Goal: Task Accomplishment & Management: Manage account settings

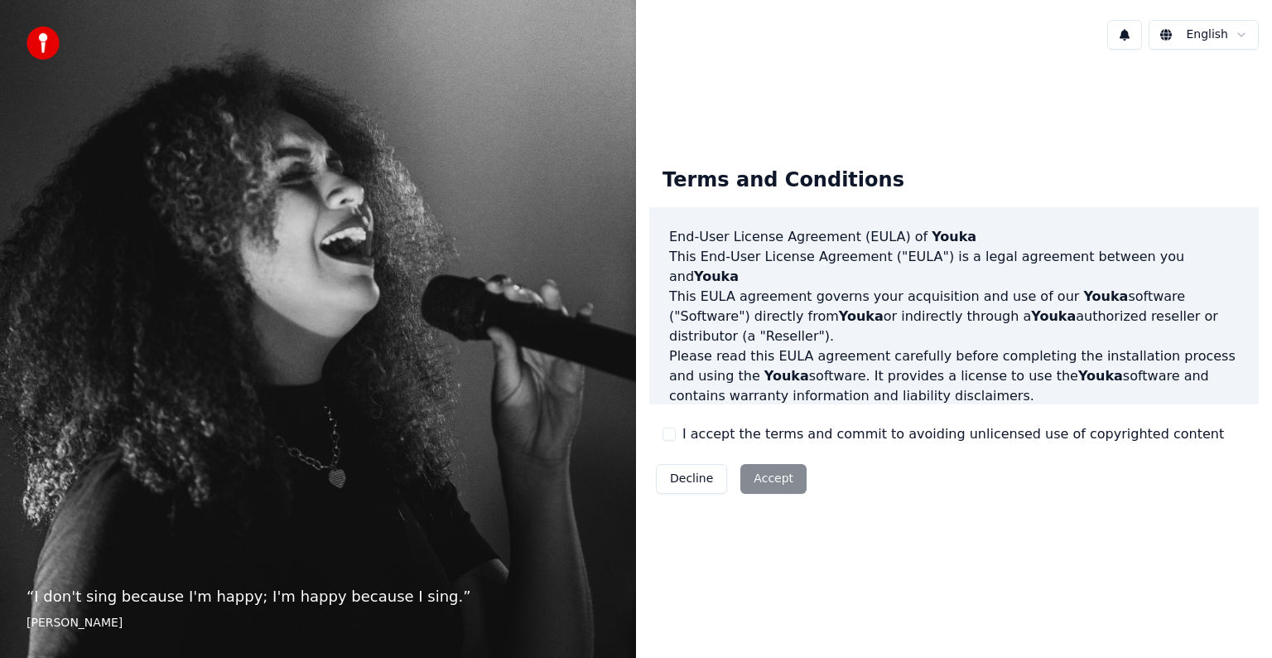
click at [672, 437] on button "I accept the terms and commit to avoiding unlicensed use of copyrighted content" at bounding box center [669, 433] width 13 height 13
click at [792, 482] on button "Accept" at bounding box center [773, 479] width 66 height 30
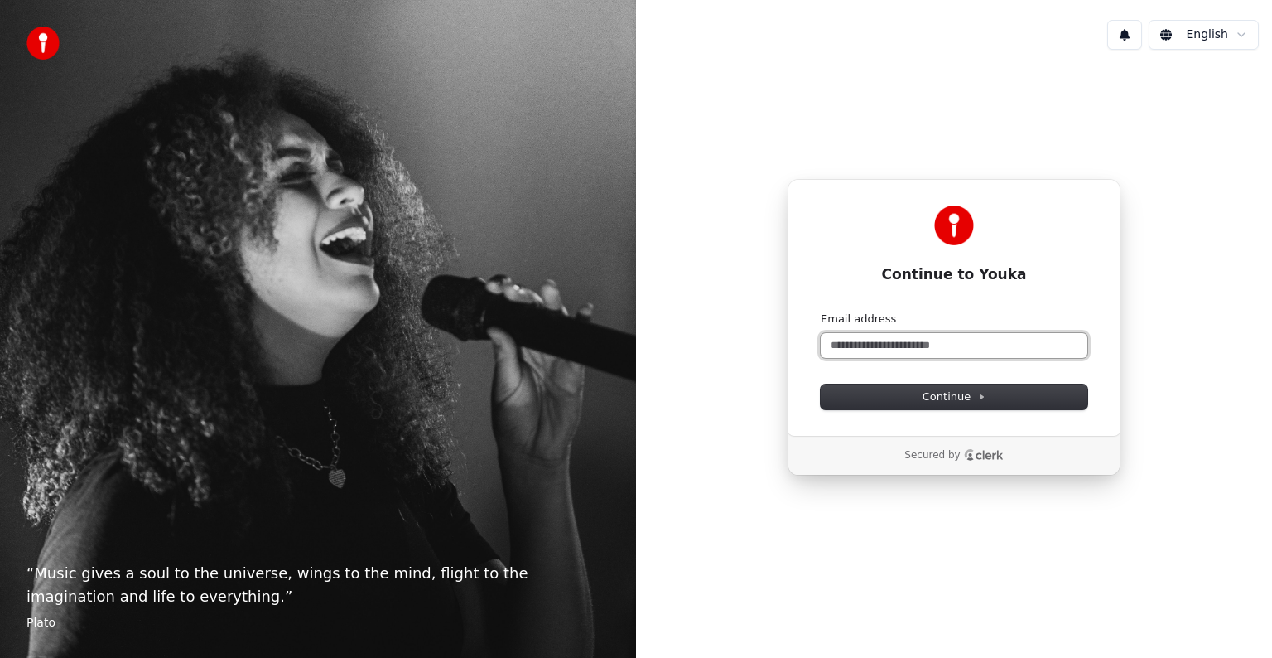
click at [905, 354] on input "Email address" at bounding box center [954, 345] width 267 height 25
click at [821, 311] on button "submit" at bounding box center [821, 311] width 0 height 0
type input "**********"
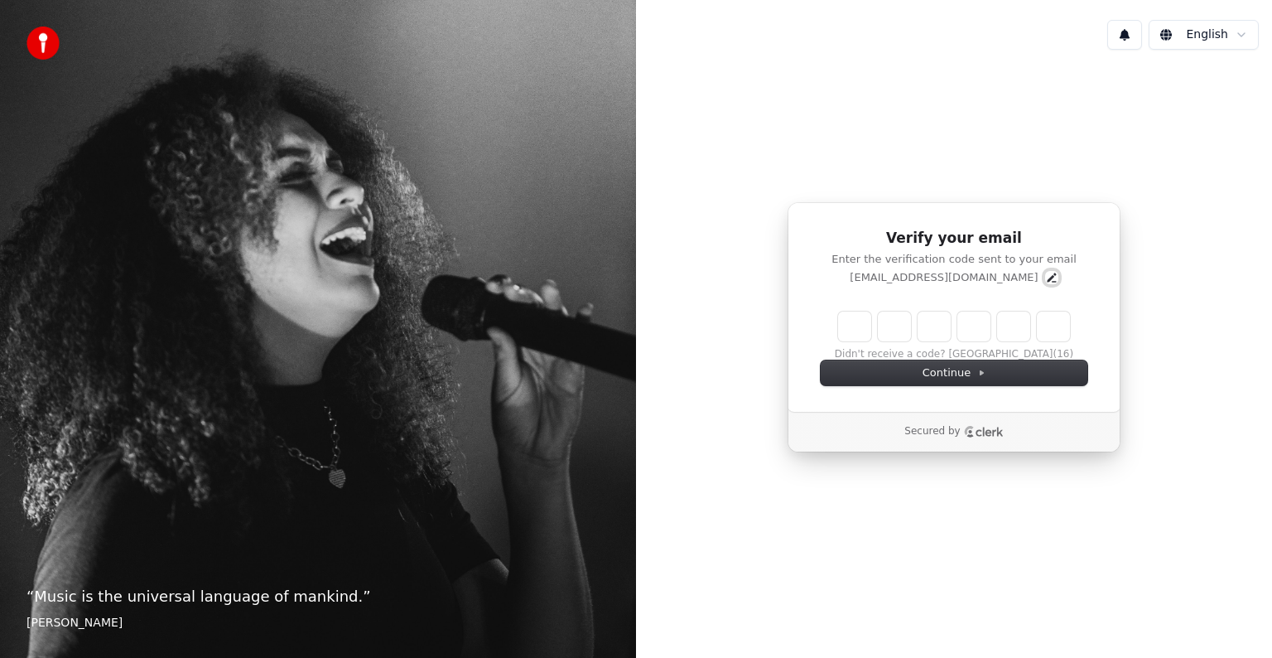
click at [1045, 274] on icon "Edit" at bounding box center [1051, 277] width 13 height 13
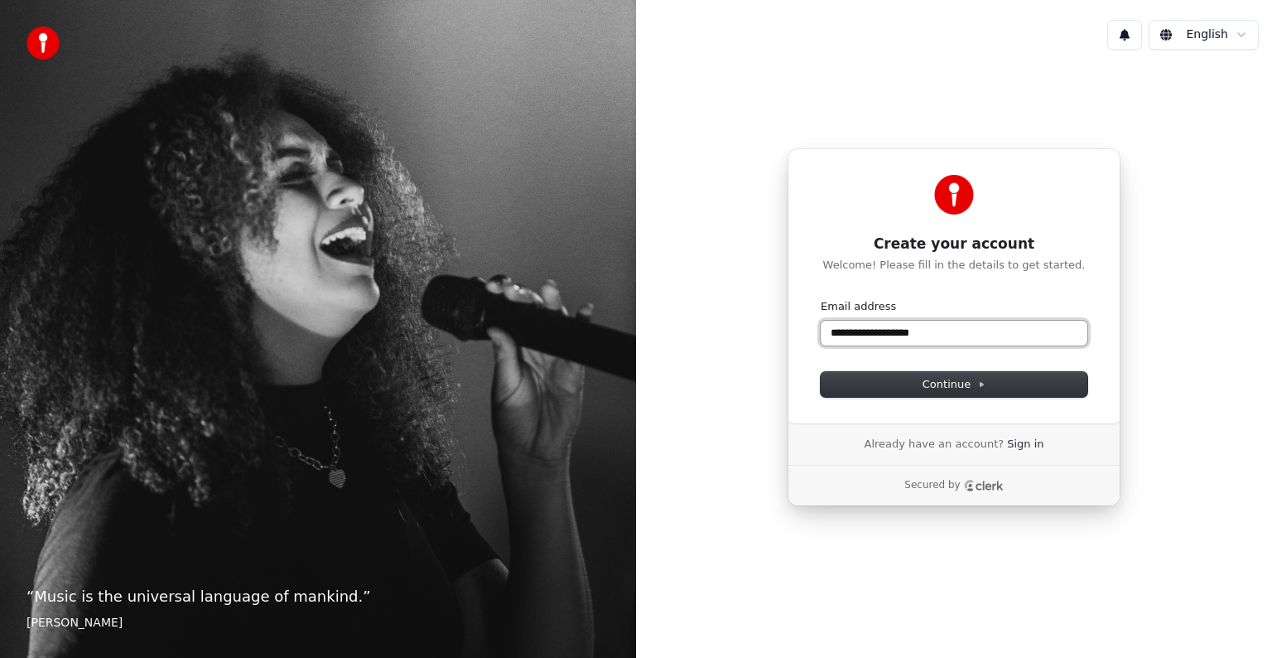
drag, startPoint x: 950, startPoint y: 326, endPoint x: 856, endPoint y: 328, distance: 94.4
click at [856, 328] on input "**********" at bounding box center [954, 333] width 267 height 25
click at [821, 299] on button "submit" at bounding box center [821, 299] width 0 height 0
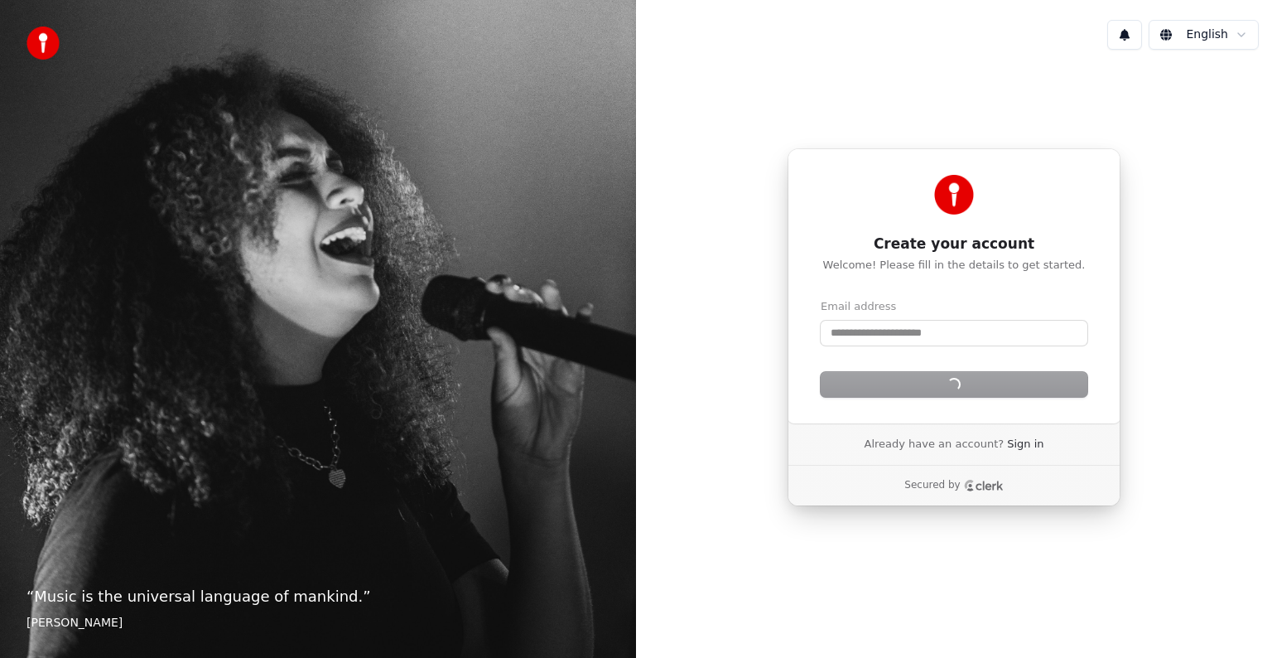
type input "**********"
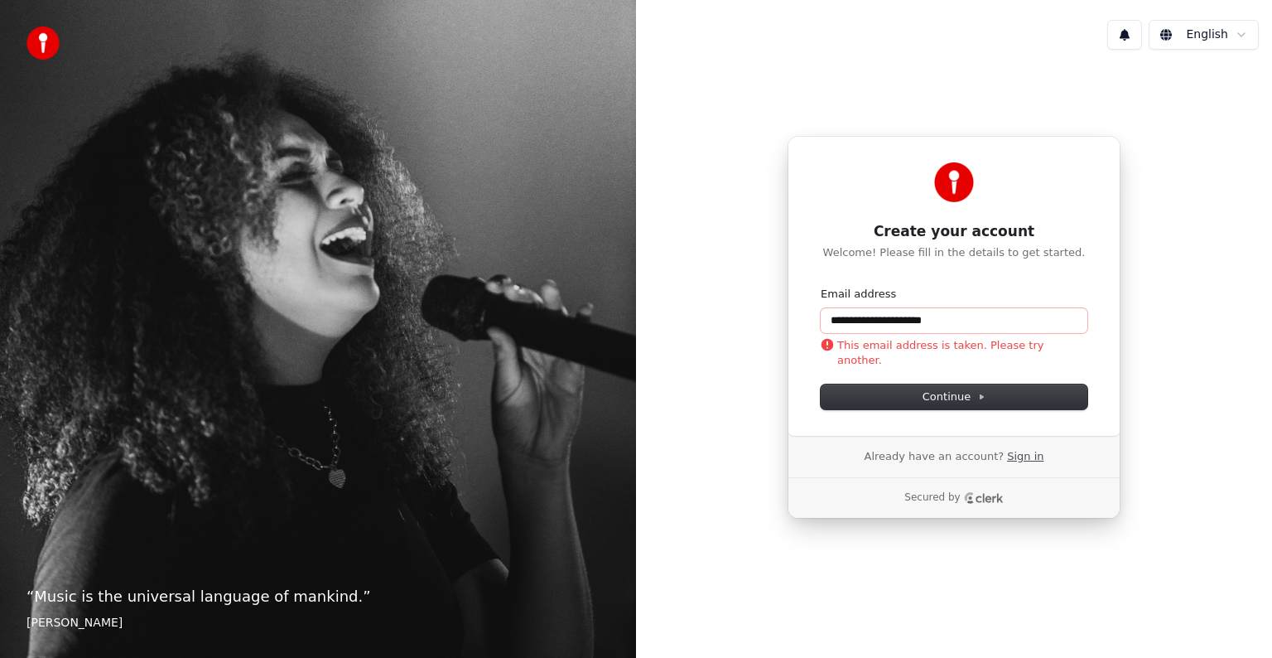
click at [1011, 461] on link "Sign in" at bounding box center [1025, 456] width 36 height 15
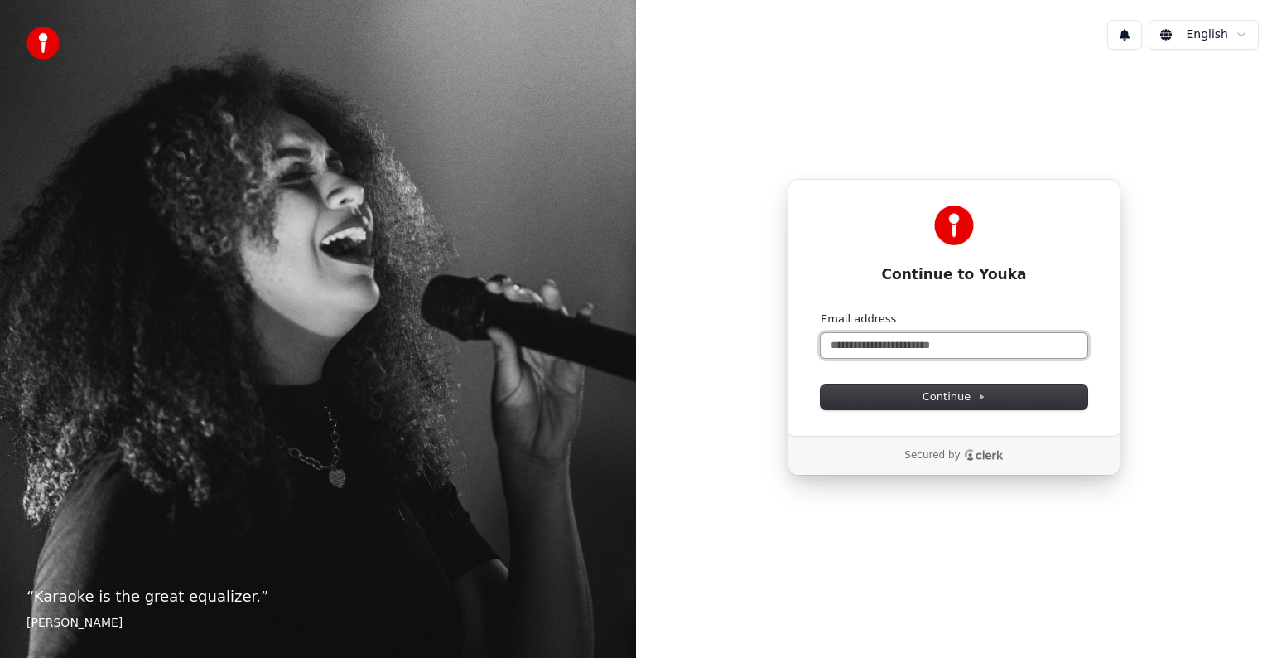
click at [945, 353] on input "Email address" at bounding box center [954, 345] width 267 height 25
click at [821, 311] on button "submit" at bounding box center [821, 311] width 0 height 0
type input "**********"
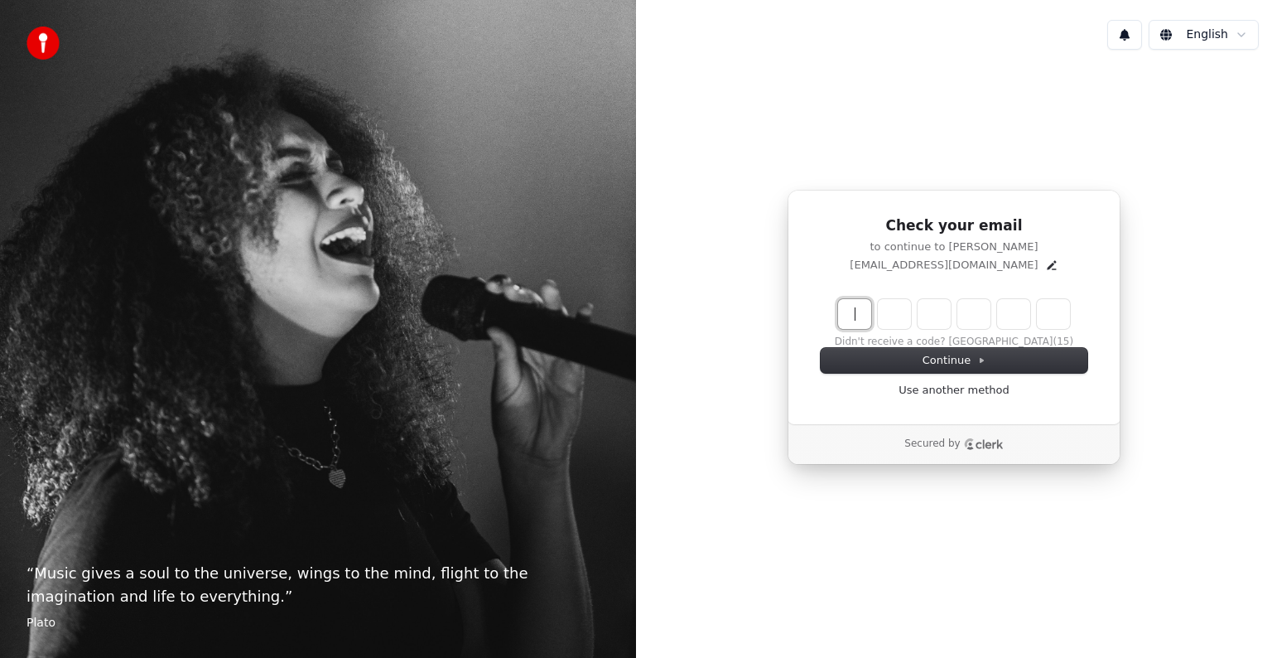
click at [863, 315] on input "Enter verification code" at bounding box center [970, 314] width 265 height 30
type input "******"
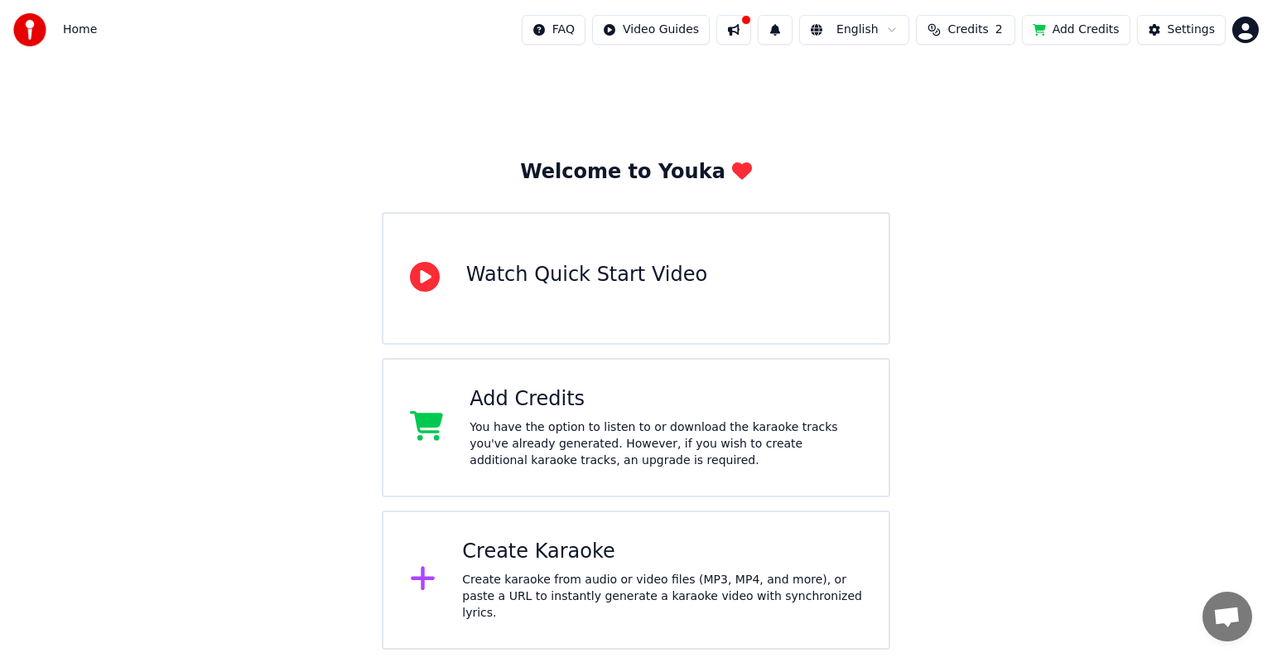
click at [653, 294] on div "Watch Quick Start Video" at bounding box center [586, 278] width 241 height 33
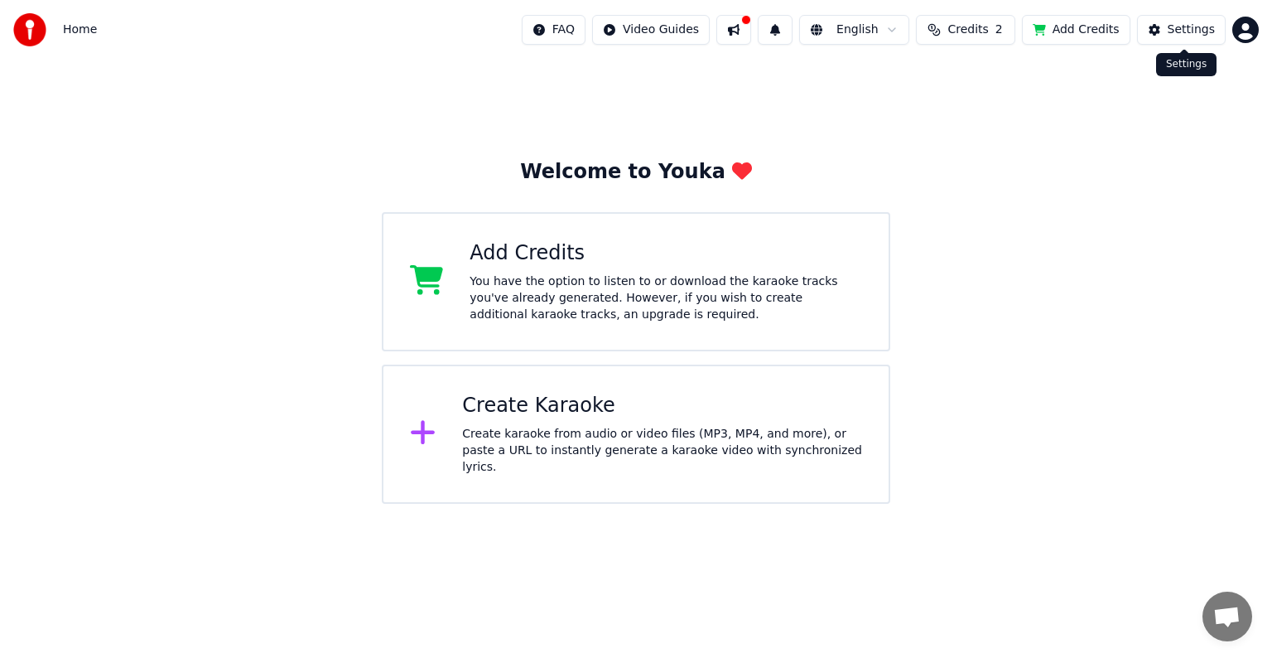
click at [1170, 27] on button "Settings" at bounding box center [1181, 30] width 89 height 30
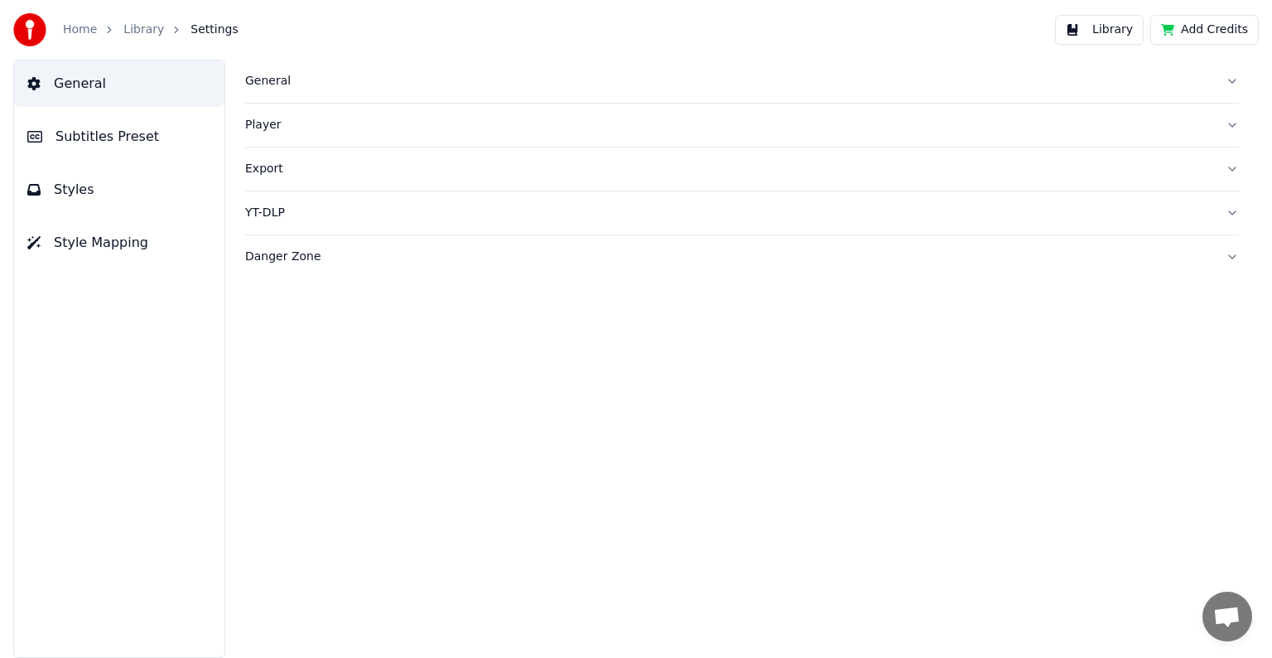
click at [176, 156] on button "Subtitles Preset" at bounding box center [119, 136] width 210 height 46
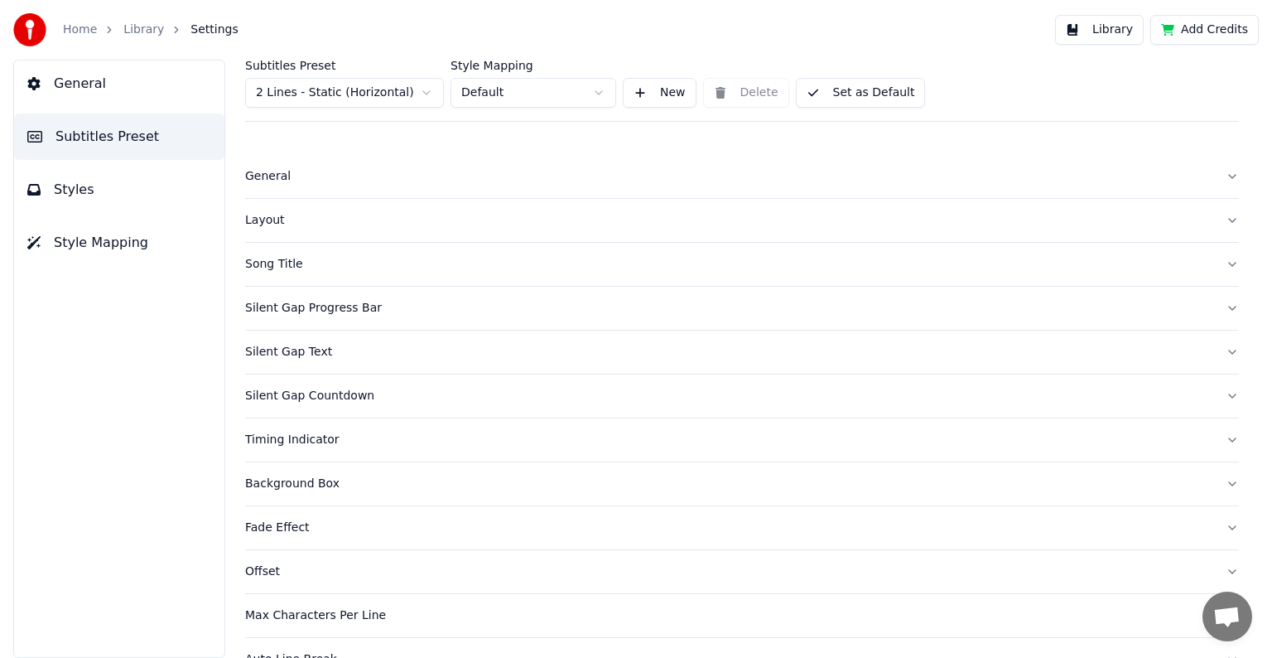
click at [293, 219] on div "Layout" at bounding box center [728, 220] width 967 height 17
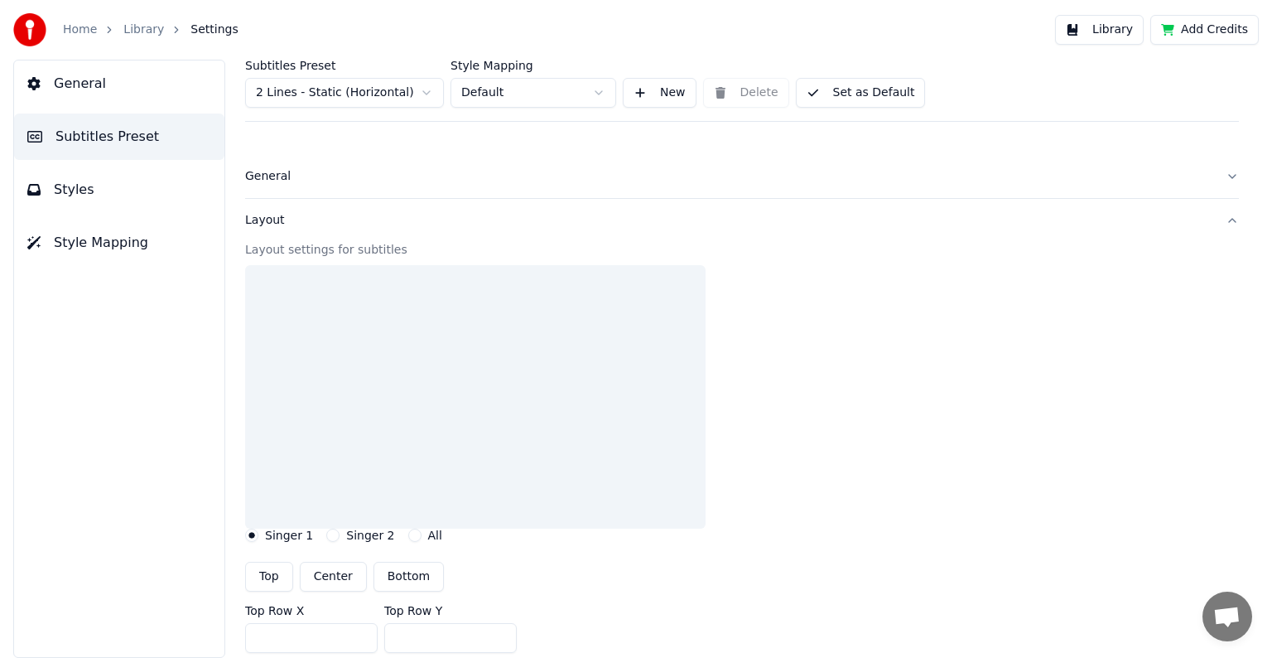
click at [273, 221] on div "Layout" at bounding box center [728, 220] width 967 height 17
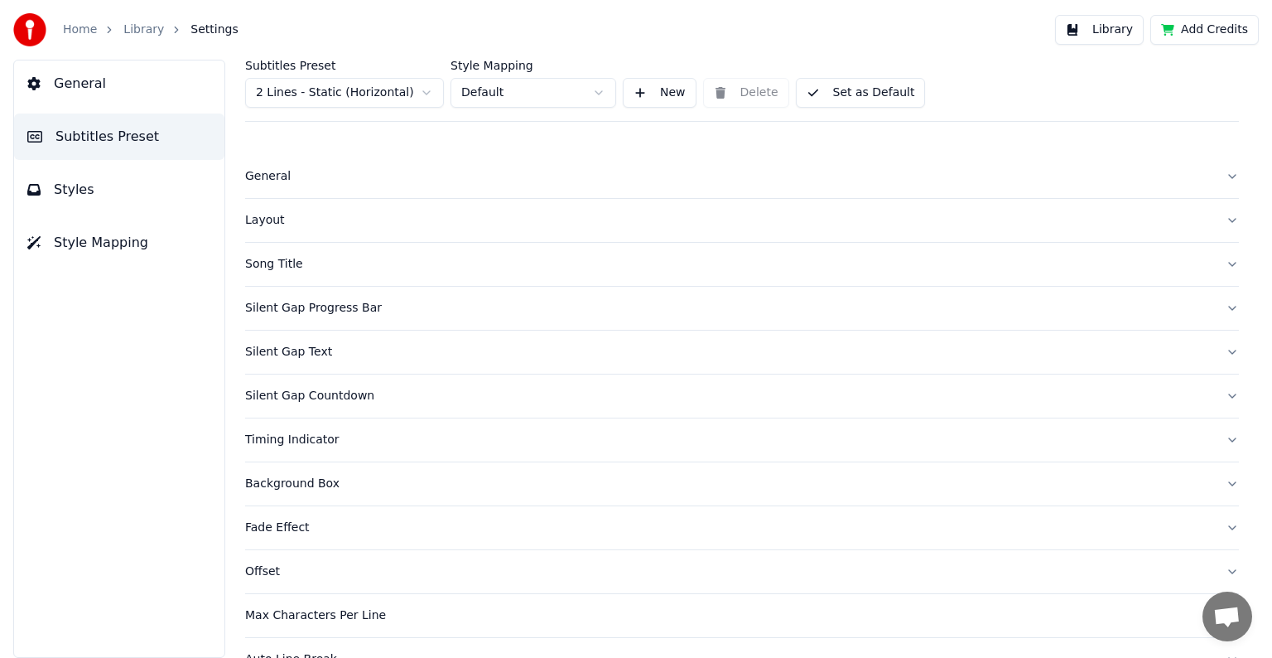
click at [273, 221] on div "Layout" at bounding box center [728, 220] width 967 height 17
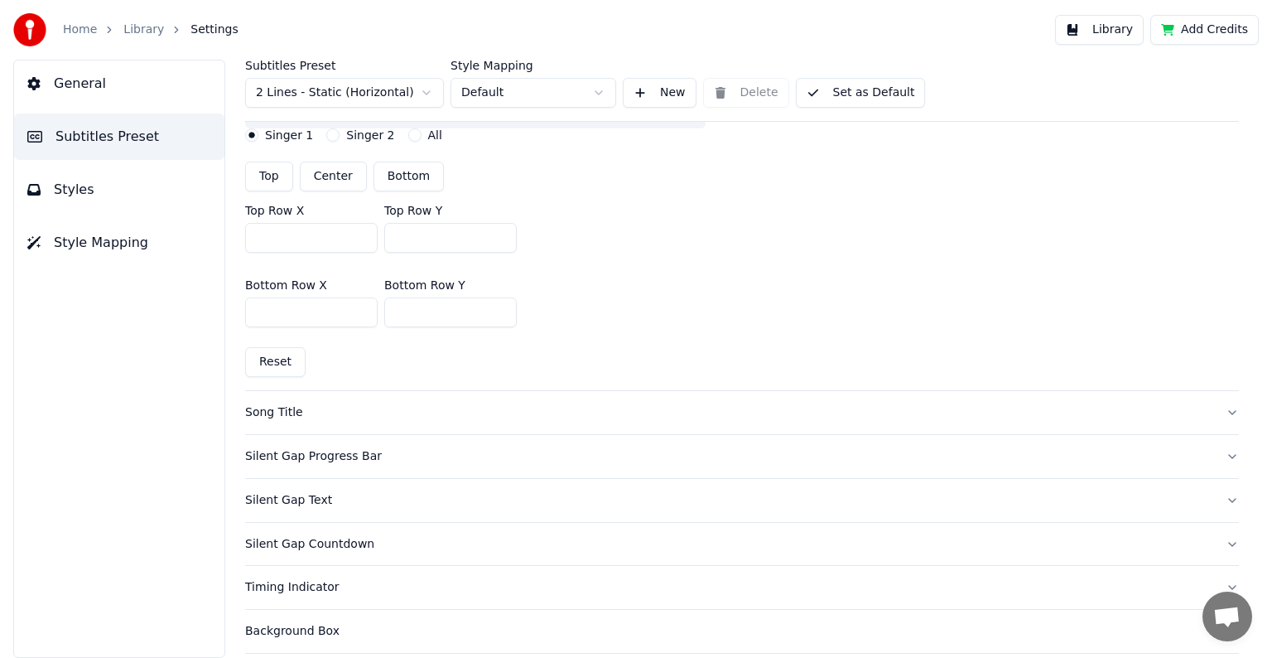
scroll to position [626, 0]
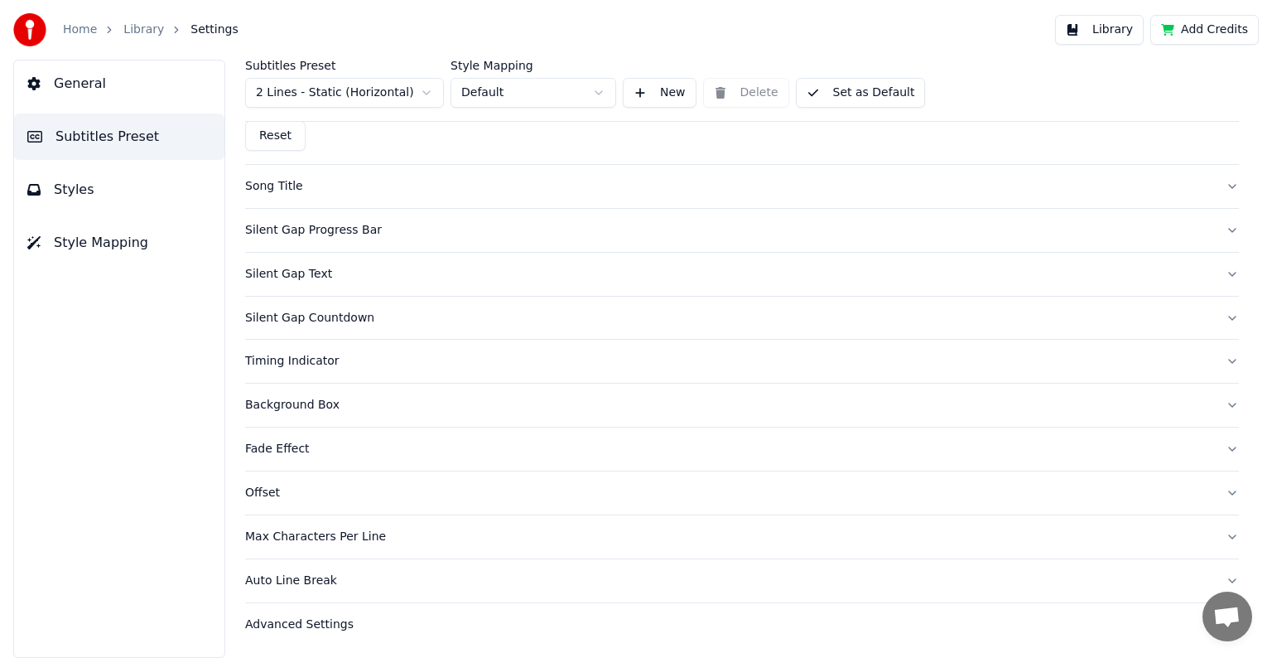
click at [83, 33] on link "Home" at bounding box center [80, 30] width 34 height 17
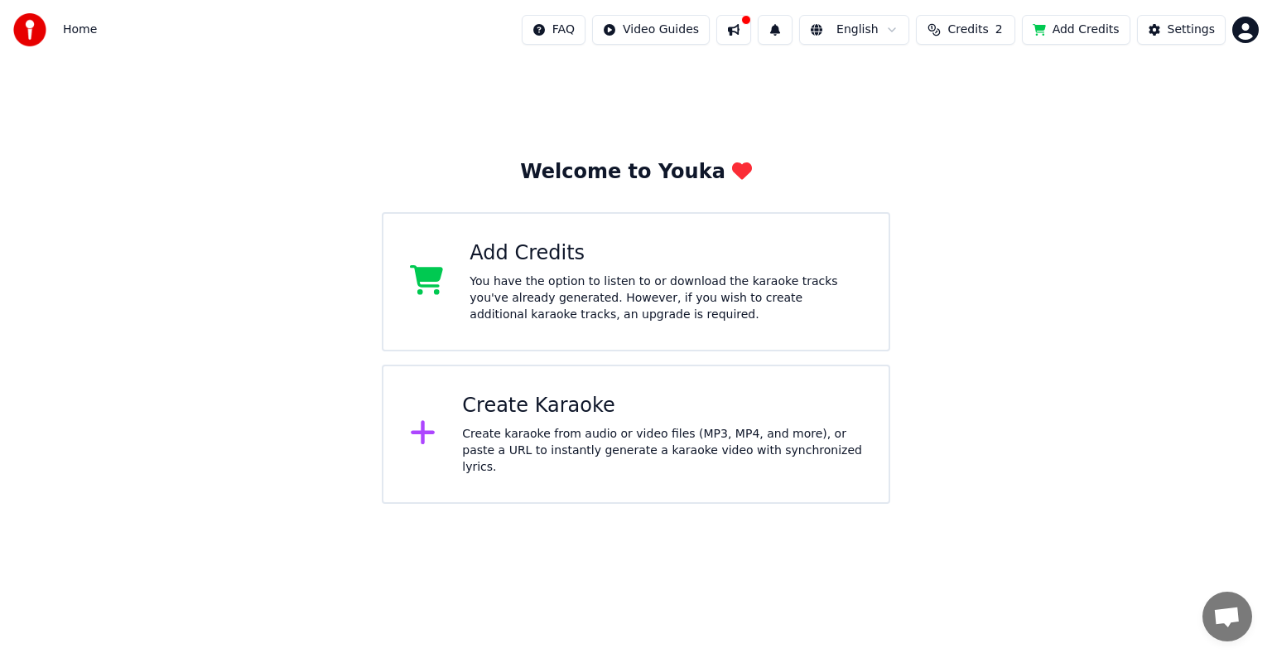
click at [34, 29] on img at bounding box center [29, 29] width 33 height 33
click at [751, 27] on button at bounding box center [733, 30] width 35 height 30
click at [774, 31] on div "FAQ Video Guides English Credits 2 Add Credits Settings" at bounding box center [890, 30] width 737 height 30
click at [749, 441] on div "Create karaoke from audio or video files (MP3, MP4, and more), or paste a URL t…" at bounding box center [662, 451] width 400 height 50
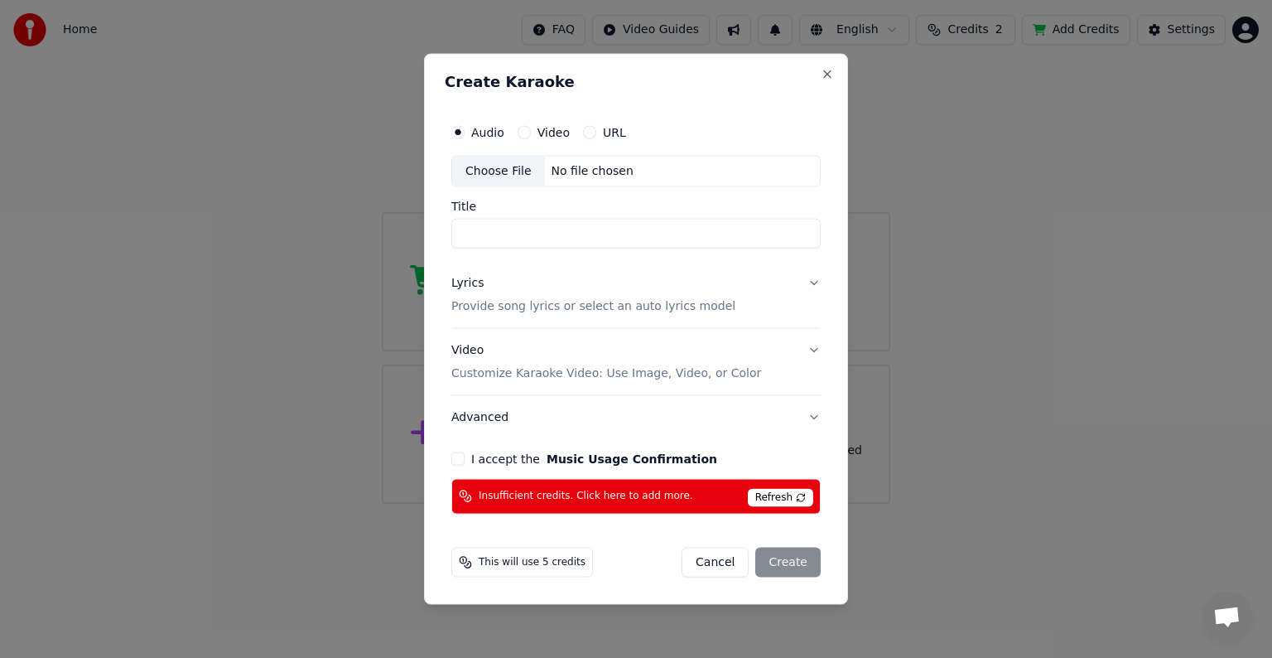
click at [719, 560] on button "Cancel" at bounding box center [715, 562] width 67 height 30
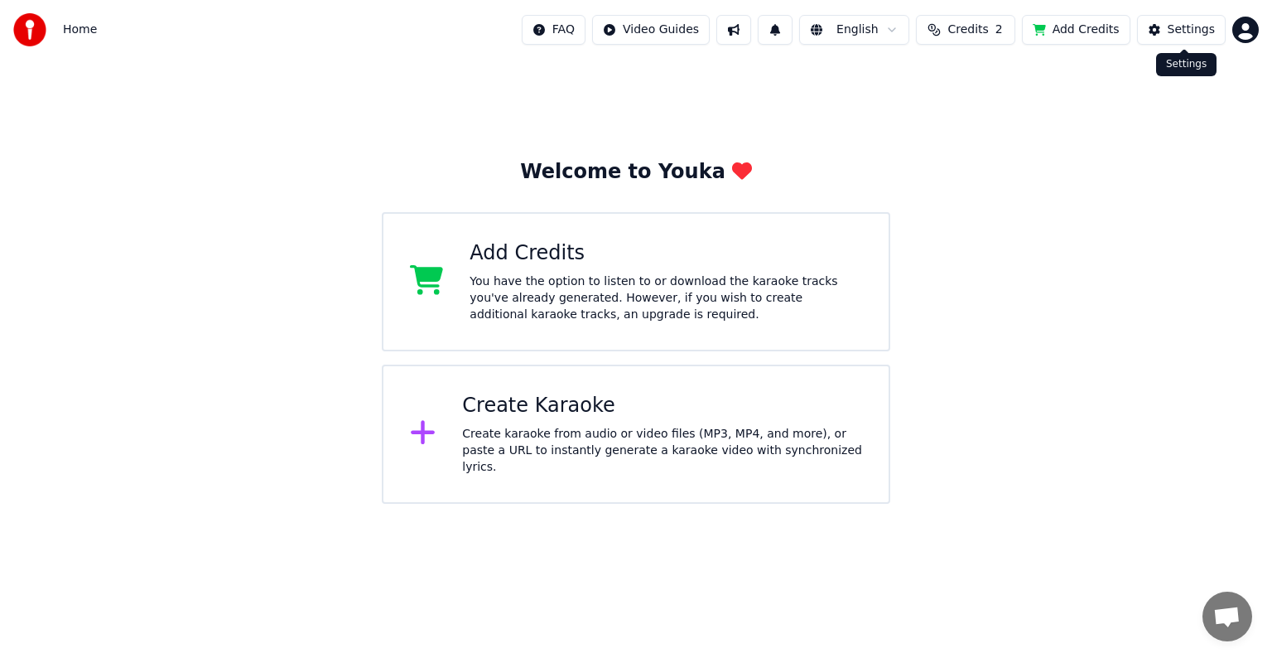
click at [1146, 29] on button "Settings" at bounding box center [1181, 30] width 89 height 30
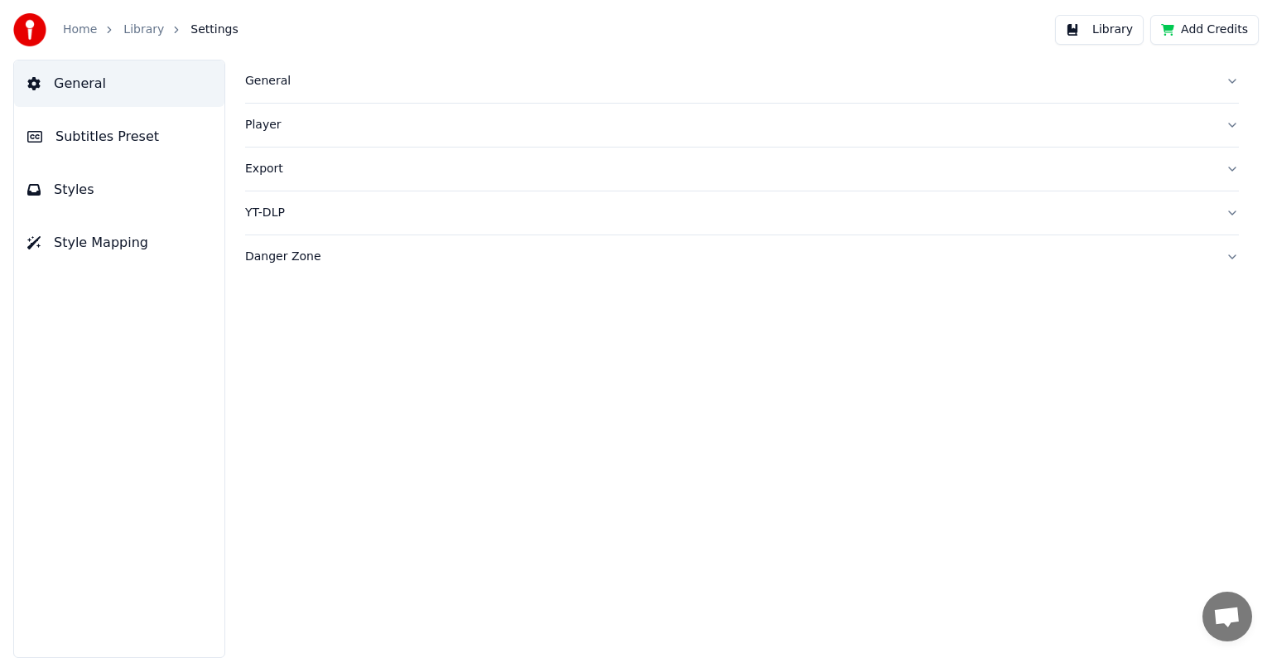
click at [499, 142] on button "Player" at bounding box center [742, 125] width 994 height 43
click at [430, 313] on div "Export" at bounding box center [728, 318] width 967 height 17
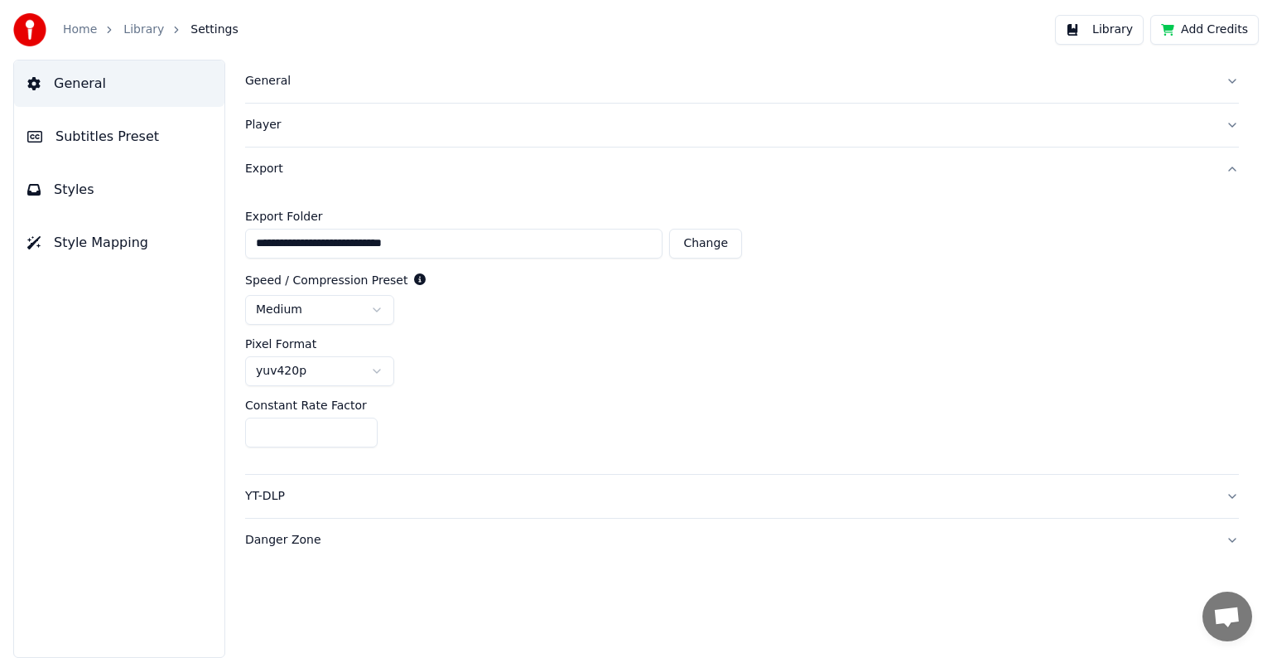
click at [142, 186] on button "Styles" at bounding box center [119, 189] width 210 height 46
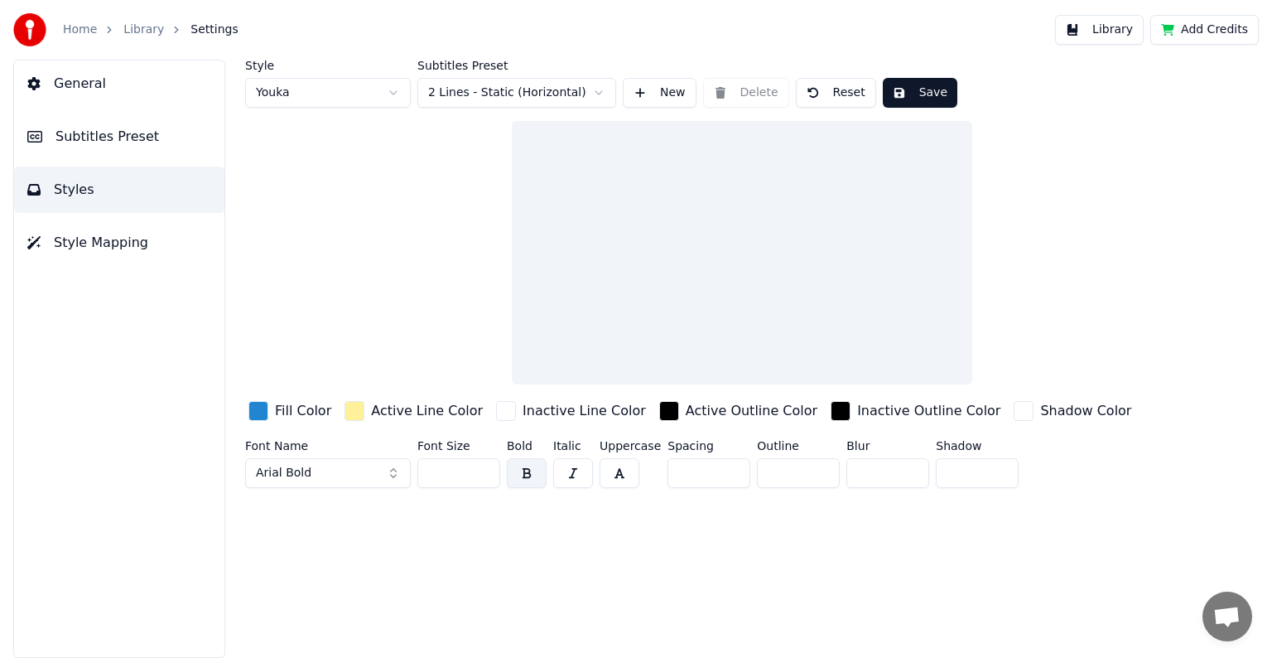
click at [158, 252] on button "Style Mapping" at bounding box center [119, 242] width 210 height 46
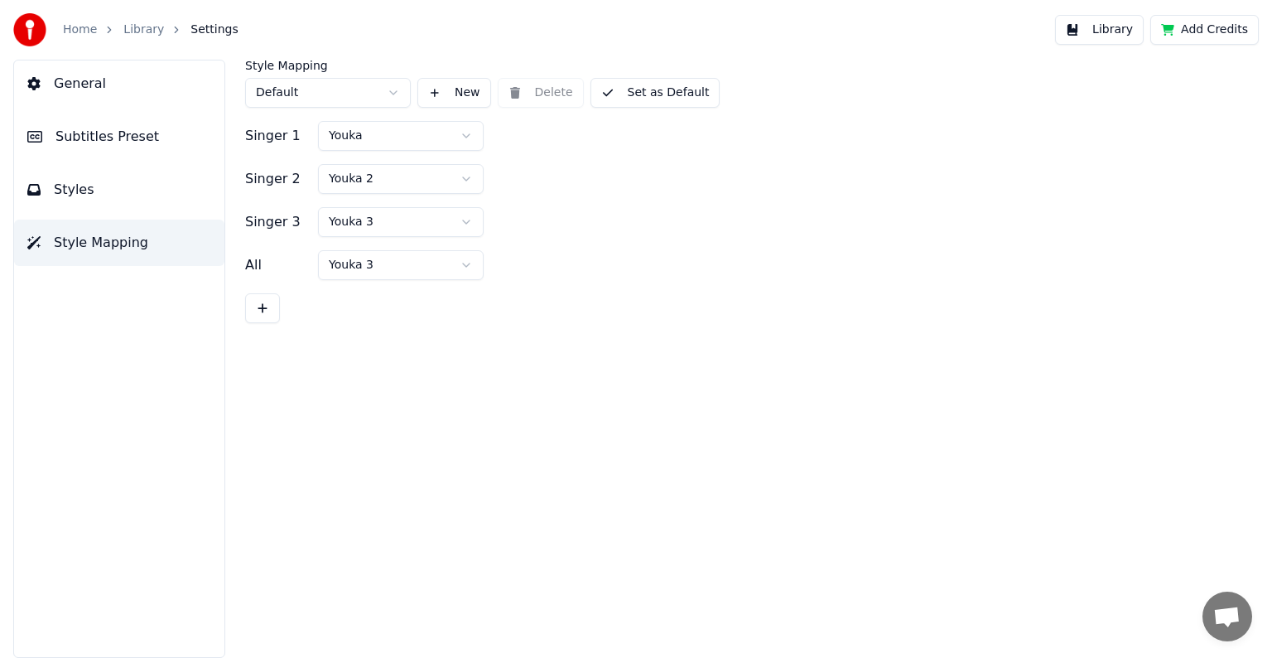
click at [80, 28] on link "Home" at bounding box center [80, 30] width 34 height 17
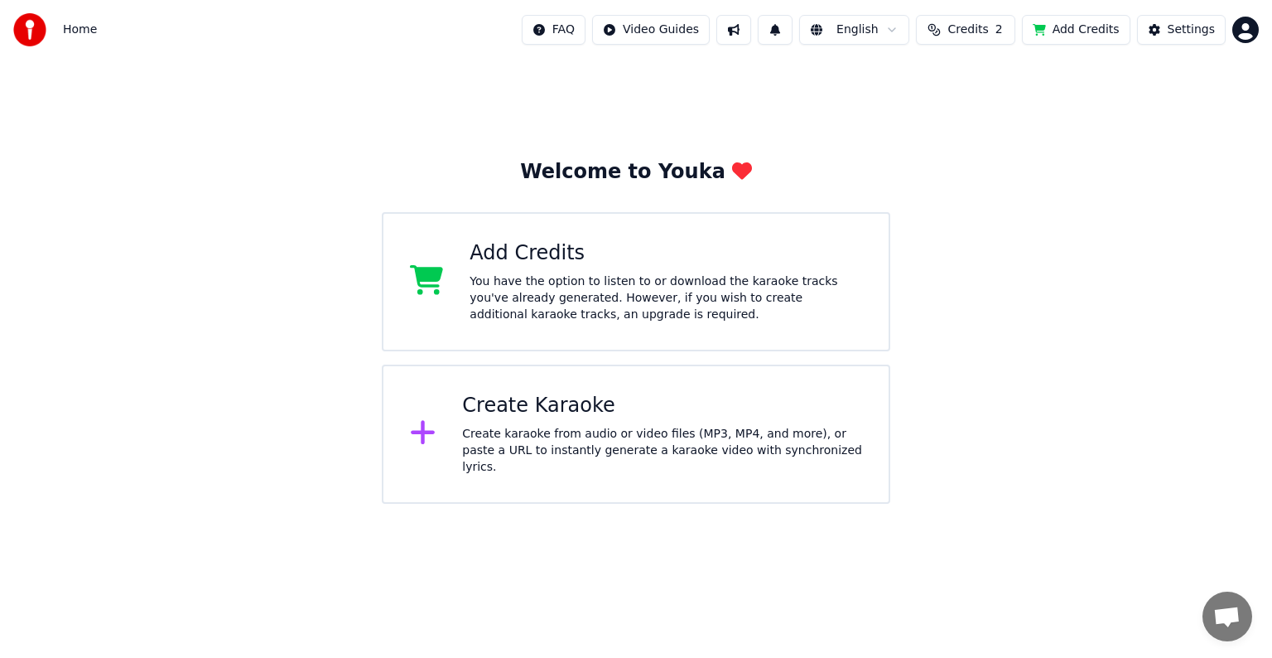
click at [1251, 39] on html "Home FAQ Video Guides English Credits 2 Add Credits Settings Welcome to Youka A…" at bounding box center [636, 252] width 1272 height 504
click at [1206, 28] on html "Home FAQ Video Guides English Credits 2 Add Credits Settings Welcome to Youka A…" at bounding box center [636, 252] width 1272 height 504
click at [1206, 28] on div "Settings" at bounding box center [1191, 30] width 47 height 17
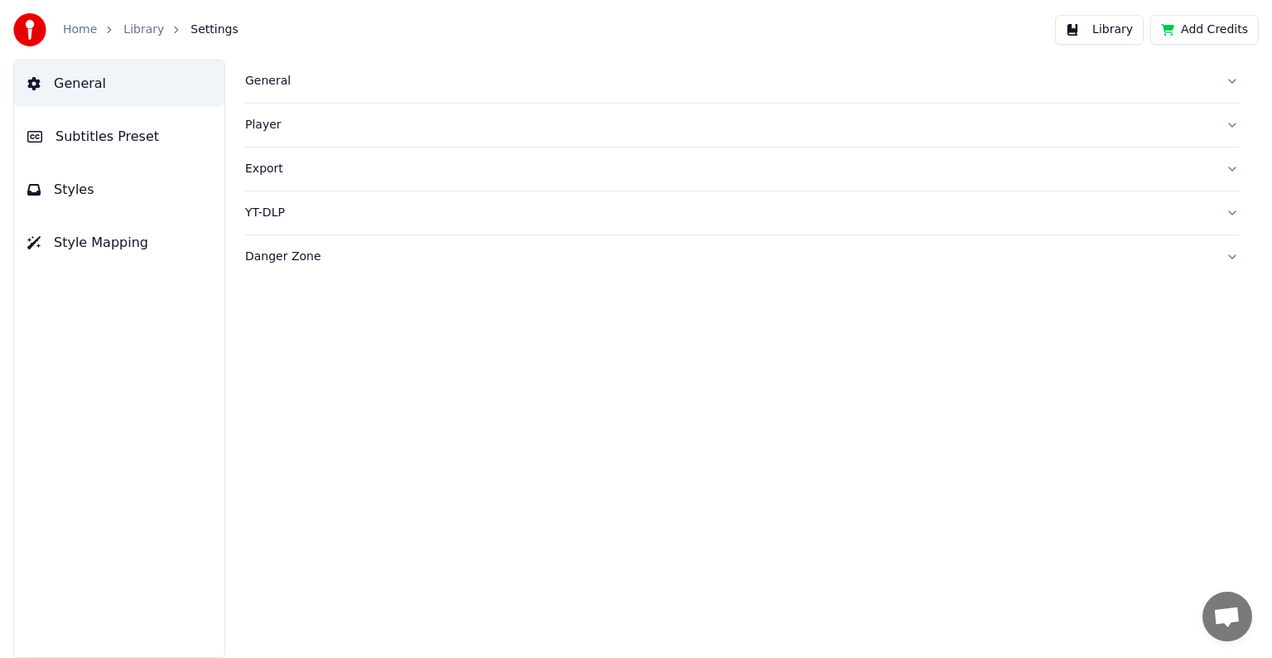
click at [138, 22] on link "Library" at bounding box center [143, 30] width 41 height 17
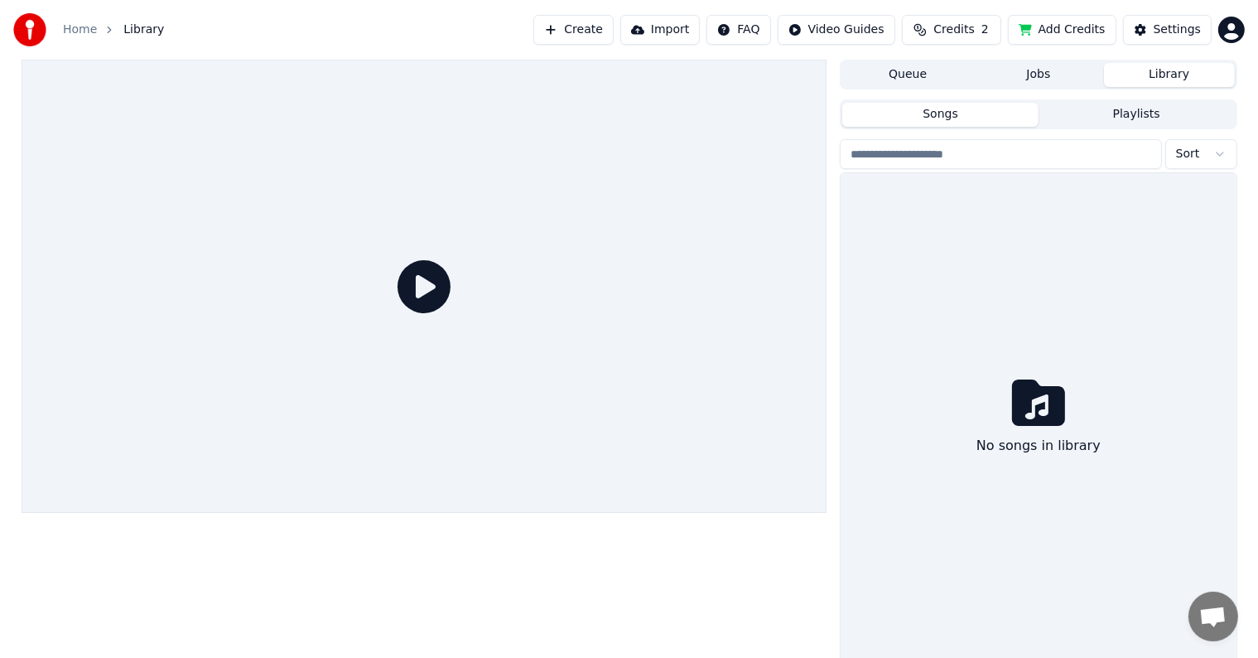
click at [1073, 107] on button "Playlists" at bounding box center [1137, 115] width 196 height 24
click at [957, 122] on button "Songs" at bounding box center [940, 115] width 196 height 24
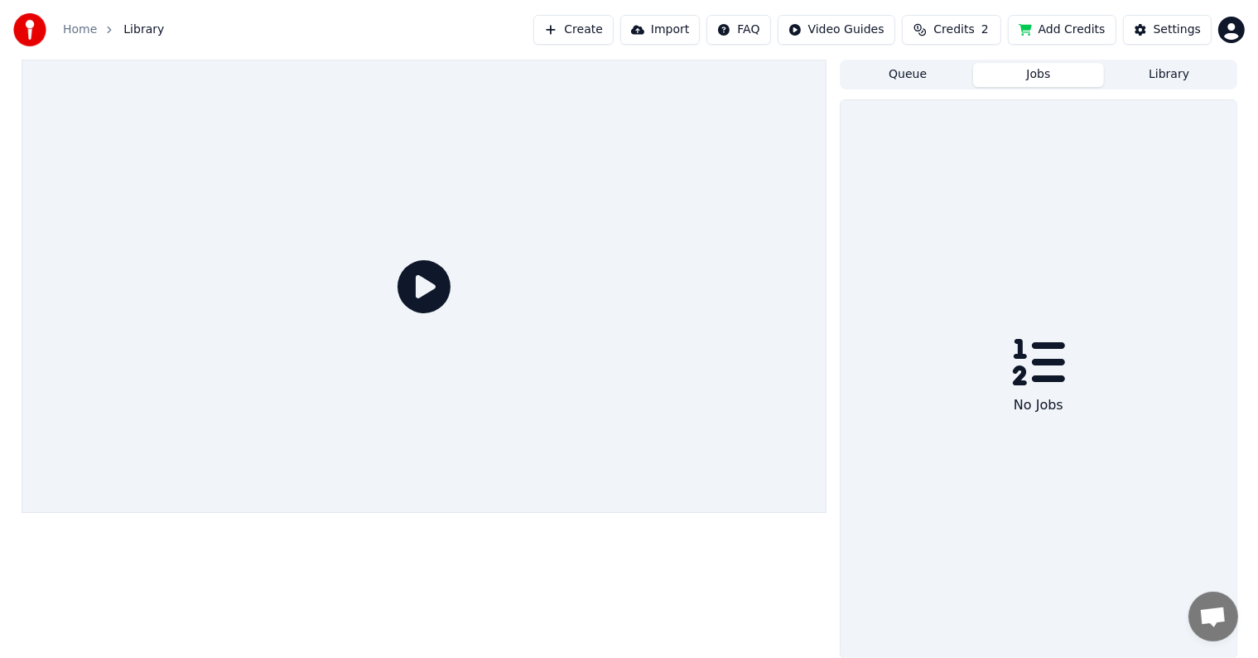
click at [1033, 80] on button "Jobs" at bounding box center [1038, 75] width 131 height 24
click at [656, 221] on div at bounding box center [425, 286] width 806 height 453
click at [424, 305] on icon at bounding box center [424, 286] width 53 height 53
click at [692, 38] on button "Import" at bounding box center [660, 30] width 80 height 30
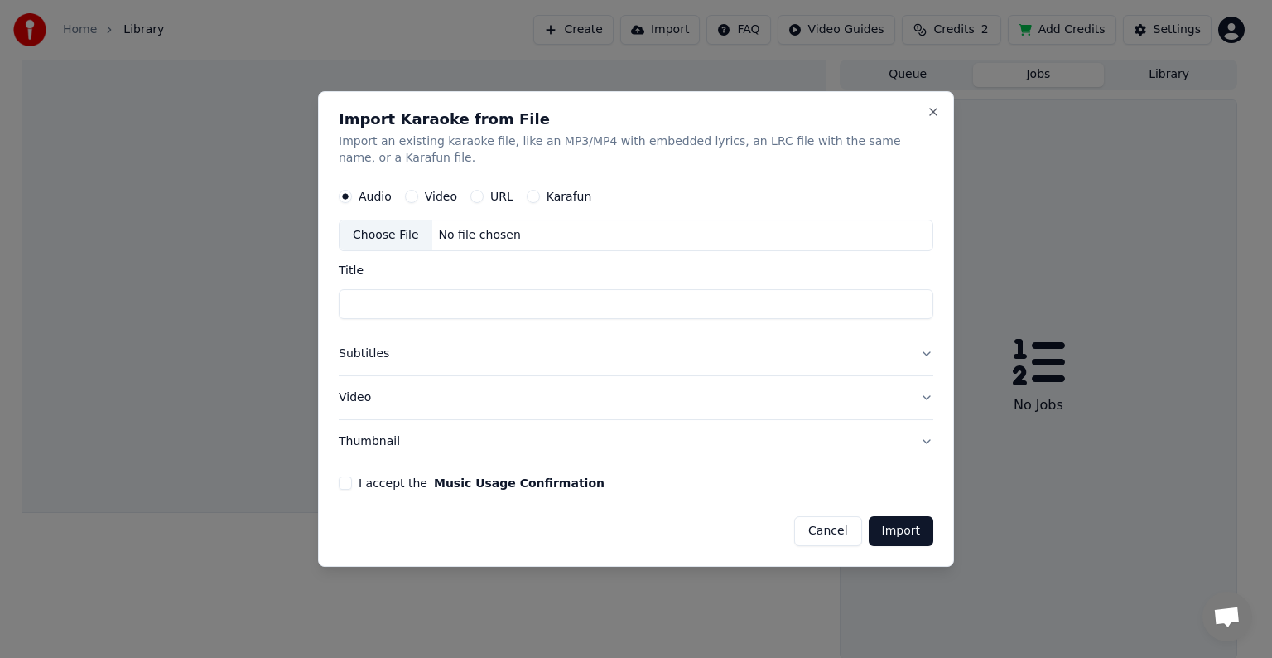
click at [574, 355] on button "Subtitles" at bounding box center [636, 353] width 595 height 43
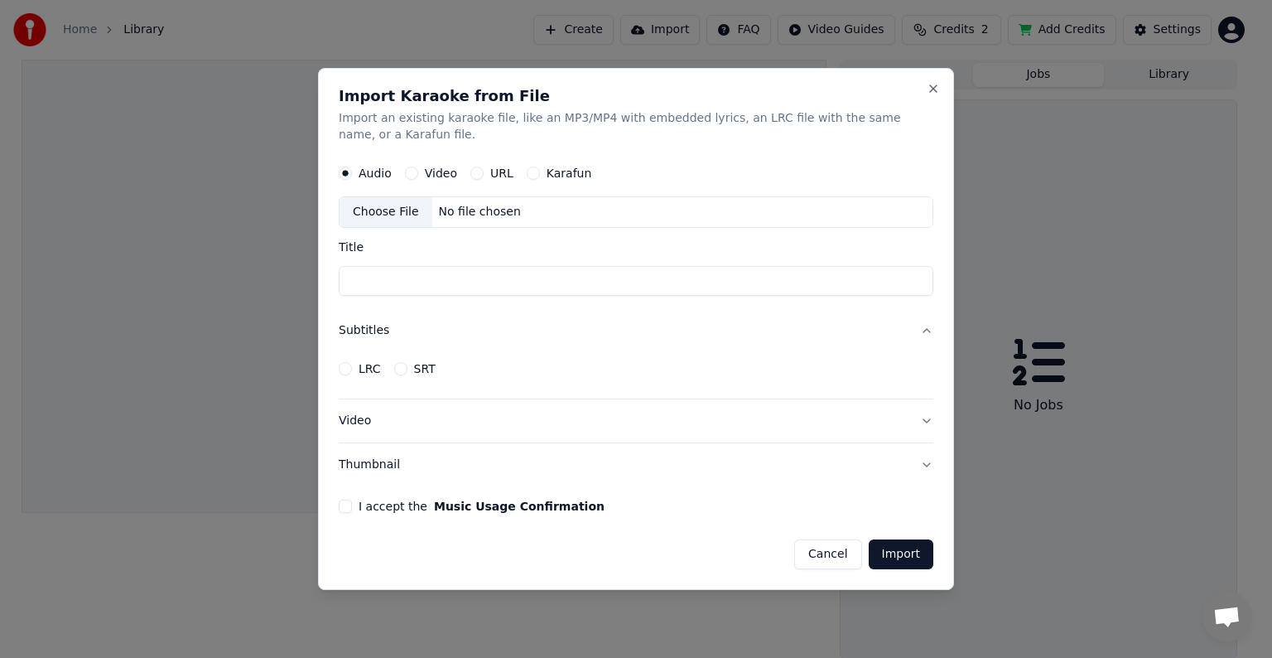
click at [523, 334] on button "Subtitles" at bounding box center [636, 330] width 595 height 43
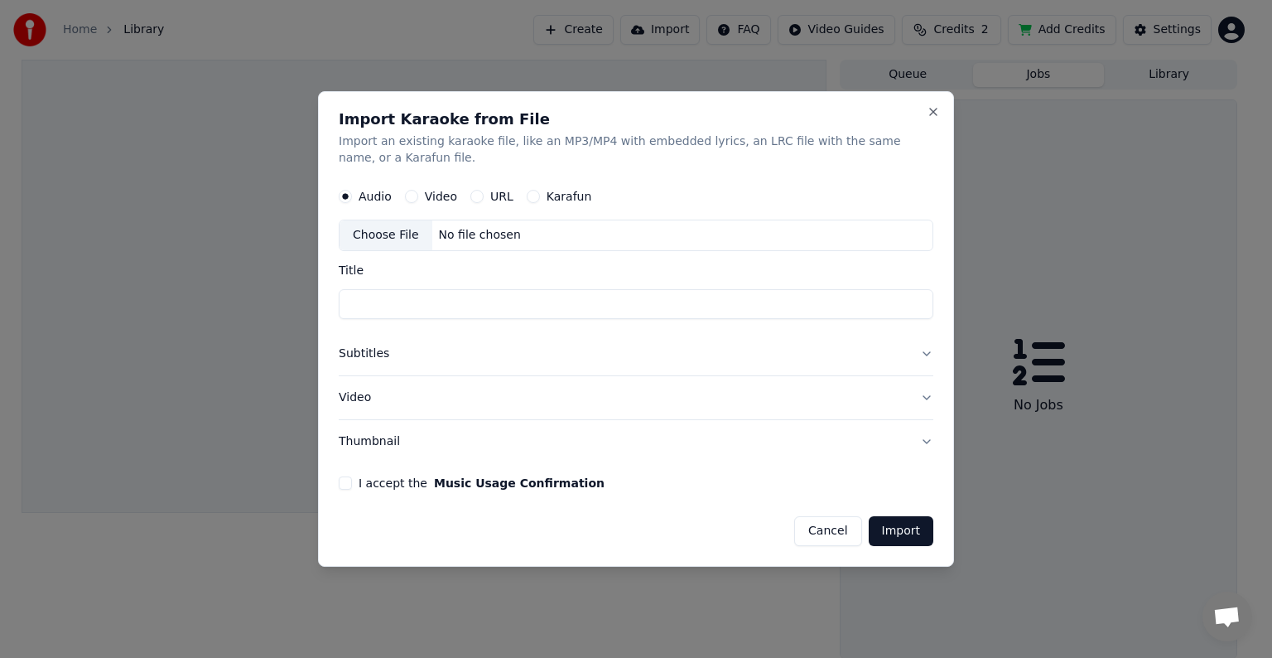
click at [558, 205] on div "Audio Video URL Karafun" at bounding box center [636, 196] width 595 height 33
click at [560, 198] on label "Karafun" at bounding box center [570, 196] width 46 height 12
click at [540, 198] on button "Karafun" at bounding box center [533, 196] width 13 height 13
click at [500, 194] on label "URL" at bounding box center [501, 196] width 23 height 12
click at [484, 194] on button "URL" at bounding box center [476, 196] width 13 height 13
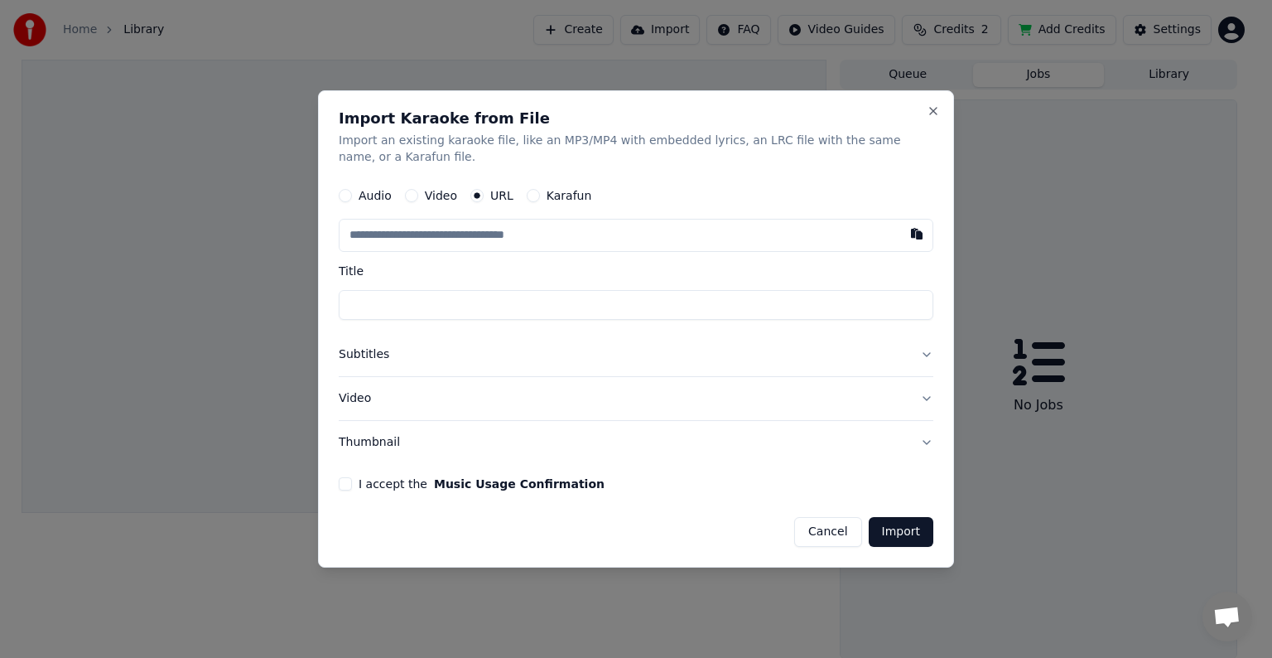
click at [417, 192] on div "Video" at bounding box center [431, 195] width 52 height 13
click at [417, 196] on div "Video" at bounding box center [431, 195] width 52 height 13
click at [368, 195] on label "Audio" at bounding box center [375, 196] width 33 height 12
click at [352, 195] on button "Audio" at bounding box center [345, 195] width 13 height 13
click at [410, 196] on button "Video" at bounding box center [411, 196] width 13 height 13
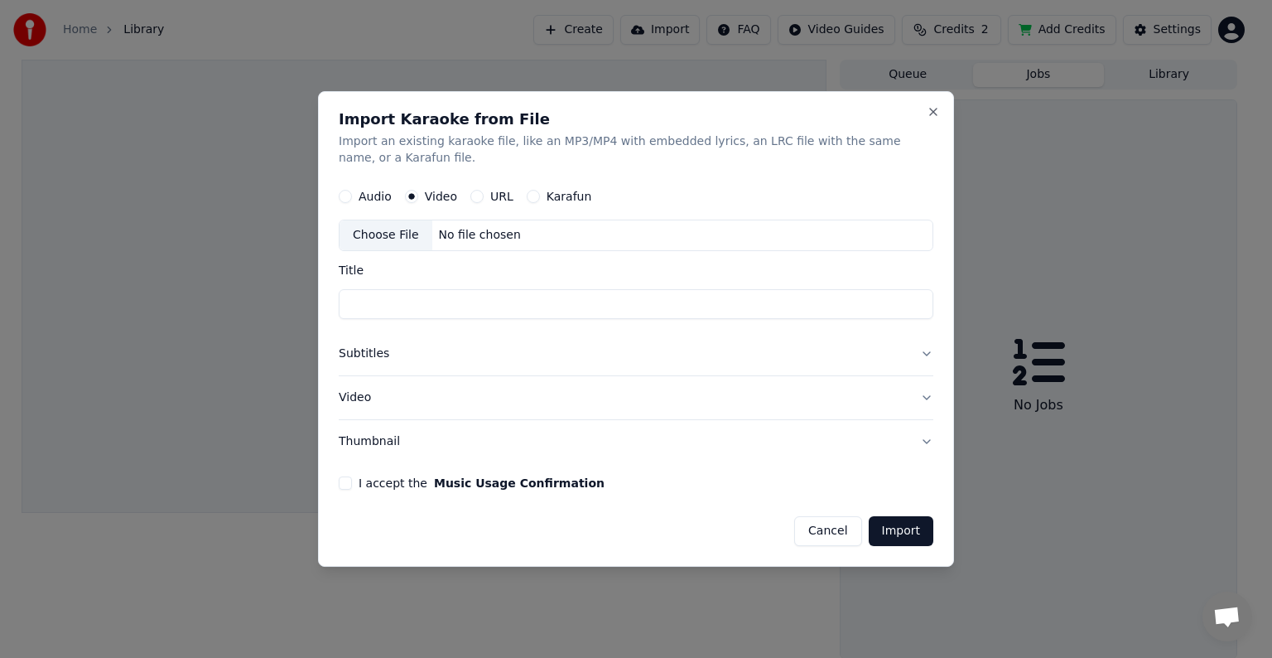
click at [475, 195] on button "URL" at bounding box center [476, 196] width 13 height 13
click at [939, 107] on button "Close" at bounding box center [933, 110] width 13 height 13
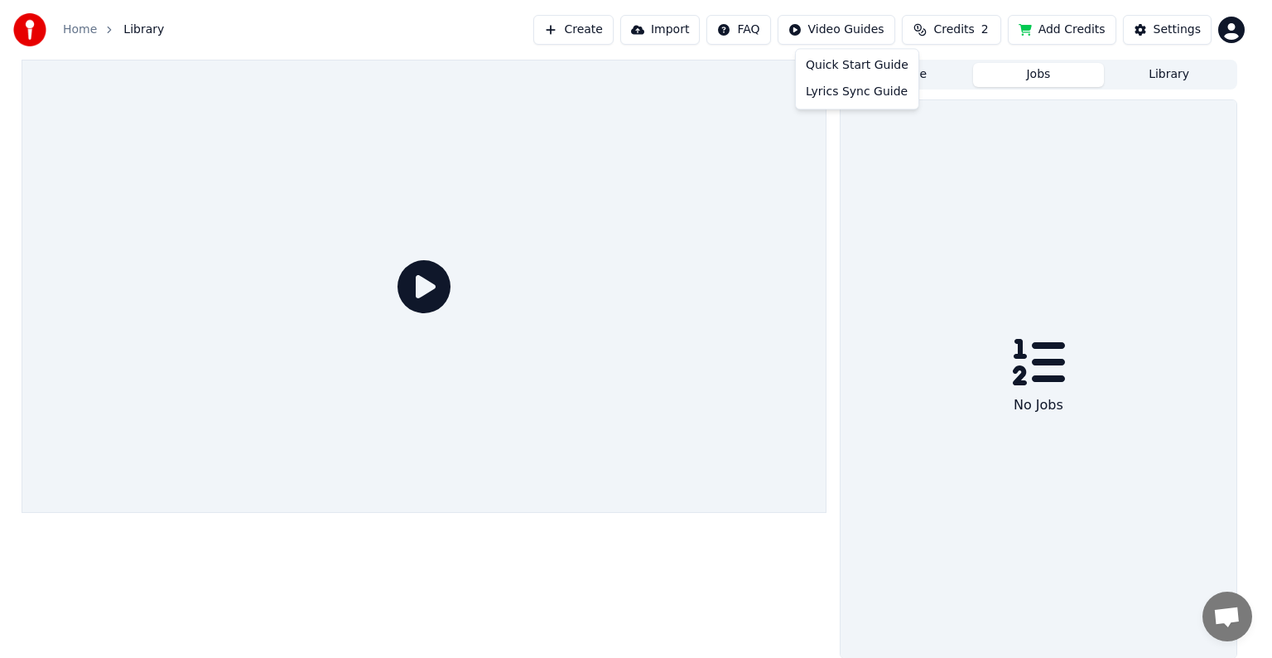
click at [859, 27] on html "Home Library Create Import FAQ Video Guides Credits 2 Add Credits Settings Queu…" at bounding box center [636, 329] width 1272 height 658
click at [831, 90] on div "Lyrics Sync Guide" at bounding box center [857, 92] width 116 height 27
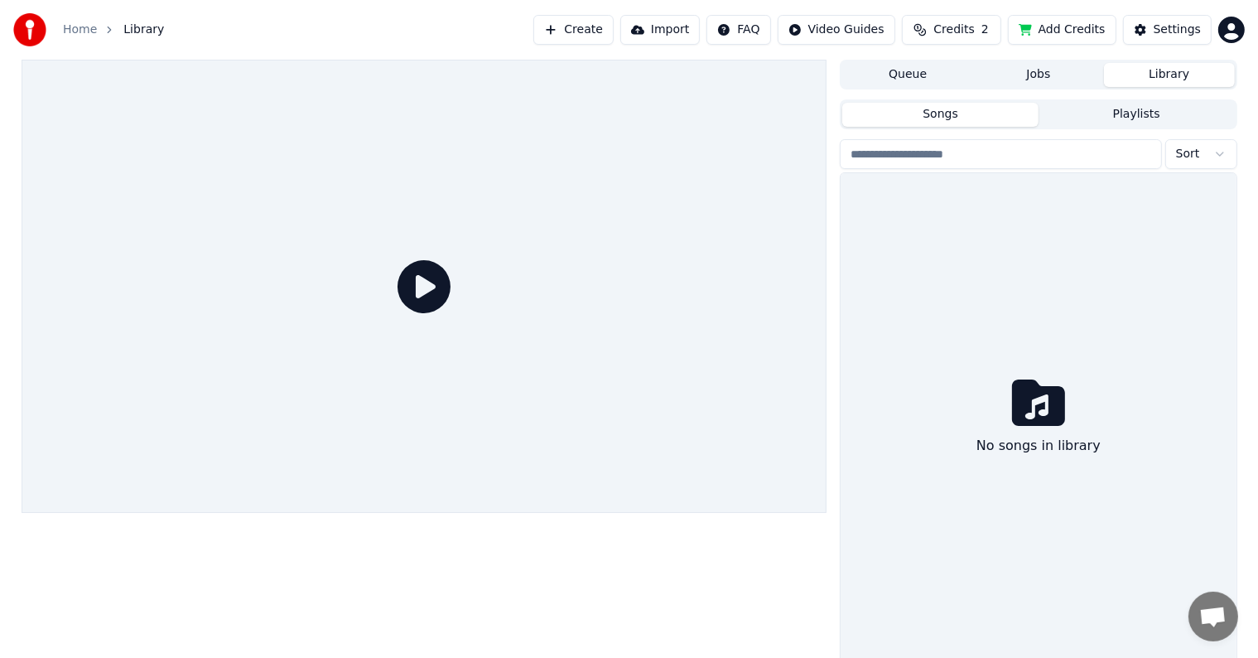
click at [1142, 76] on button "Library" at bounding box center [1169, 75] width 131 height 24
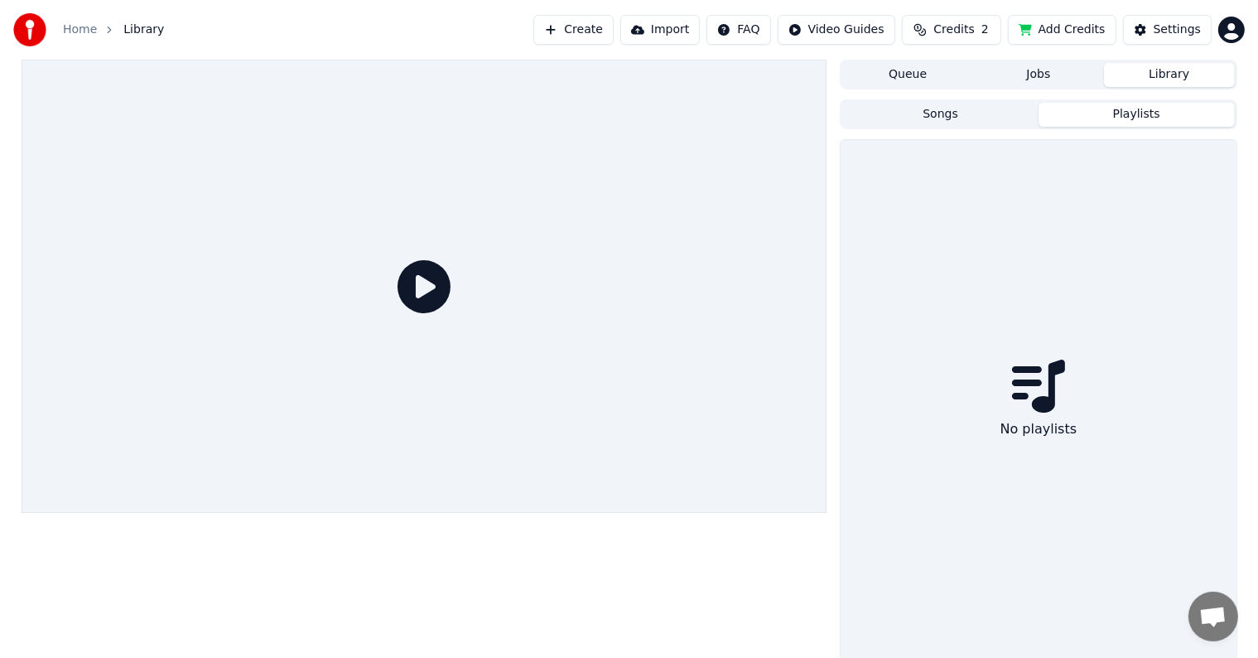
click at [1131, 107] on button "Playlists" at bounding box center [1137, 115] width 196 height 24
click at [1153, 31] on button "Settings" at bounding box center [1167, 30] width 89 height 30
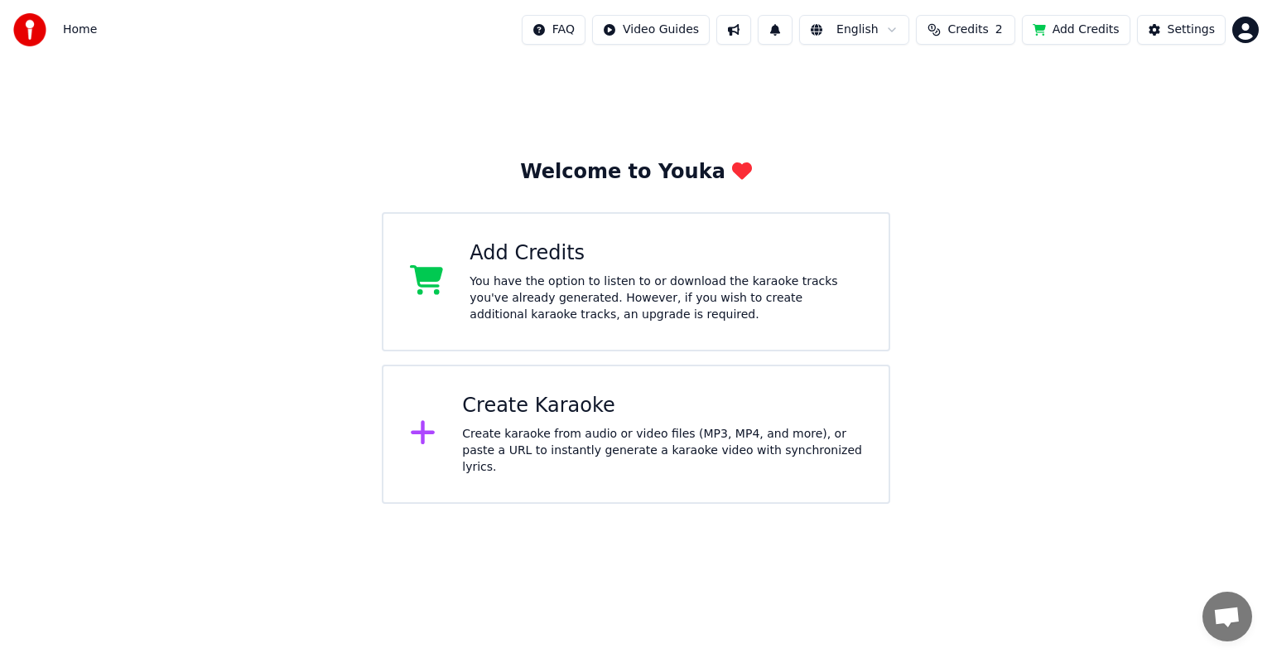
click at [793, 30] on button at bounding box center [775, 30] width 35 height 30
click at [745, 26] on button at bounding box center [733, 30] width 35 height 30
click at [1164, 35] on button "Settings" at bounding box center [1181, 30] width 89 height 30
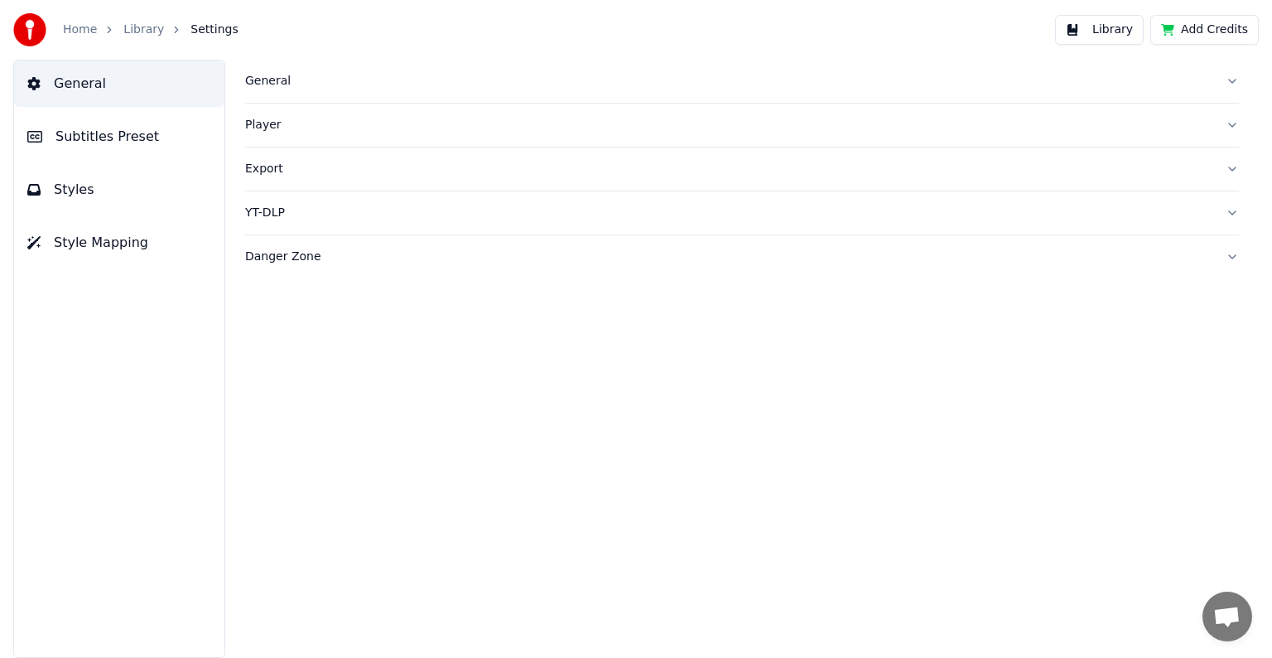
click at [253, 112] on button "Player" at bounding box center [742, 125] width 994 height 43
click at [269, 82] on div "General" at bounding box center [728, 81] width 967 height 17
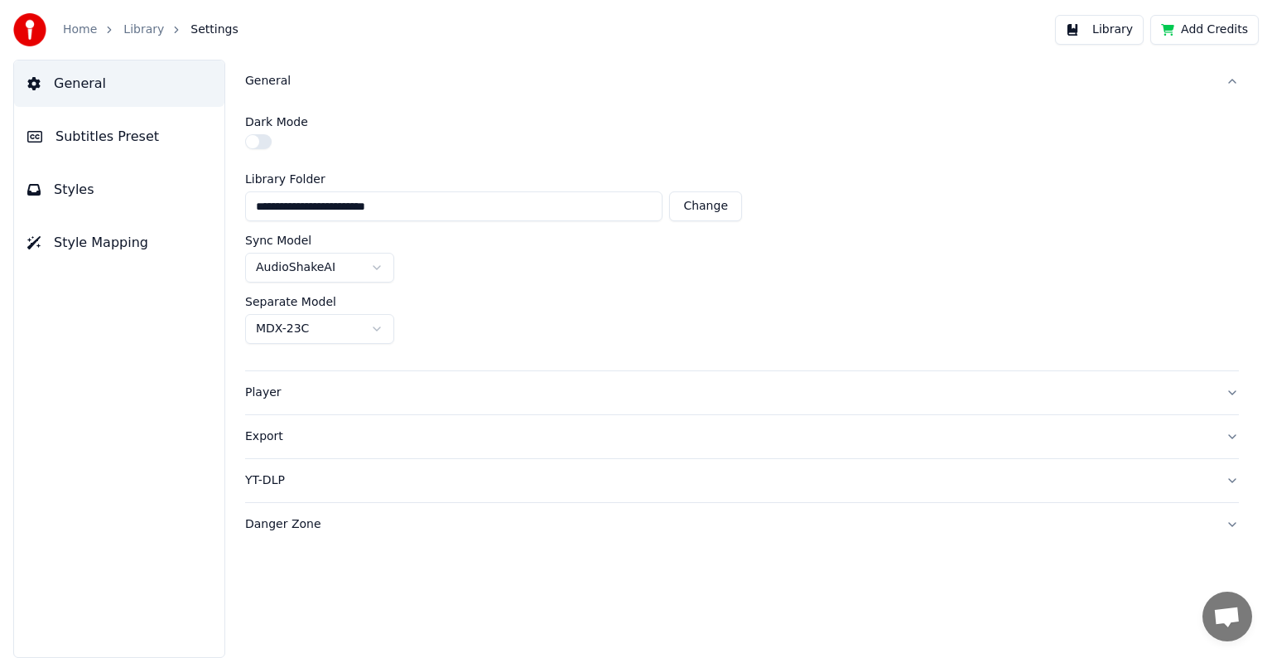
click at [269, 82] on div "General" at bounding box center [728, 81] width 967 height 17
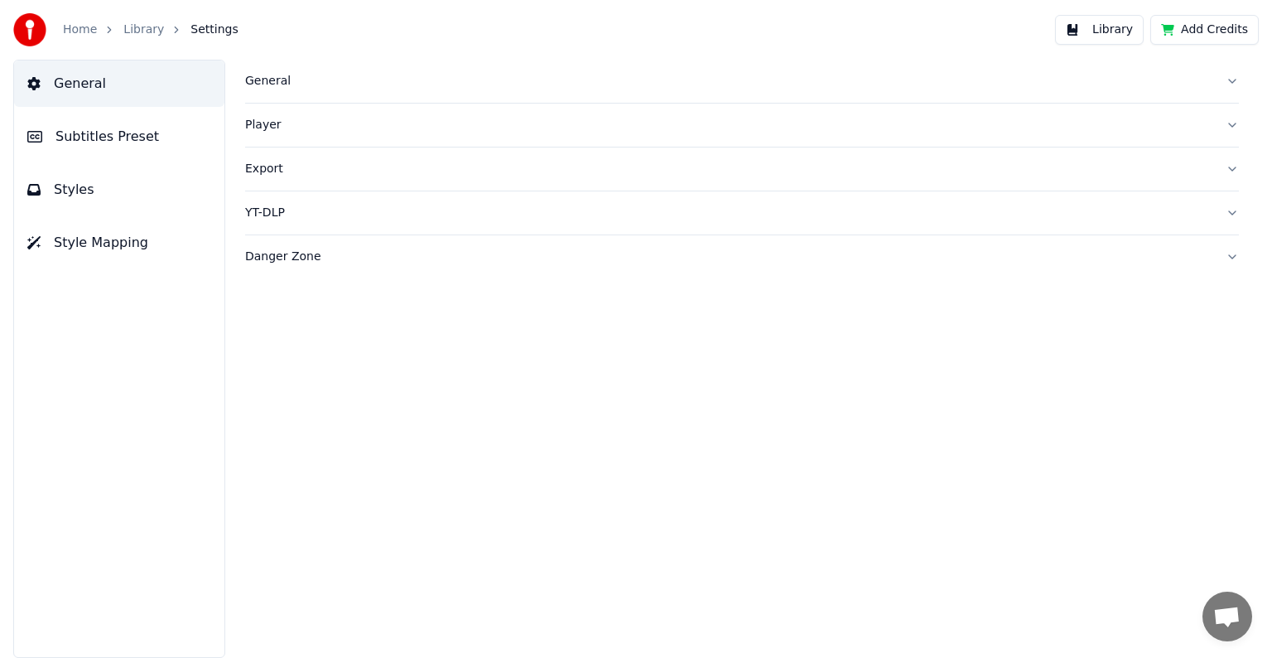
click at [133, 123] on button "Subtitles Preset" at bounding box center [119, 136] width 210 height 46
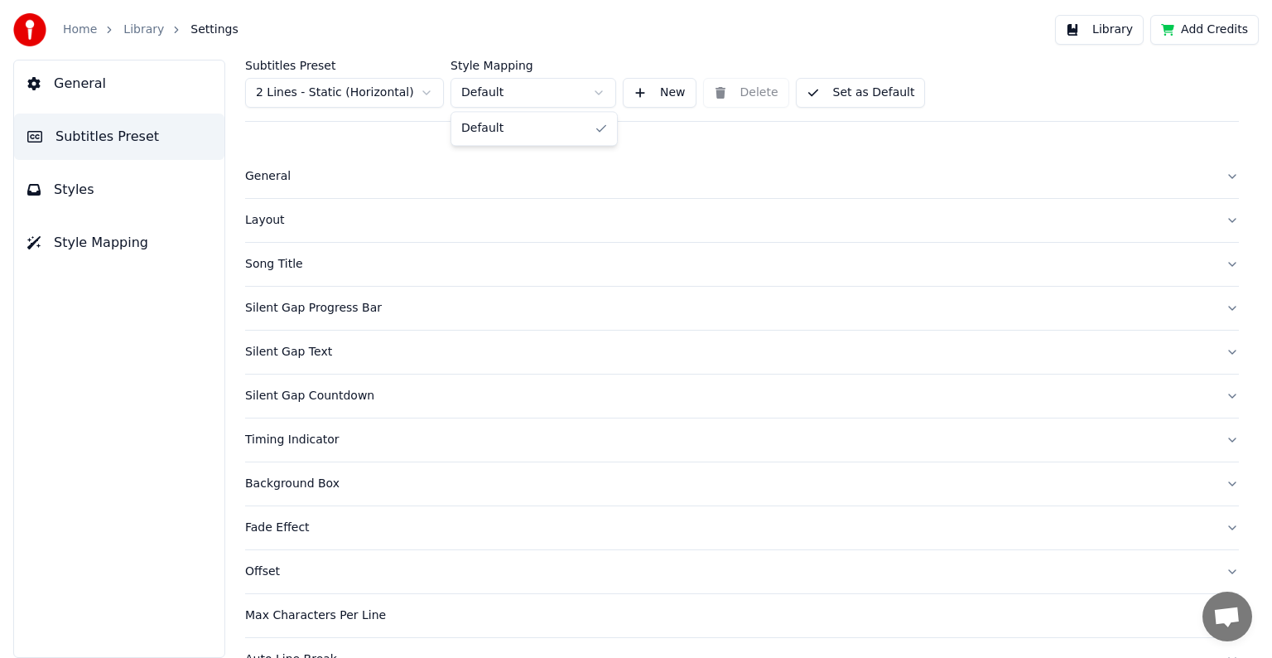
click at [504, 89] on html "Home Library Settings Library Add Credits General Subtitles Preset Styles Style…" at bounding box center [636, 329] width 1272 height 658
click at [354, 184] on div "General" at bounding box center [728, 176] width 967 height 17
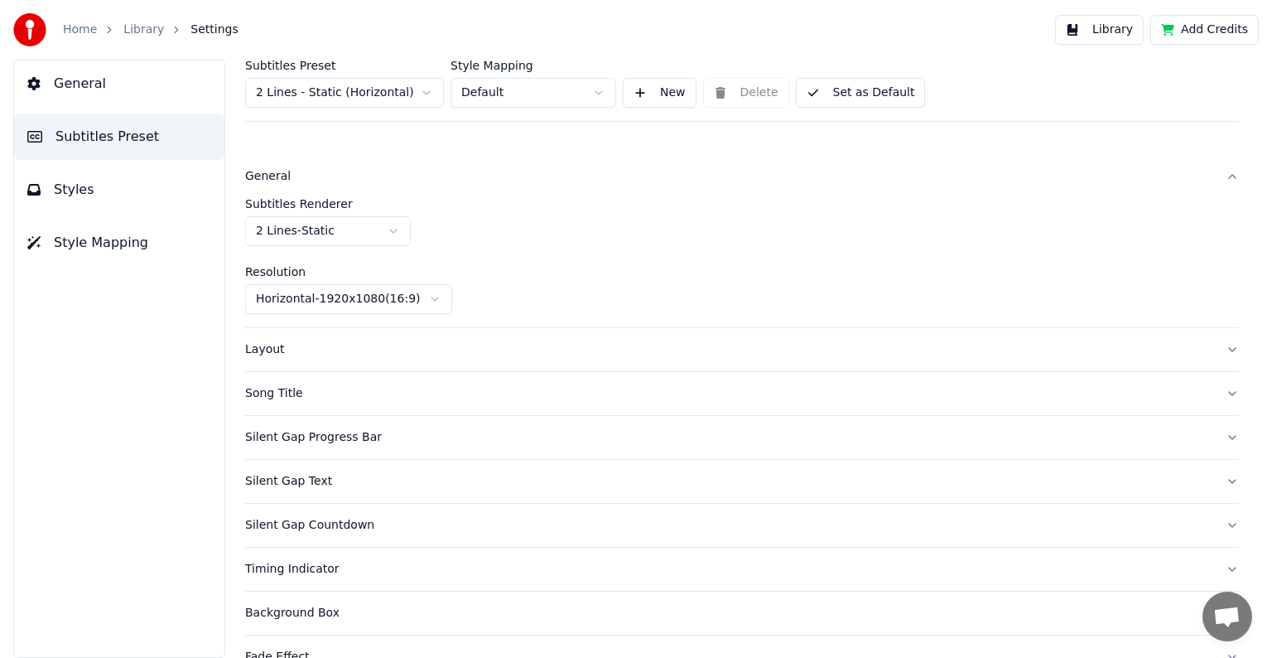
click at [354, 184] on div "General" at bounding box center [728, 176] width 967 height 17
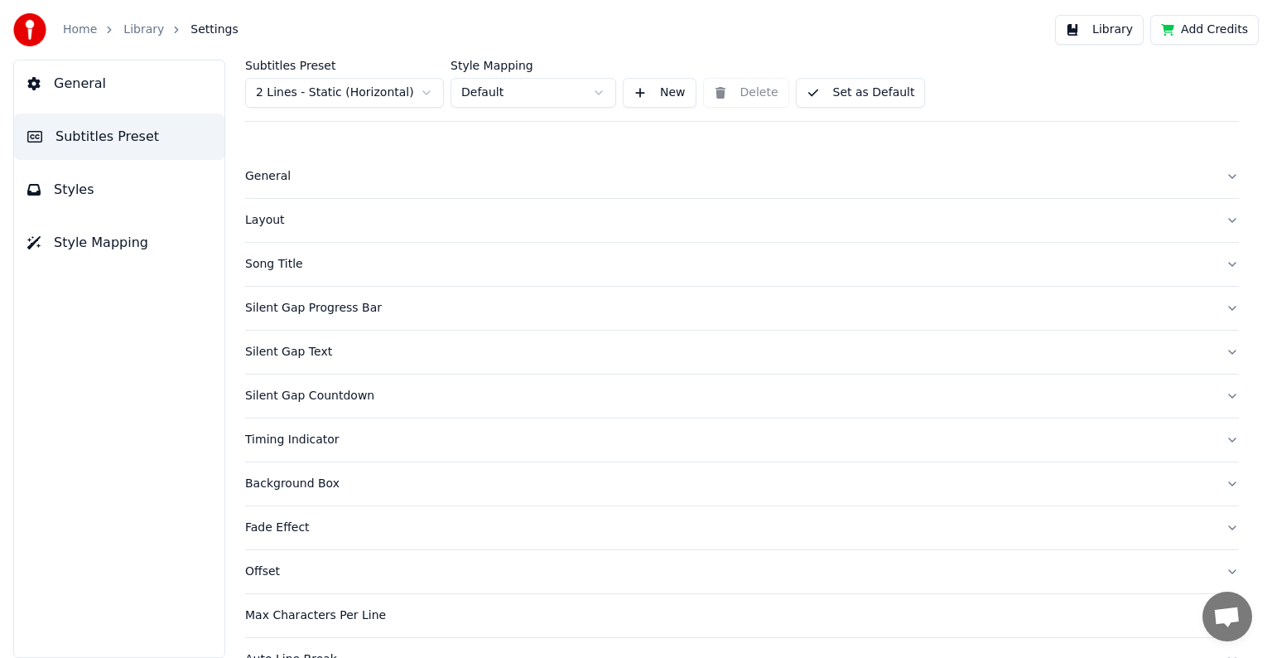
click at [349, 215] on div "Layout" at bounding box center [728, 220] width 967 height 17
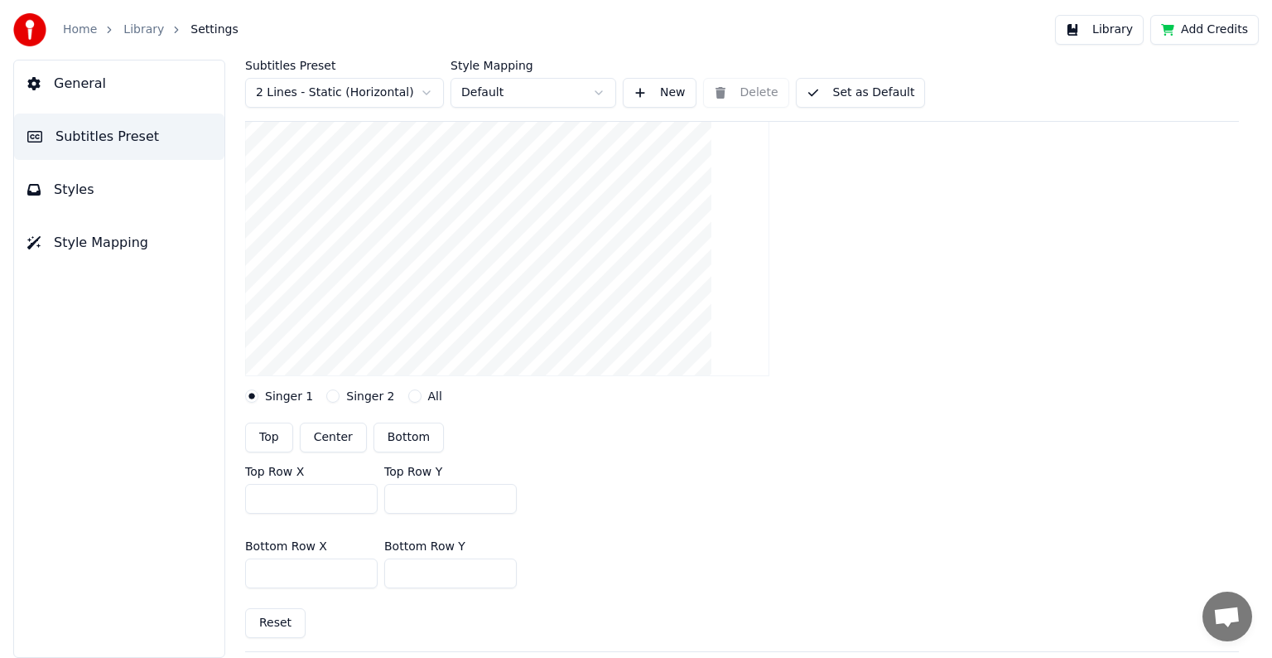
scroll to position [209, 0]
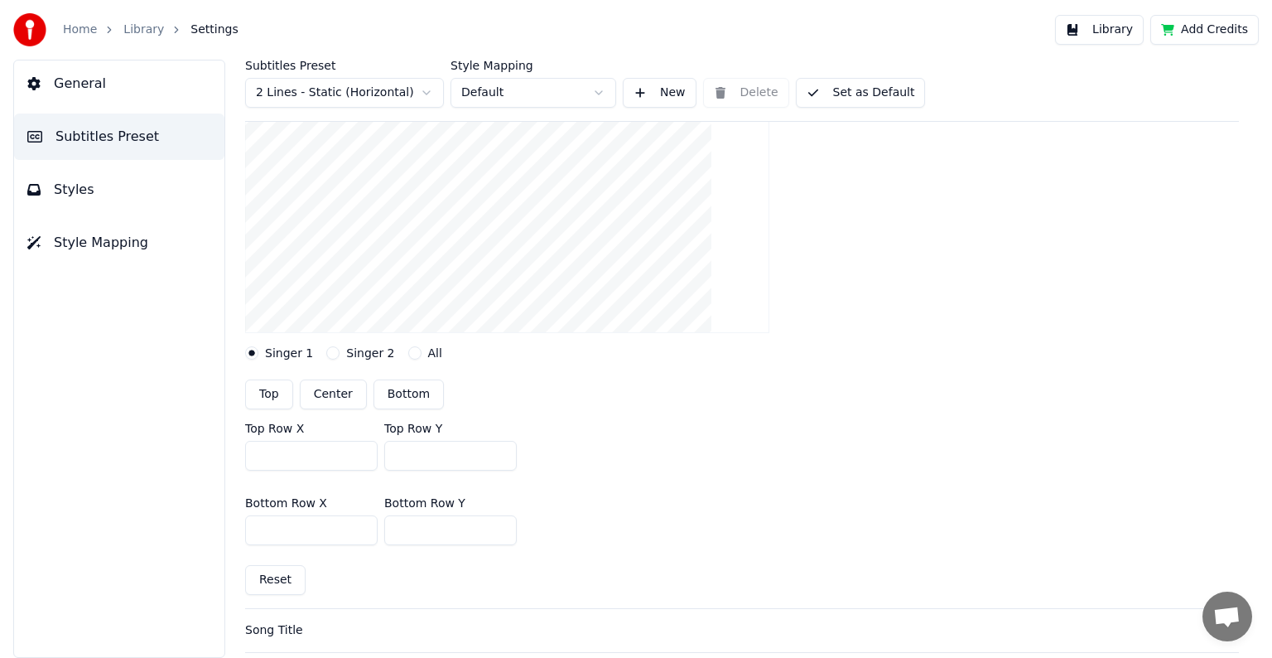
click at [408, 391] on button "Bottom" at bounding box center [409, 394] width 70 height 30
click at [329, 460] on input "***" at bounding box center [311, 456] width 133 height 30
drag, startPoint x: 329, startPoint y: 460, endPoint x: 252, endPoint y: 460, distance: 77.0
click at [252, 460] on input "***" at bounding box center [311, 456] width 133 height 30
drag, startPoint x: 283, startPoint y: 452, endPoint x: 250, endPoint y: 454, distance: 33.2
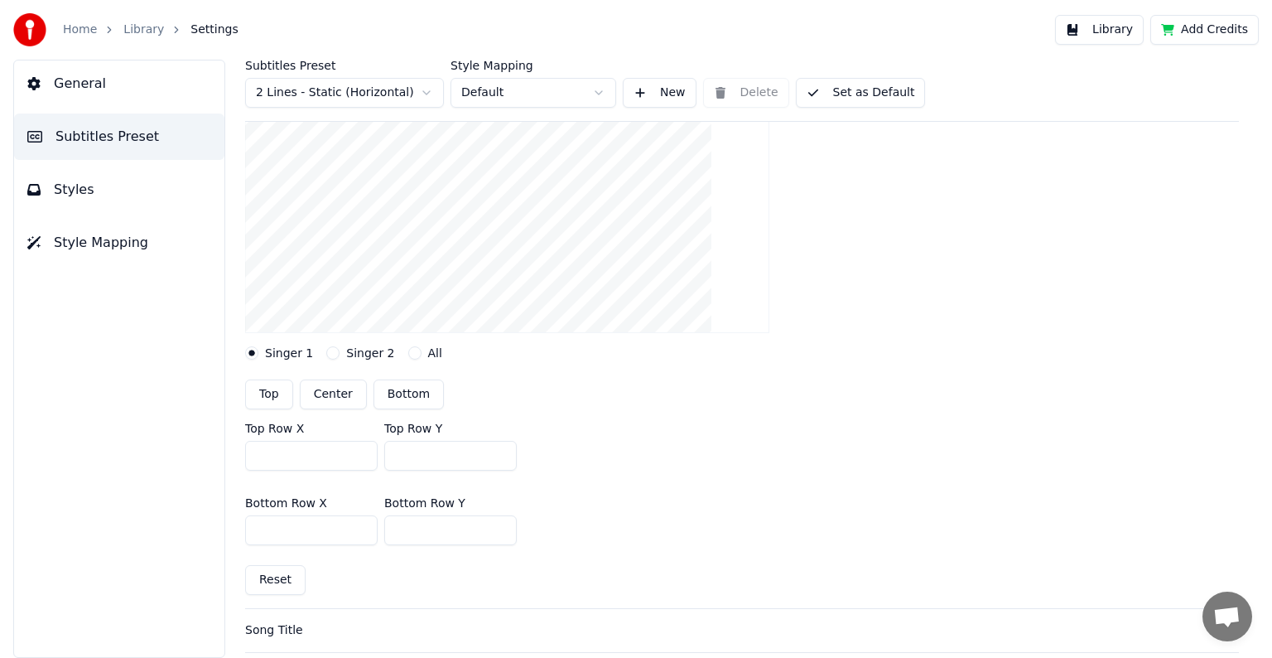
click at [250, 454] on input "***" at bounding box center [311, 456] width 133 height 30
drag, startPoint x: 301, startPoint y: 454, endPoint x: 245, endPoint y: 458, distance: 56.5
click at [245, 458] on input "***" at bounding box center [311, 456] width 133 height 30
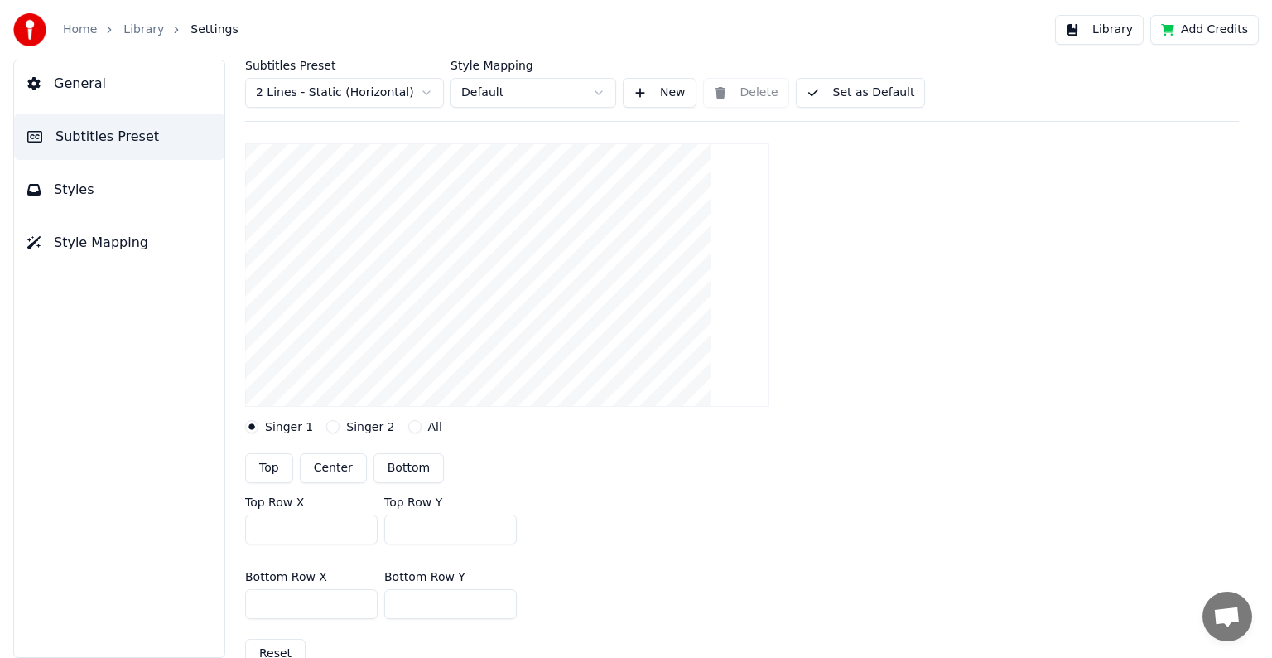
scroll to position [136, 0]
type input "***"
drag, startPoint x: 330, startPoint y: 603, endPoint x: 248, endPoint y: 601, distance: 82.8
click at [248, 601] on input "***" at bounding box center [311, 603] width 133 height 30
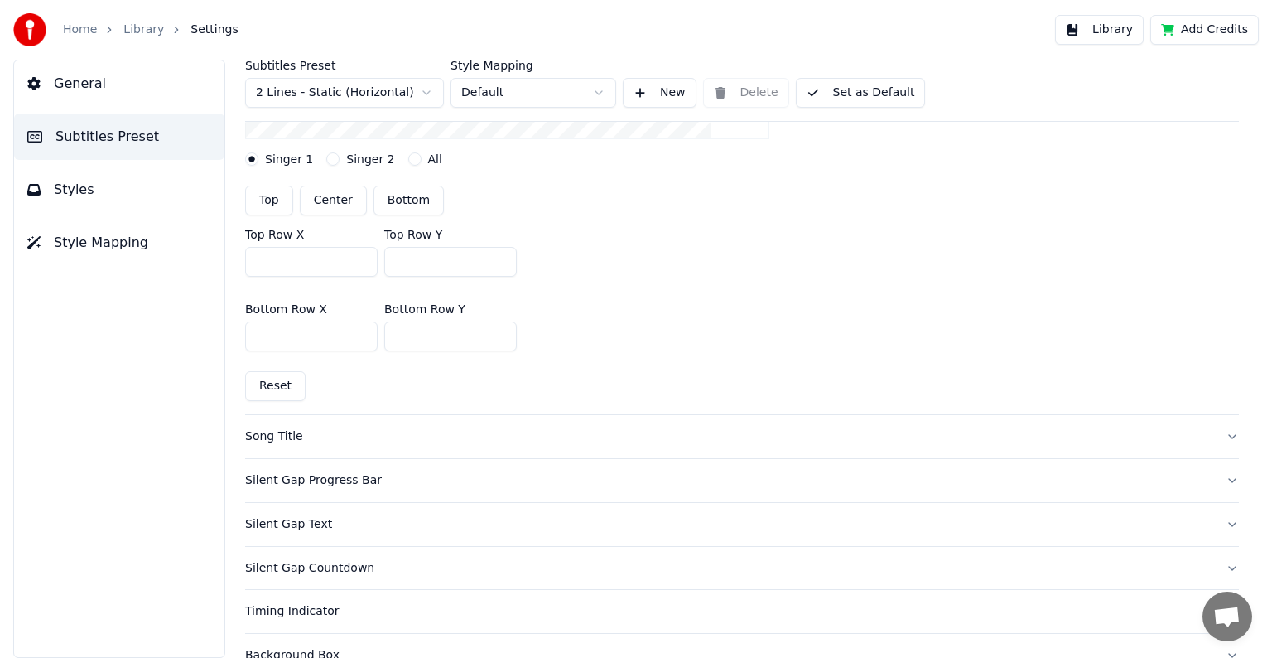
scroll to position [403, 0]
type input "****"
click at [370, 433] on div "Song Title" at bounding box center [728, 435] width 967 height 17
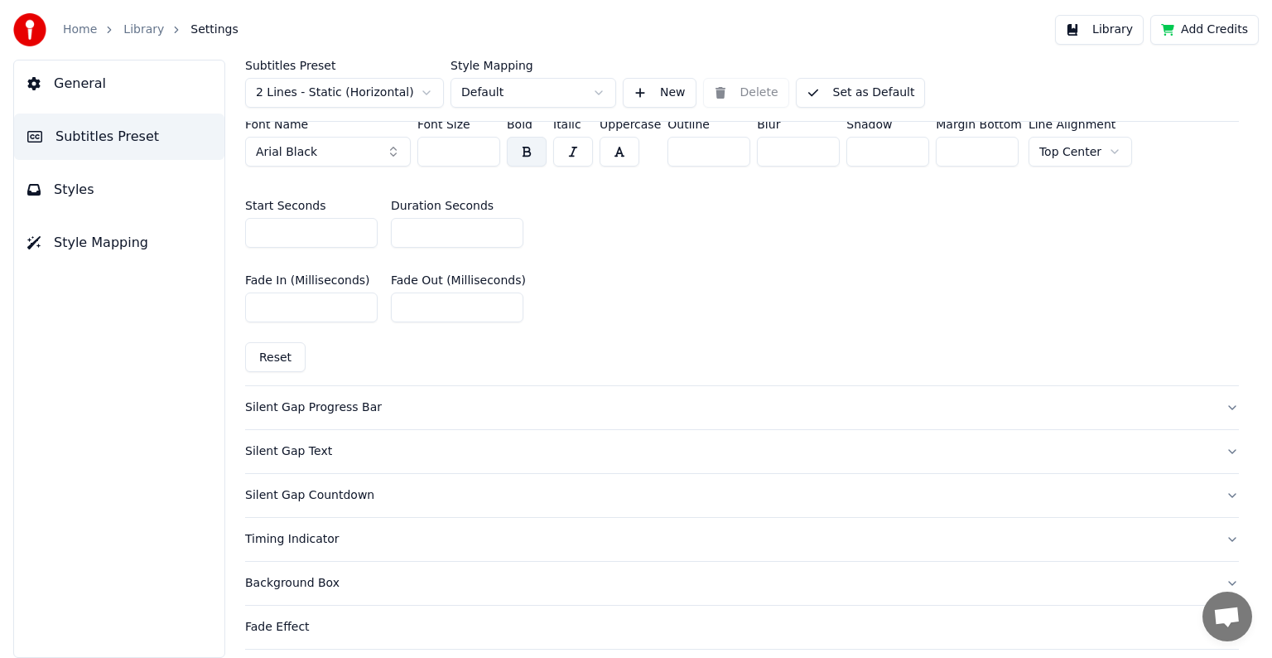
scroll to position [730, 0]
click at [374, 405] on div "Silent Gap Progress Bar" at bounding box center [728, 406] width 967 height 17
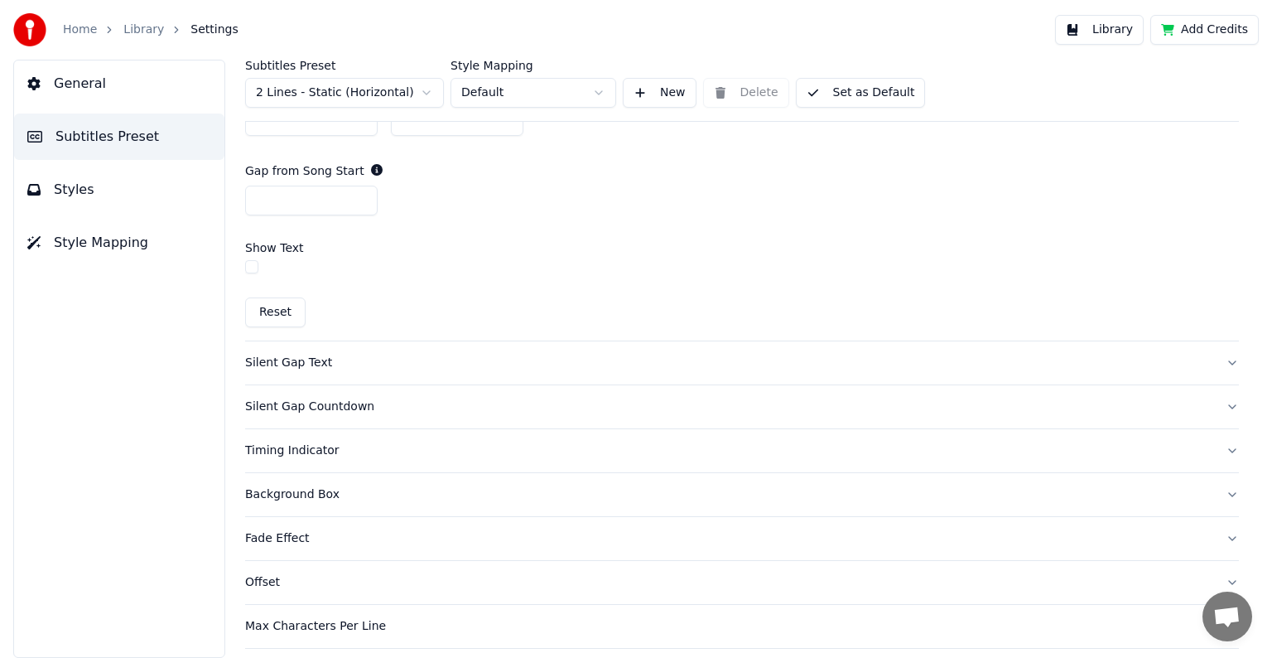
scroll to position [971, 0]
click at [333, 367] on div "Silent Gap Text" at bounding box center [728, 362] width 967 height 17
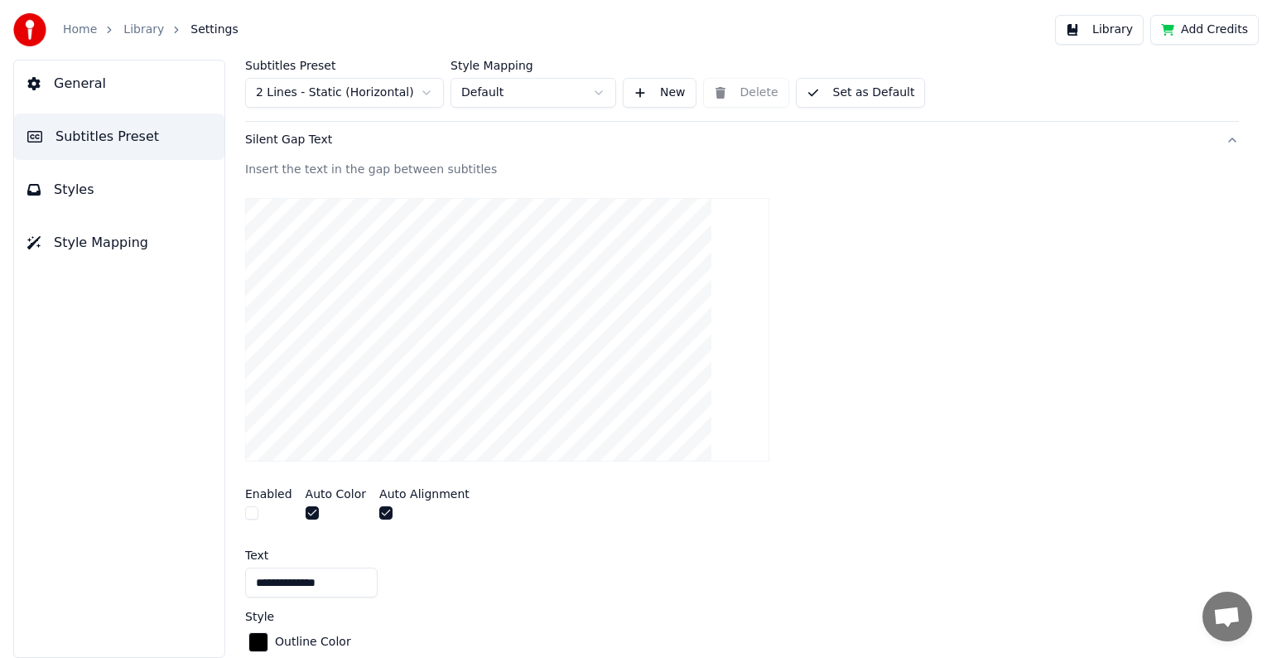
scroll to position [212, 0]
click at [255, 512] on button "button" at bounding box center [251, 512] width 13 height 13
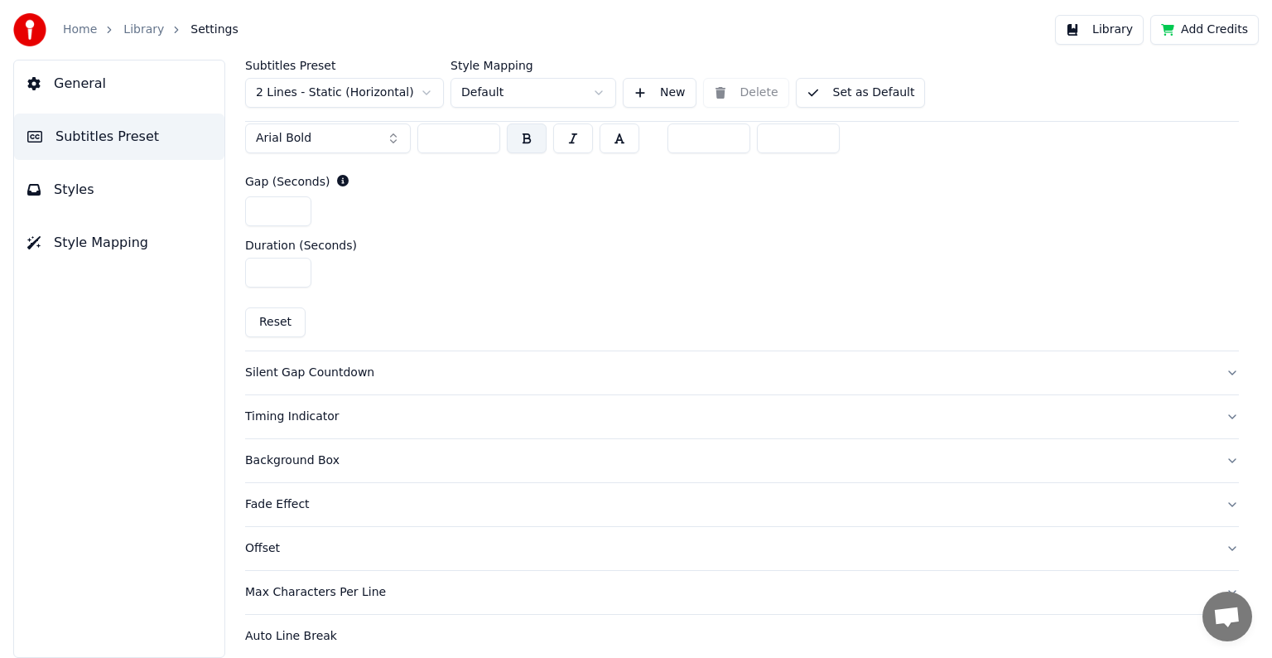
scroll to position [831, 0]
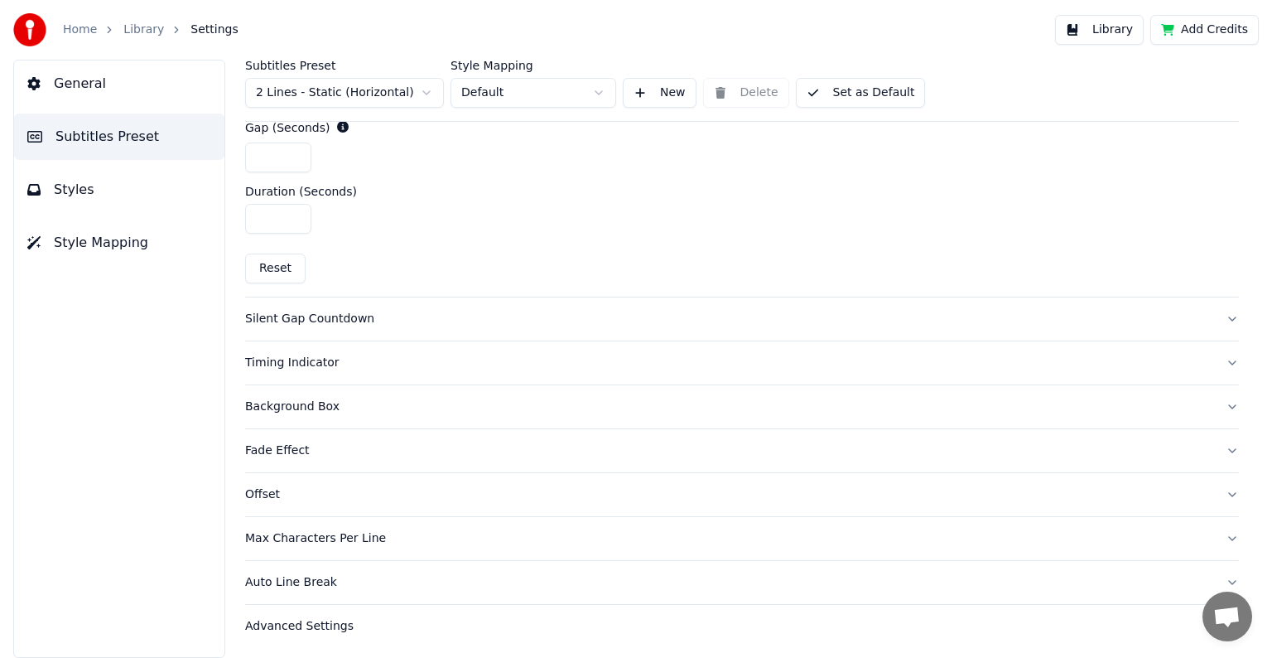
click at [364, 545] on button "Max Characters Per Line" at bounding box center [742, 538] width 994 height 43
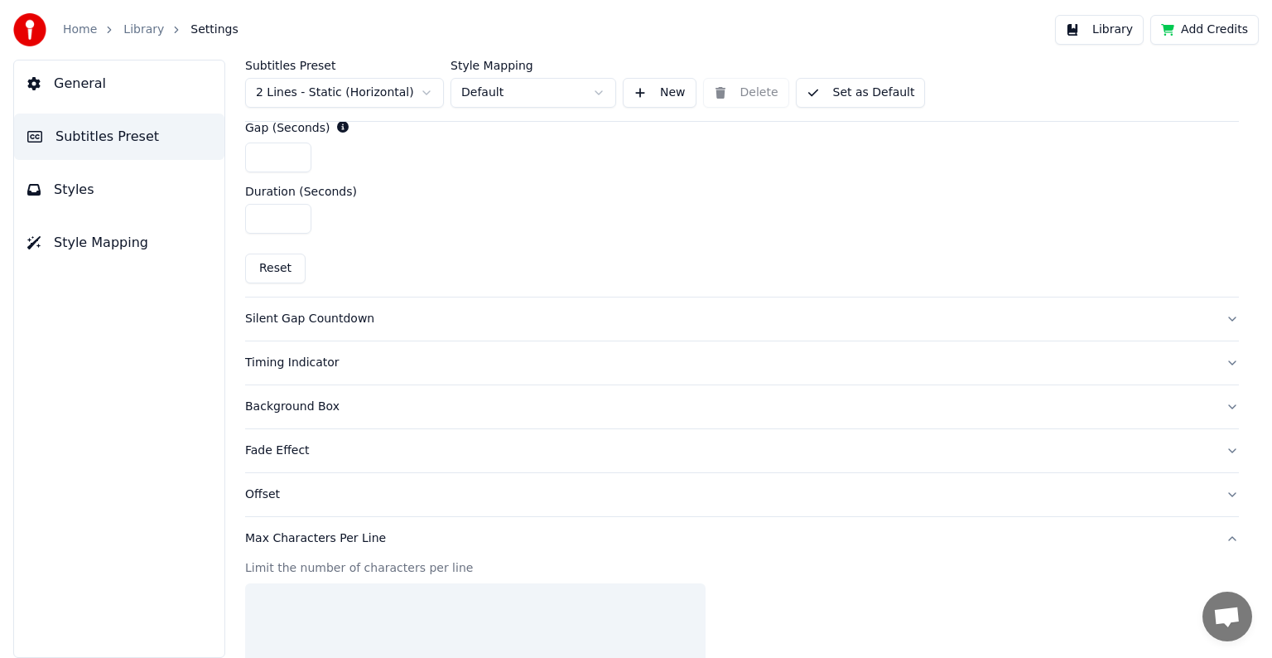
scroll to position [392, 0]
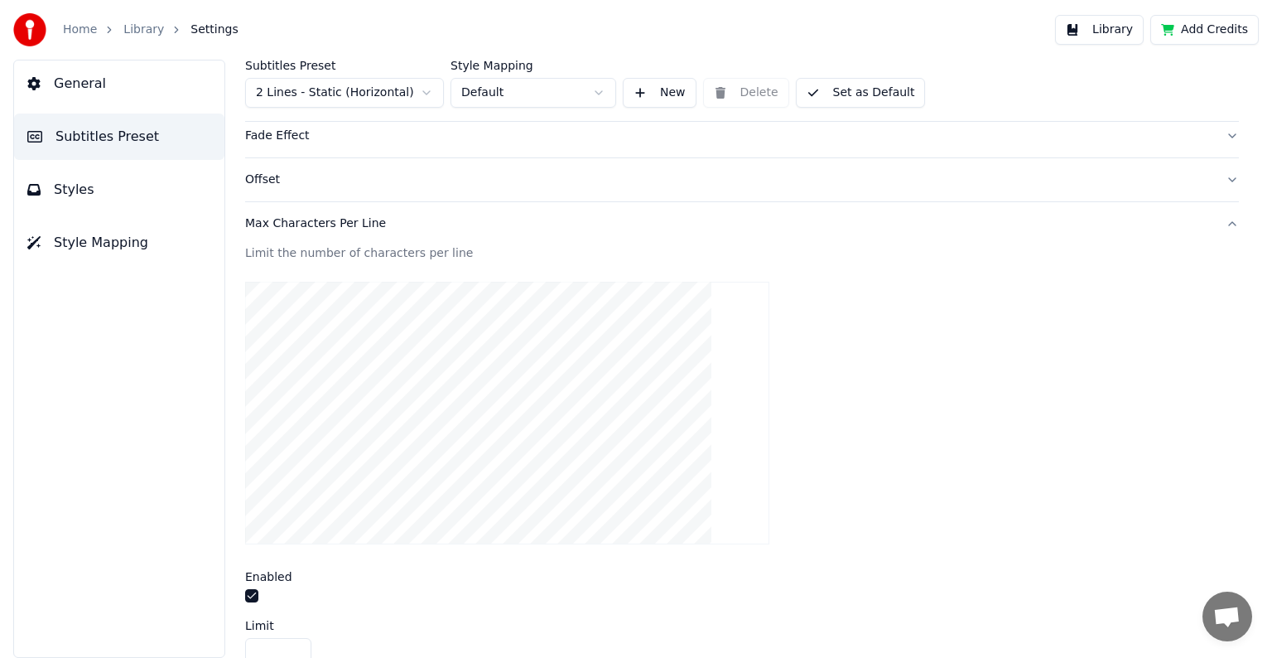
click at [364, 545] on div "Limit the number of characters per line Enabled Limit ** Reset" at bounding box center [742, 488] width 994 height 486
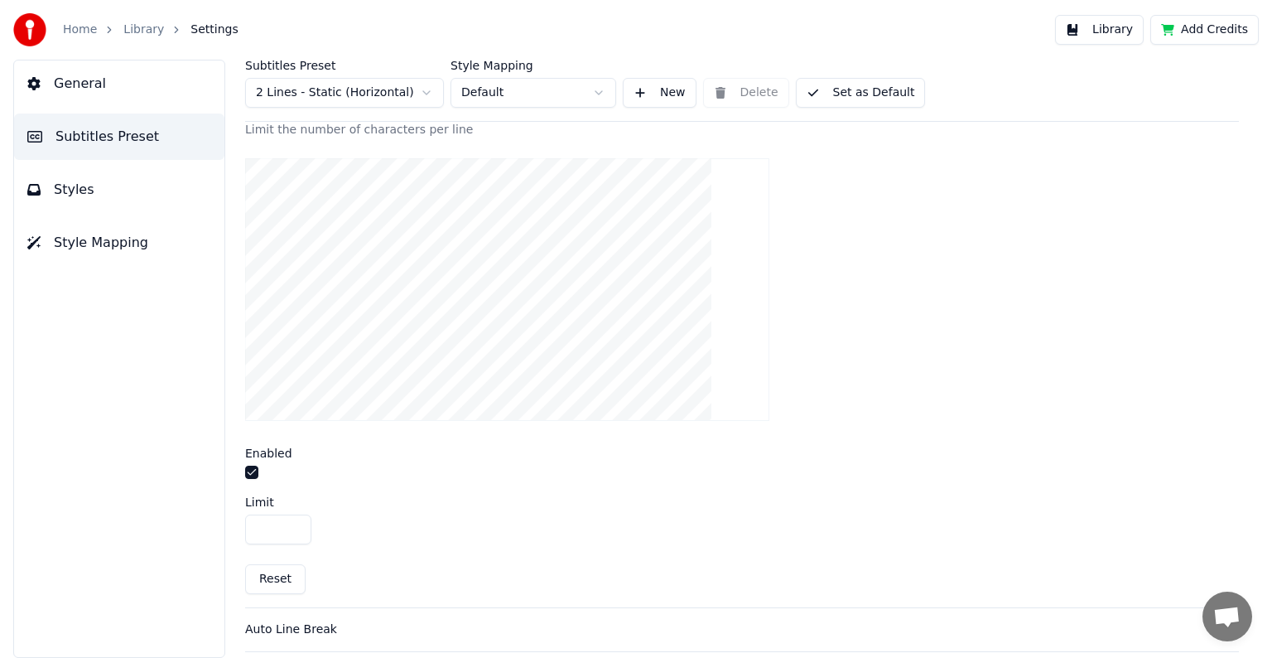
scroll to position [563, 0]
click at [341, 597] on button "Auto Line Break" at bounding box center [742, 581] width 994 height 43
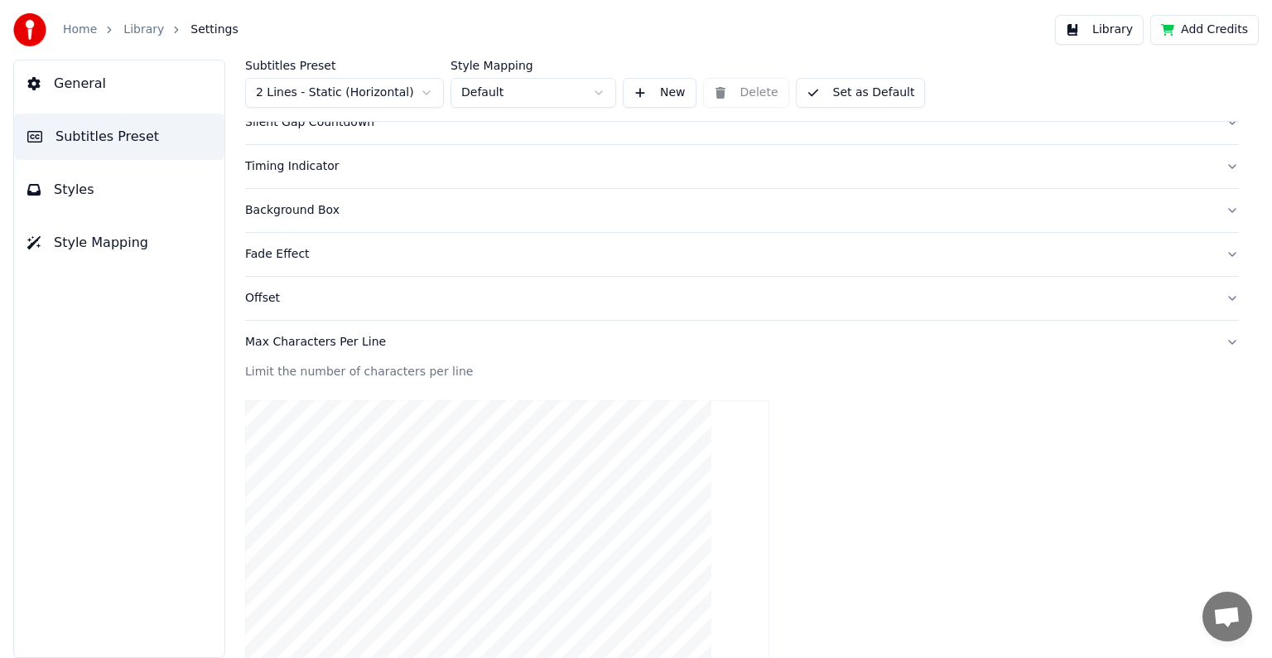
scroll to position [273, 0]
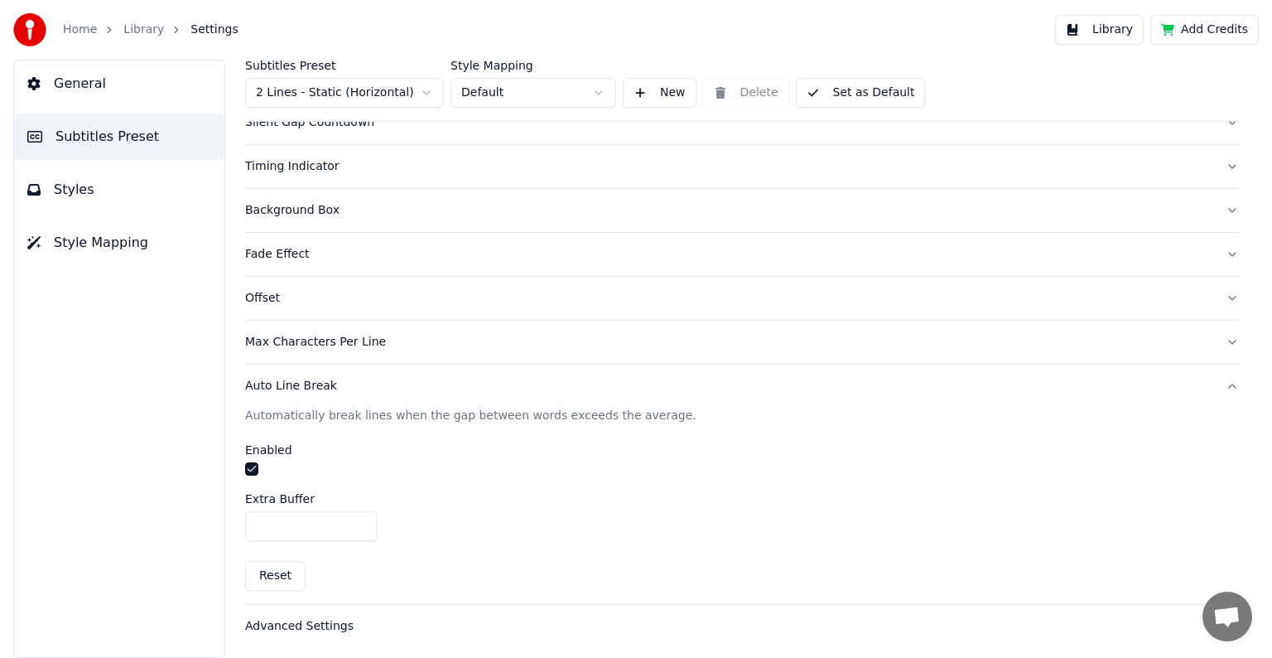
click at [342, 624] on div "Advanced Settings" at bounding box center [728, 626] width 967 height 17
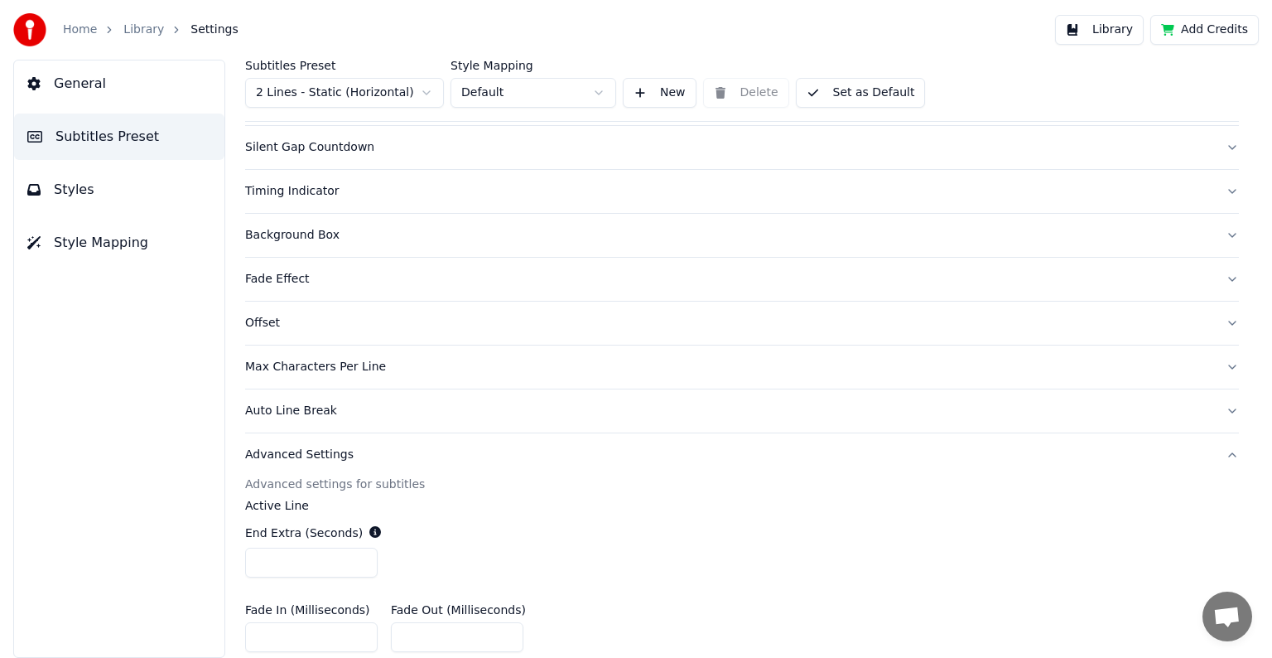
scroll to position [0, 0]
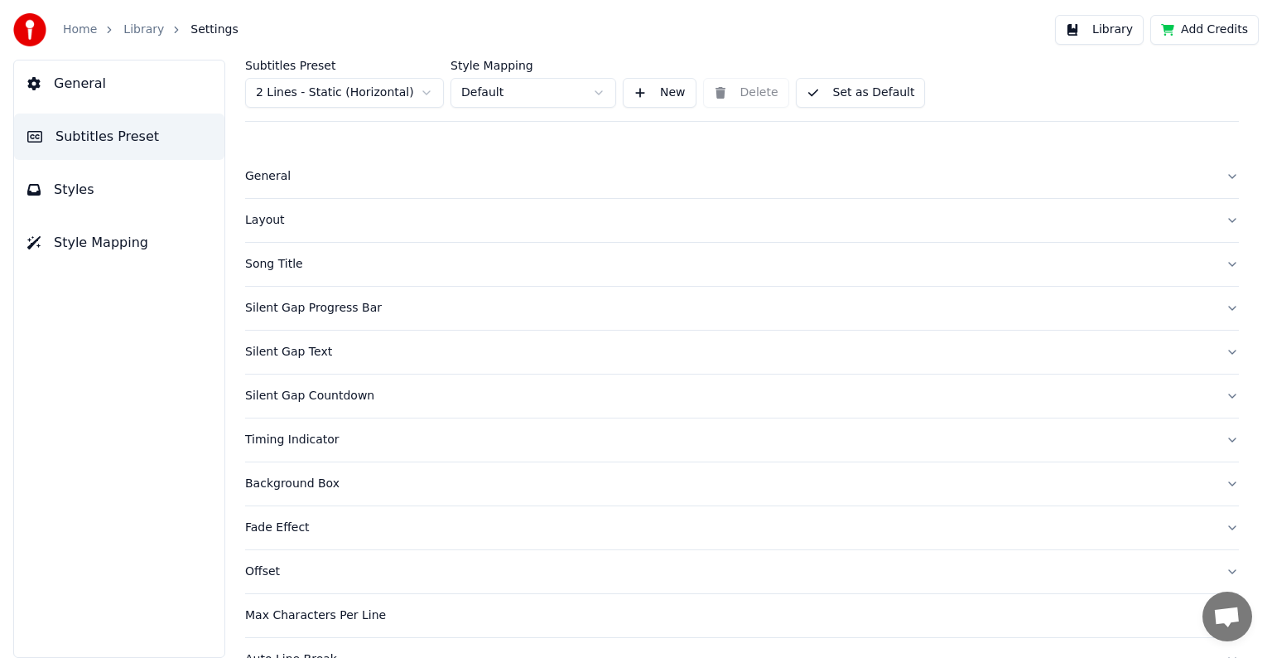
click at [128, 203] on button "Styles" at bounding box center [119, 189] width 210 height 46
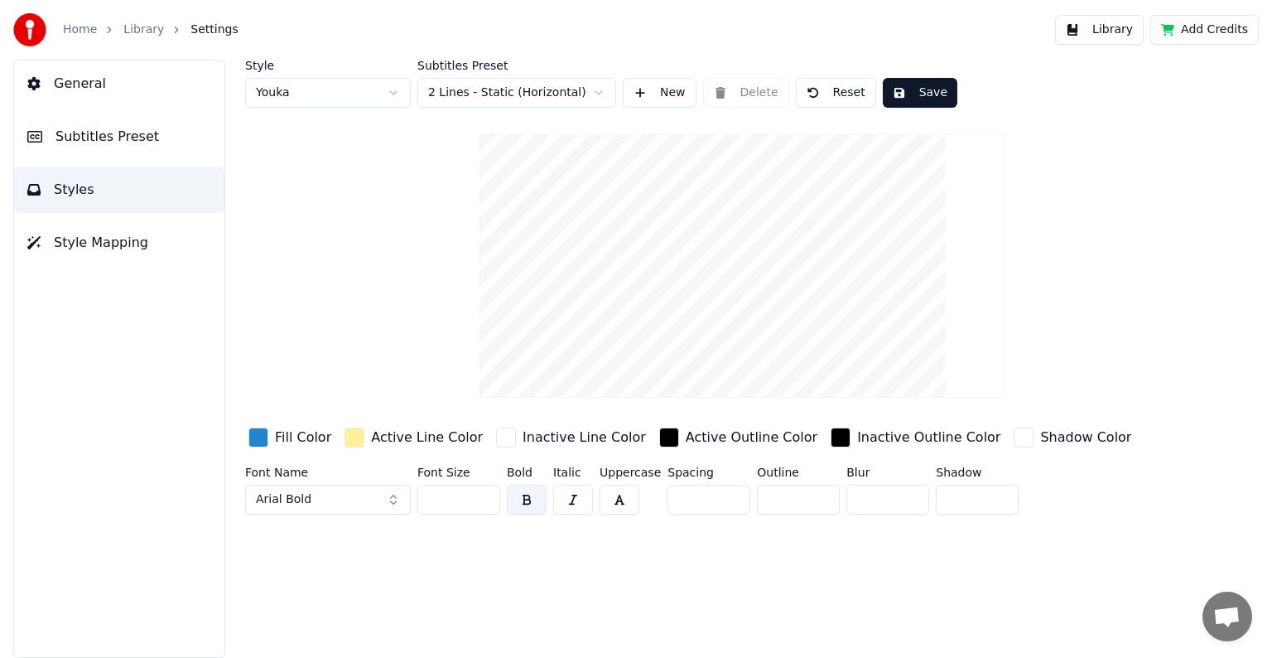
click at [348, 441] on div "button" at bounding box center [355, 437] width 20 height 20
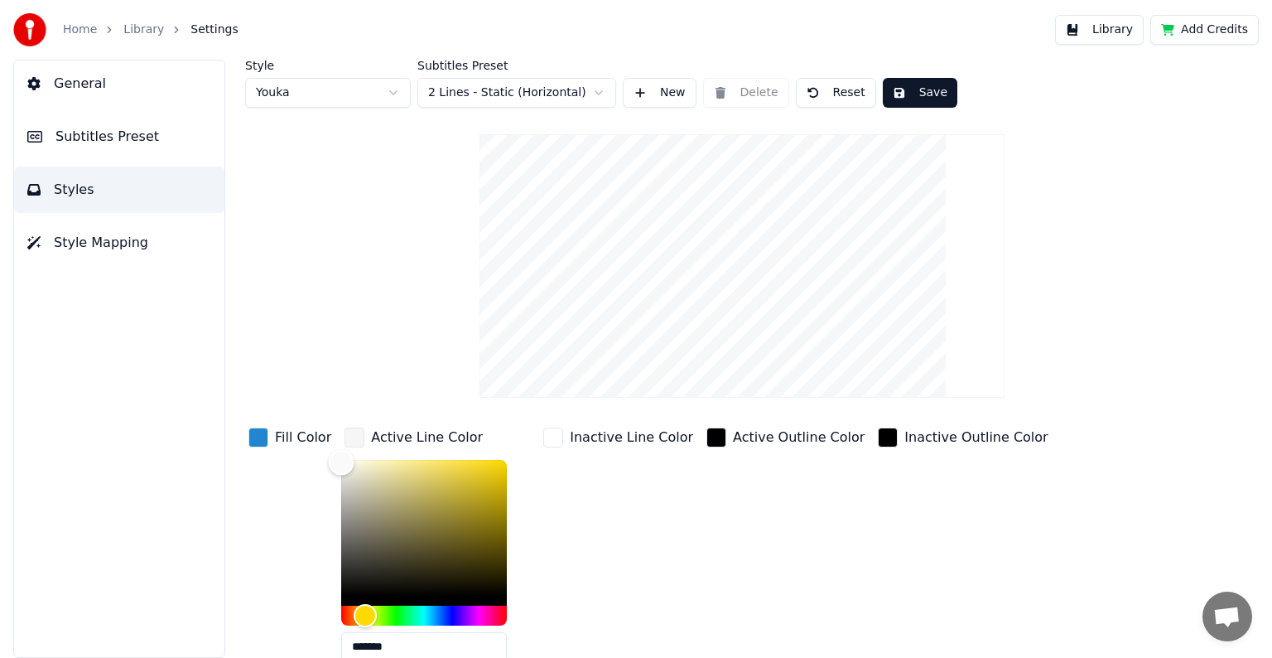
drag, startPoint x: 363, startPoint y: 471, endPoint x: 322, endPoint y: 460, distance: 42.2
click at [341, 460] on div "Color" at bounding box center [424, 528] width 166 height 136
click at [315, 366] on div "Style Youka Subtitles Preset 2 Lines - Static (Horizontal) New Delete Reset Sav…" at bounding box center [742, 419] width 994 height 719
type input "*******"
click at [315, 366] on div "Style Youka Subtitles Preset 2 Lines - Static (Horizontal) New Delete Reset Sav…" at bounding box center [742, 419] width 994 height 719
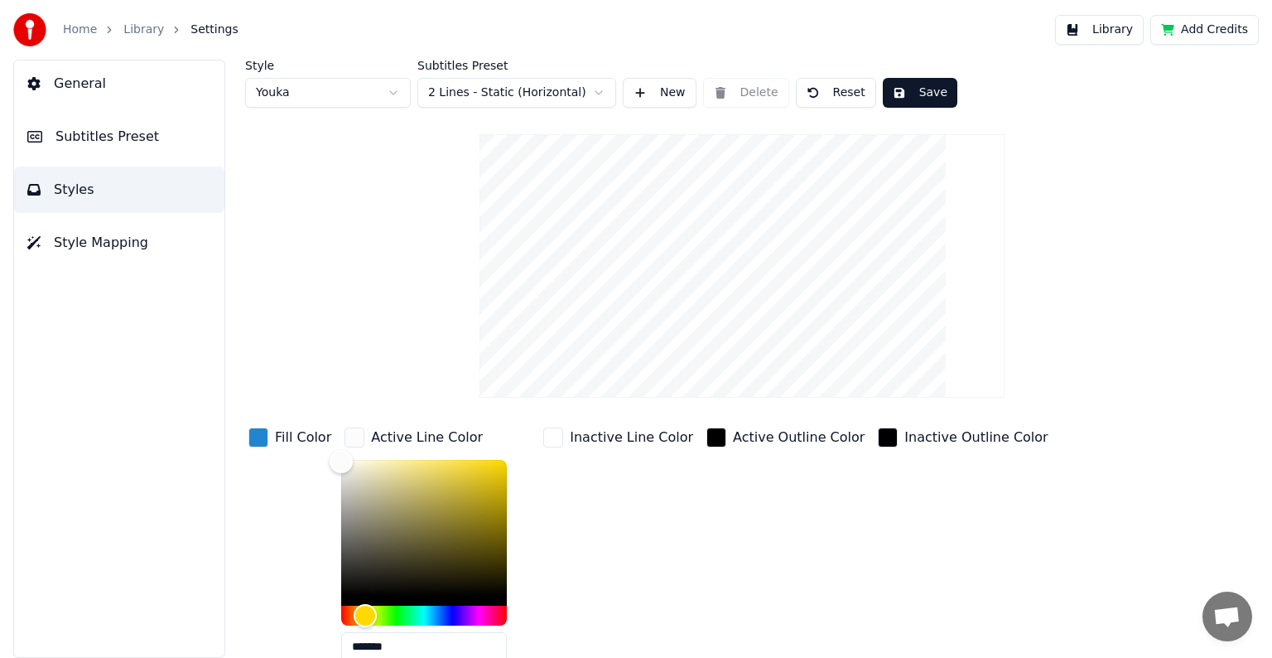
scroll to position [84, 0]
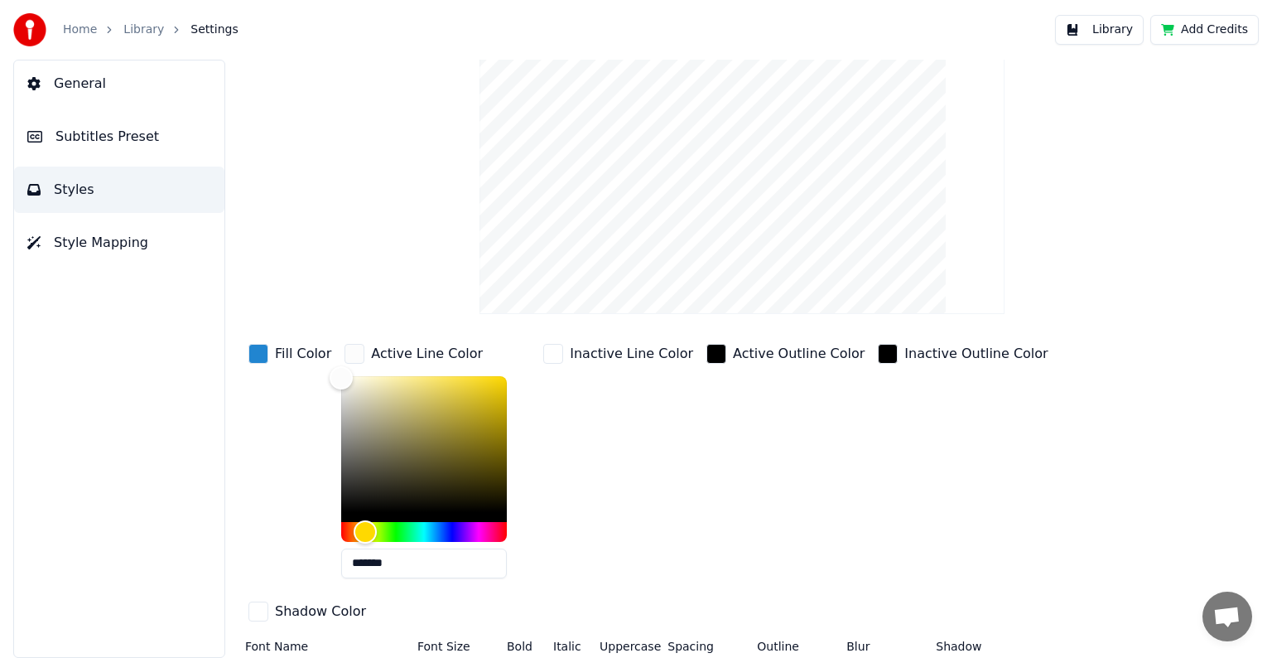
click at [278, 456] on div "Fill Color" at bounding box center [289, 465] width 89 height 251
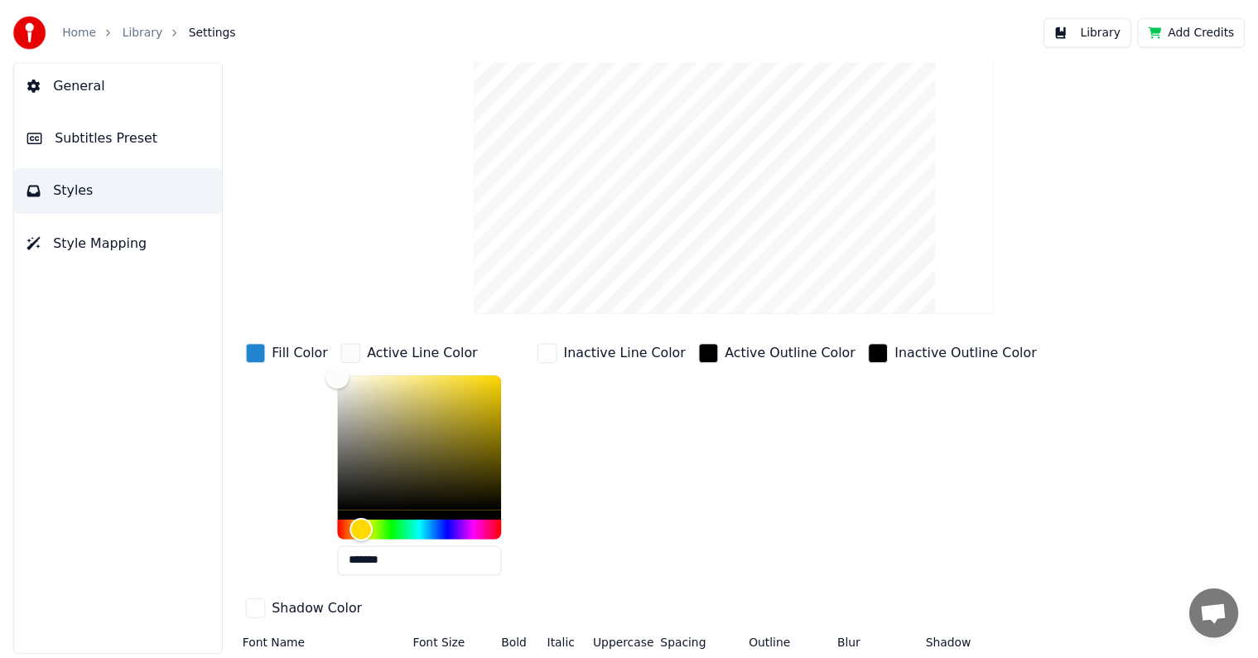
scroll to position [0, 0]
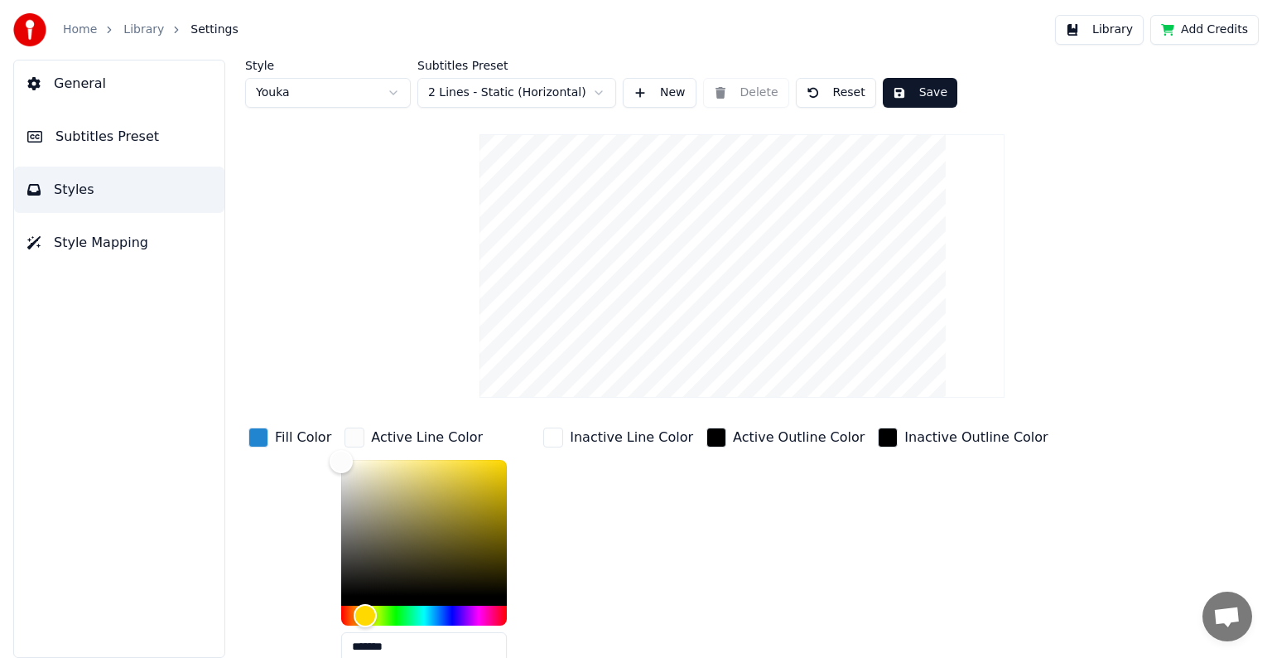
click at [96, 250] on span "Style Mapping" at bounding box center [101, 243] width 94 height 20
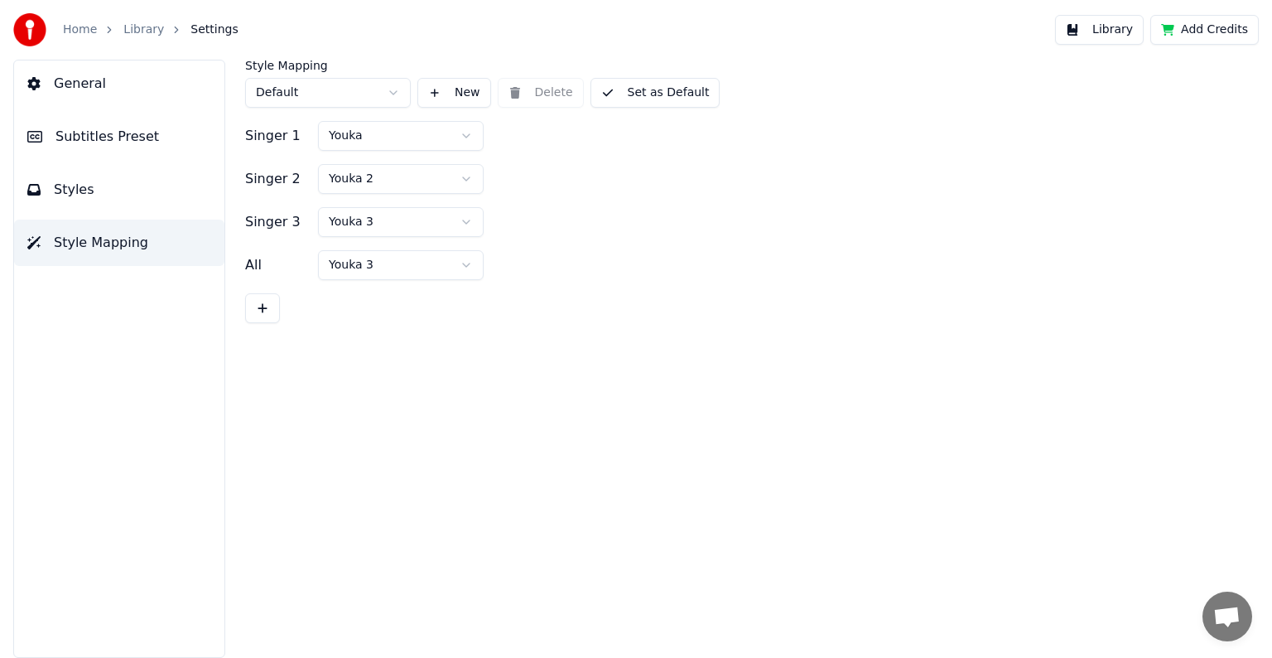
click at [120, 93] on button "General" at bounding box center [119, 83] width 210 height 46
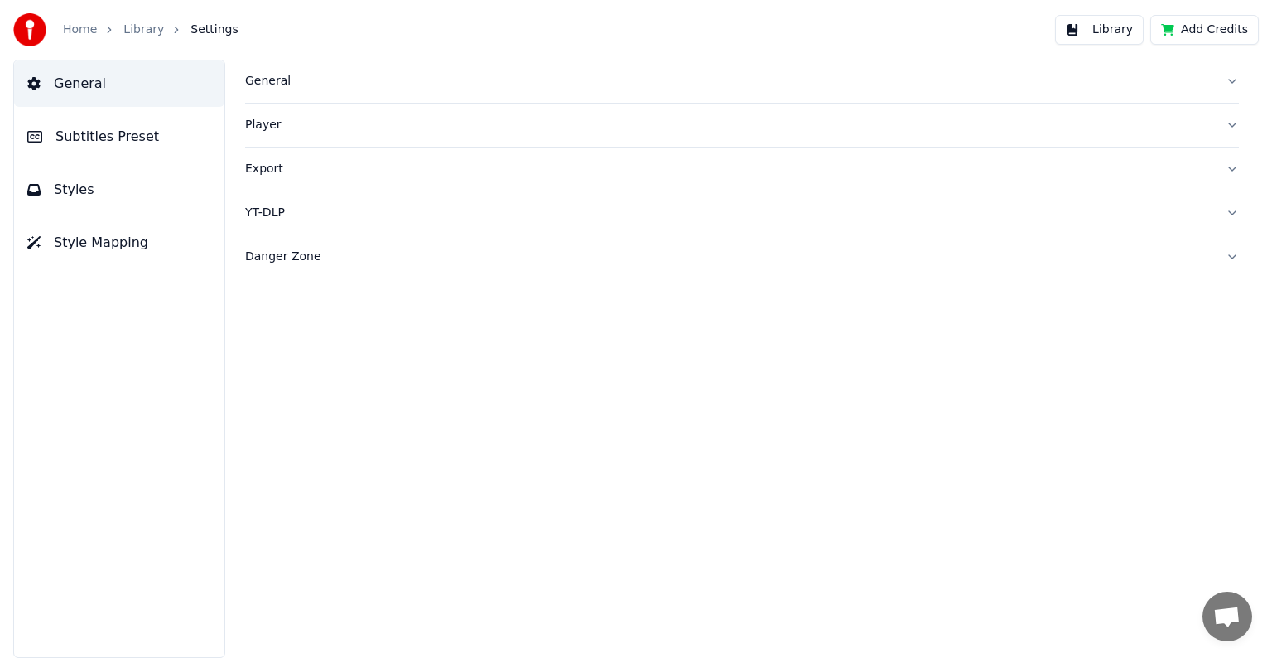
click at [269, 126] on div "Player" at bounding box center [728, 125] width 967 height 17
click at [266, 321] on div "Export" at bounding box center [728, 318] width 967 height 17
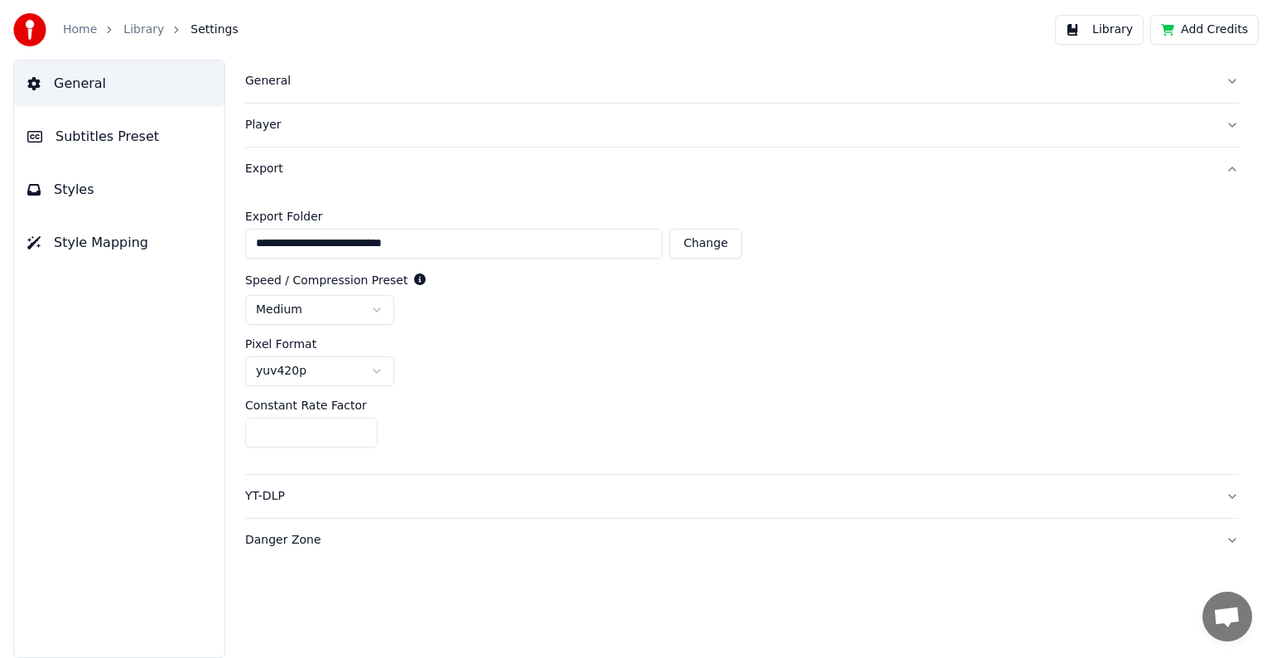
click at [264, 494] on div "YT-DLP" at bounding box center [728, 496] width 967 height 17
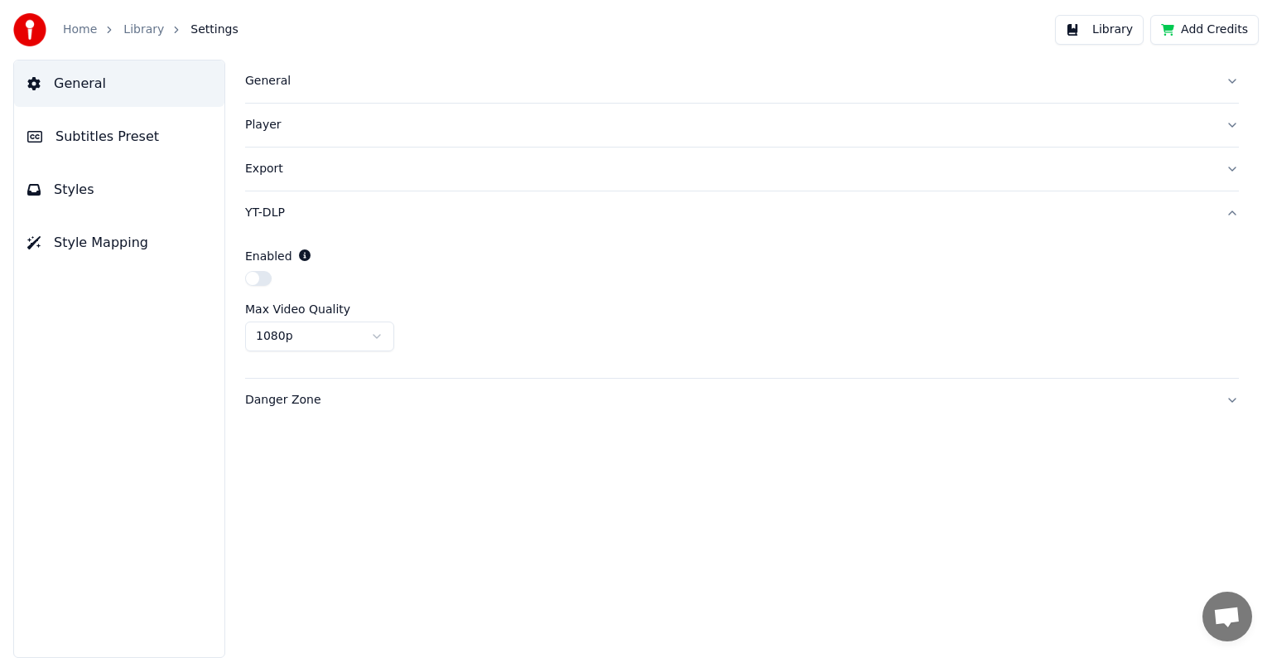
click at [263, 403] on div "Danger Zone" at bounding box center [728, 400] width 967 height 17
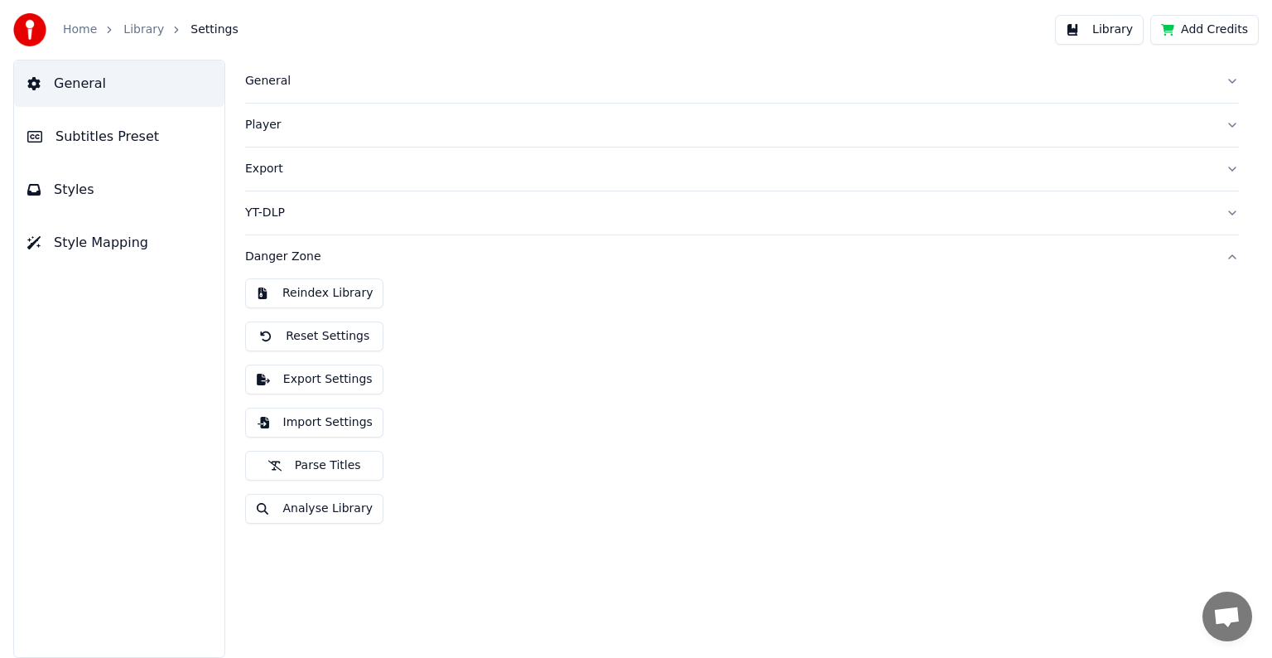
click at [277, 249] on div "Danger Zone" at bounding box center [728, 256] width 967 height 17
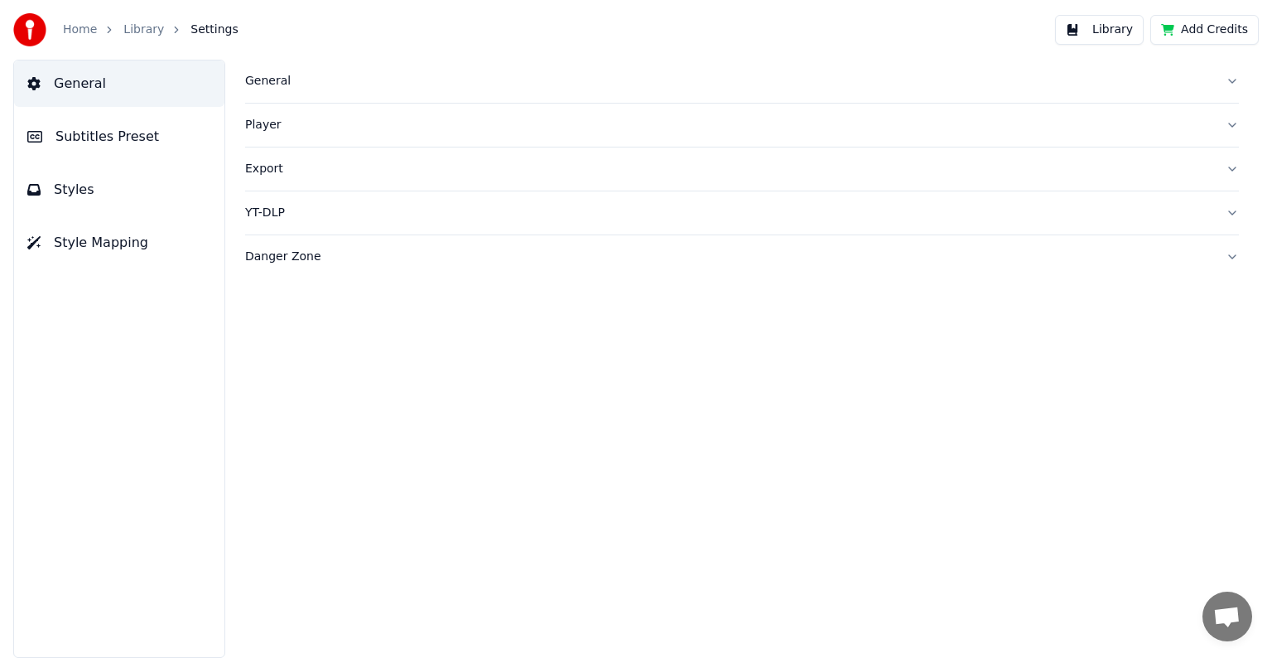
click at [128, 30] on link "Library" at bounding box center [143, 30] width 41 height 17
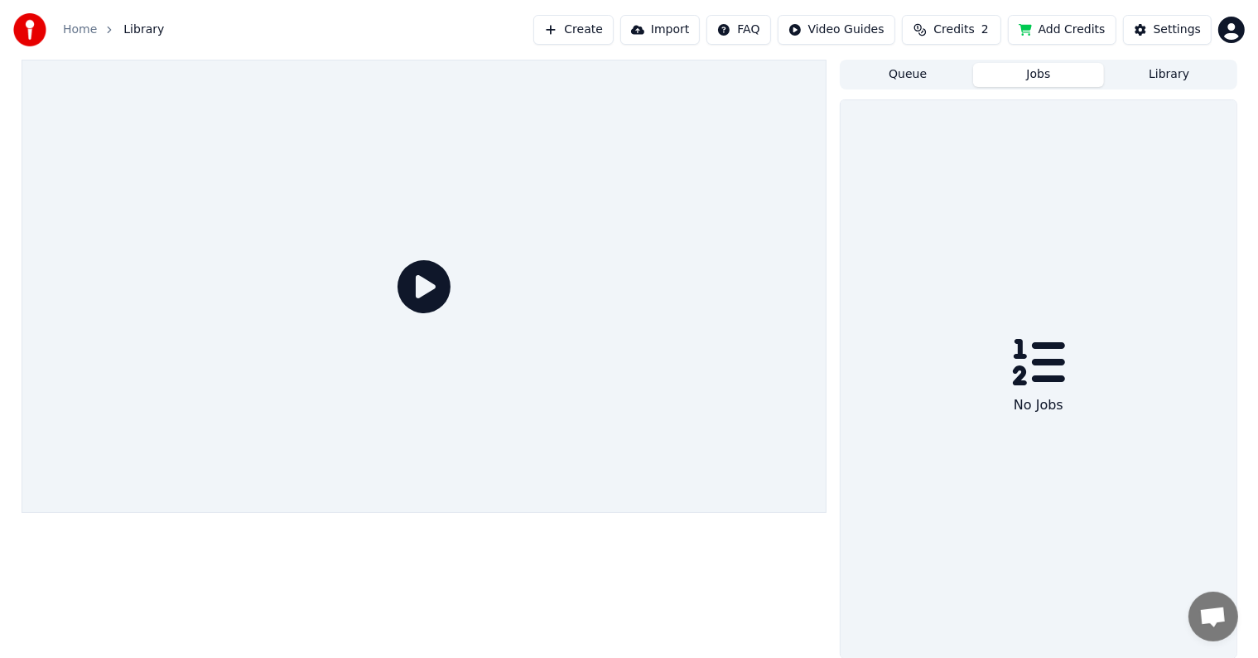
click at [1037, 82] on button "Jobs" at bounding box center [1038, 75] width 131 height 24
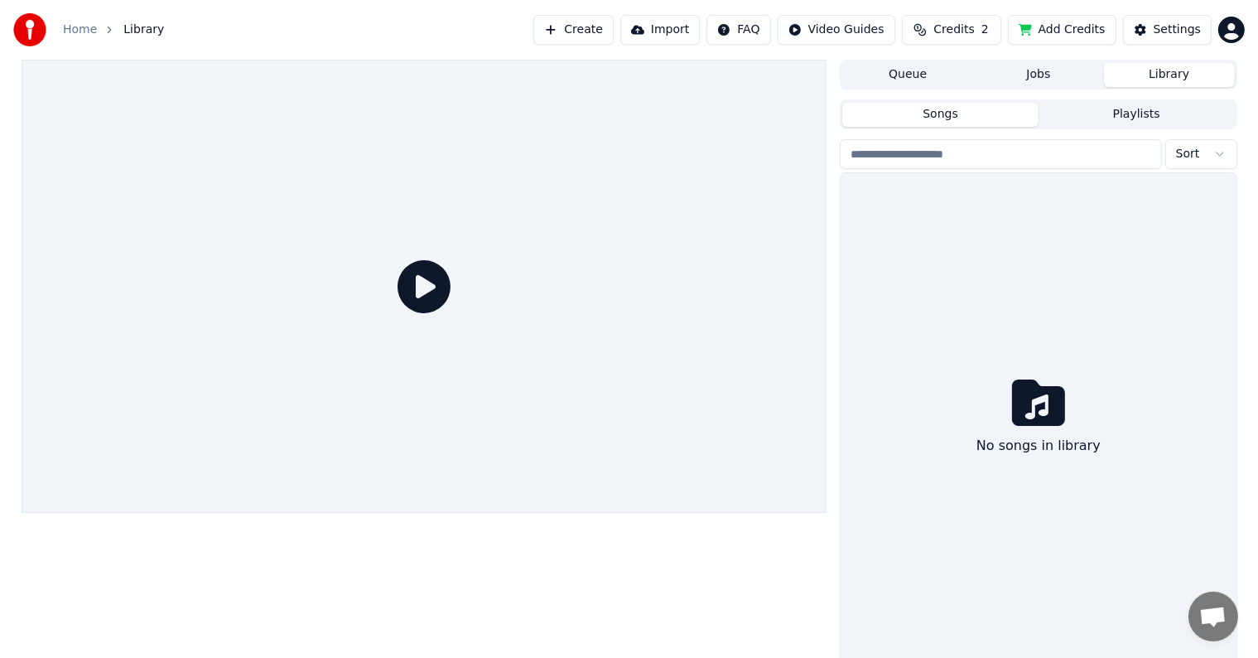
click at [1153, 70] on button "Library" at bounding box center [1169, 75] width 131 height 24
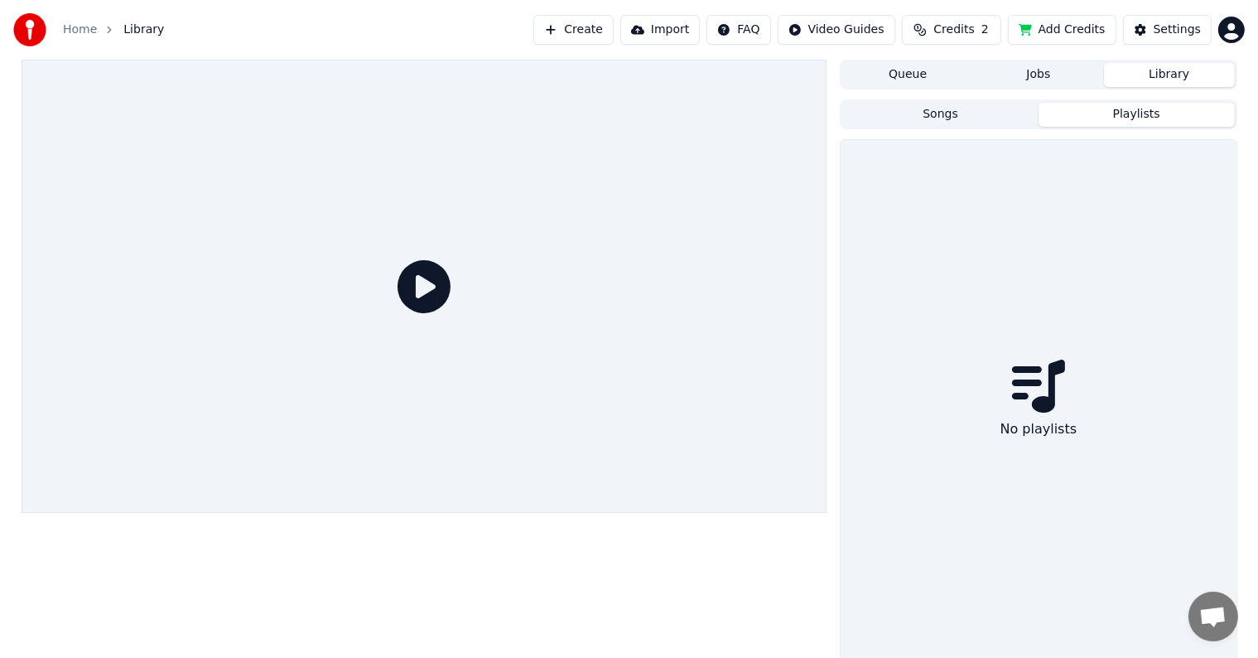
click at [1134, 116] on button "Playlists" at bounding box center [1137, 115] width 196 height 24
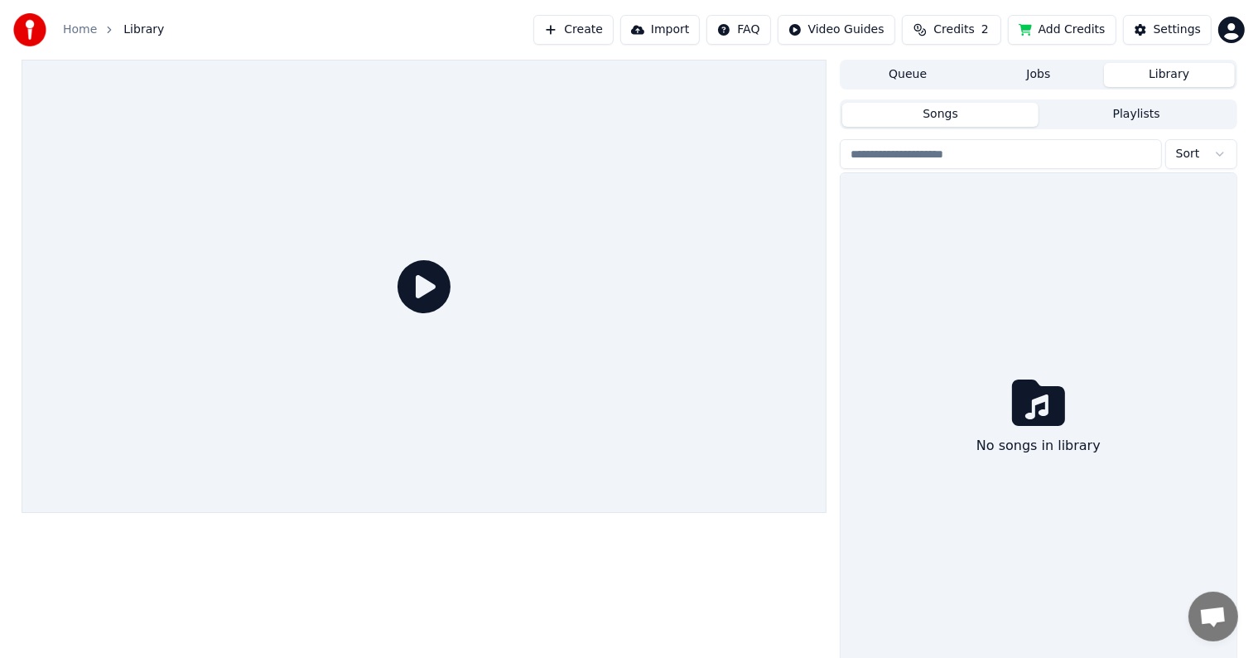
click at [990, 116] on button "Songs" at bounding box center [940, 115] width 196 height 24
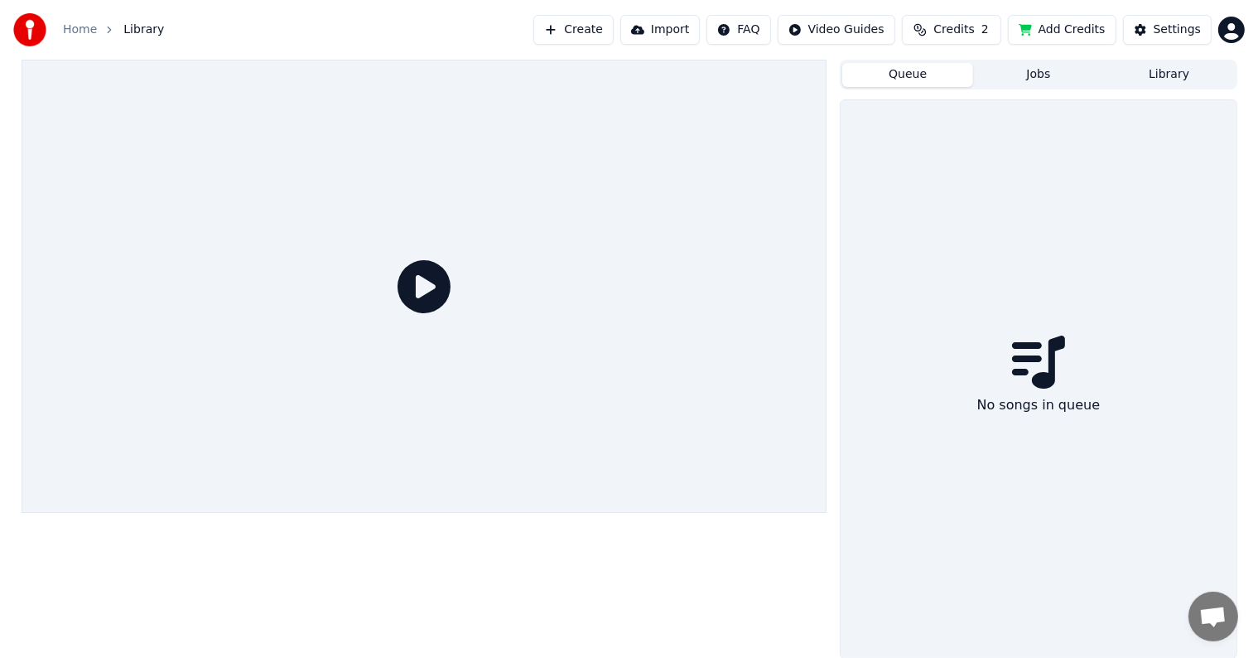
click at [900, 75] on button "Queue" at bounding box center [907, 75] width 131 height 24
click at [846, 29] on html "Home Library Create Import FAQ Video Guides Credits 2 Add Credits Settings Queu…" at bounding box center [636, 329] width 1272 height 658
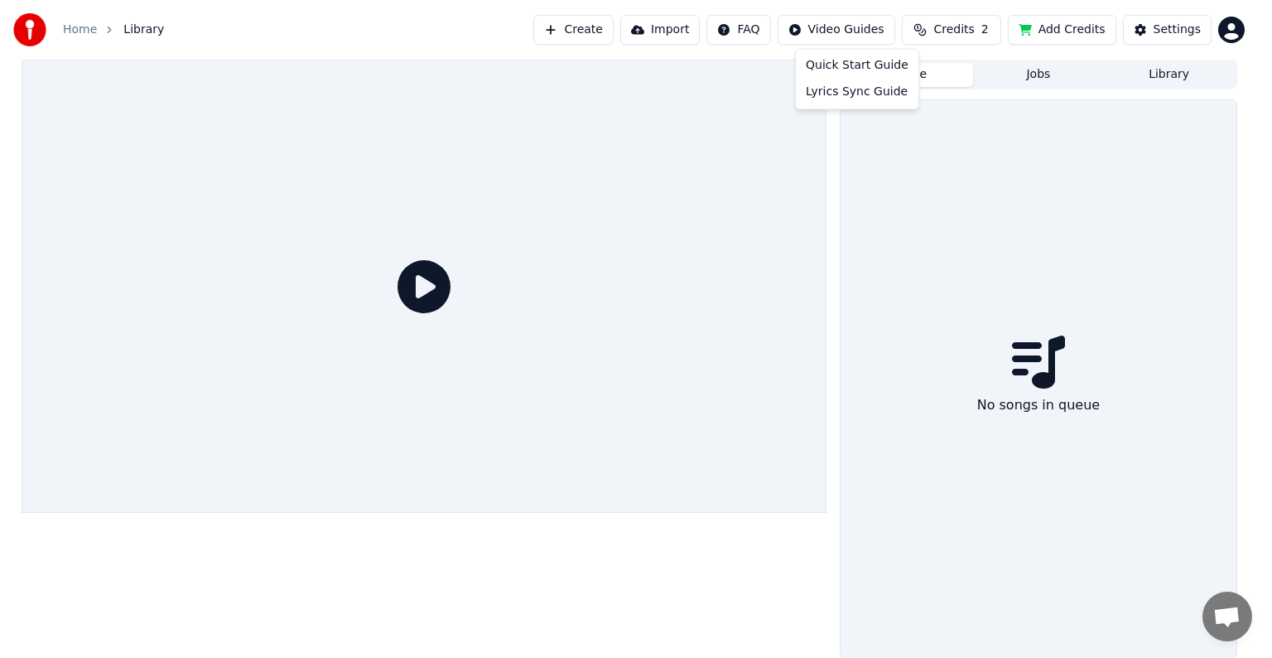
click at [772, 30] on html "Home Library Create Import FAQ Video Guides Credits 2 Add Credits Settings Queu…" at bounding box center [636, 329] width 1272 height 658
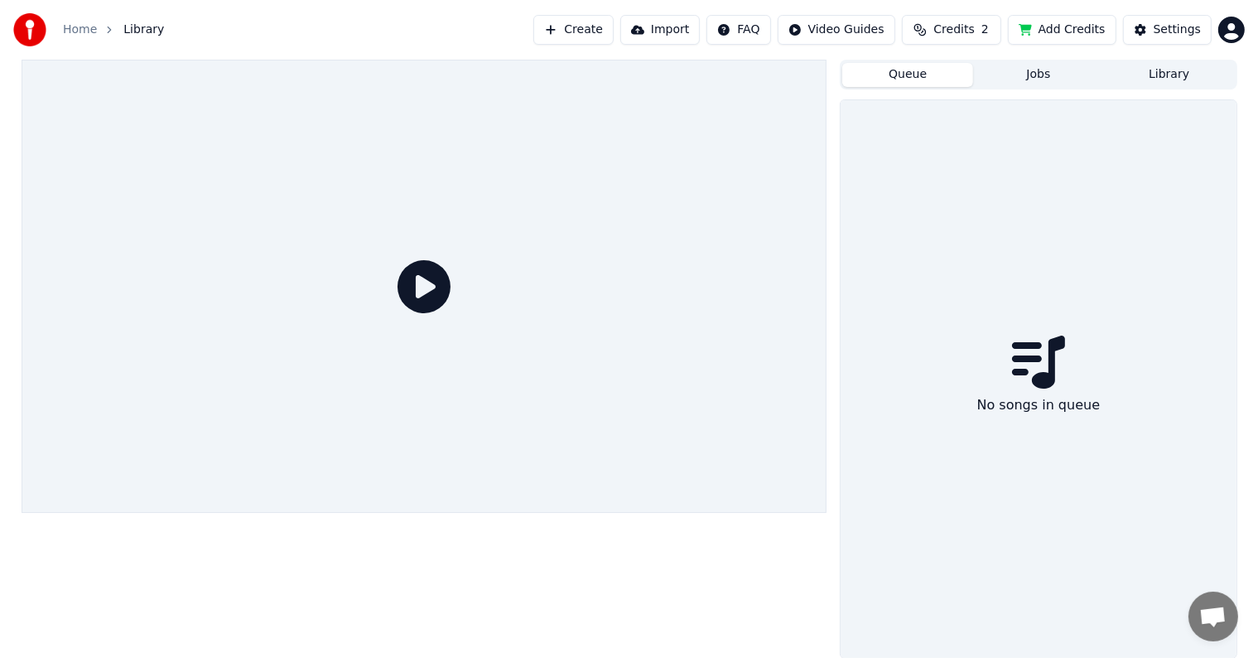
click at [669, 25] on button "Import" at bounding box center [660, 30] width 80 height 30
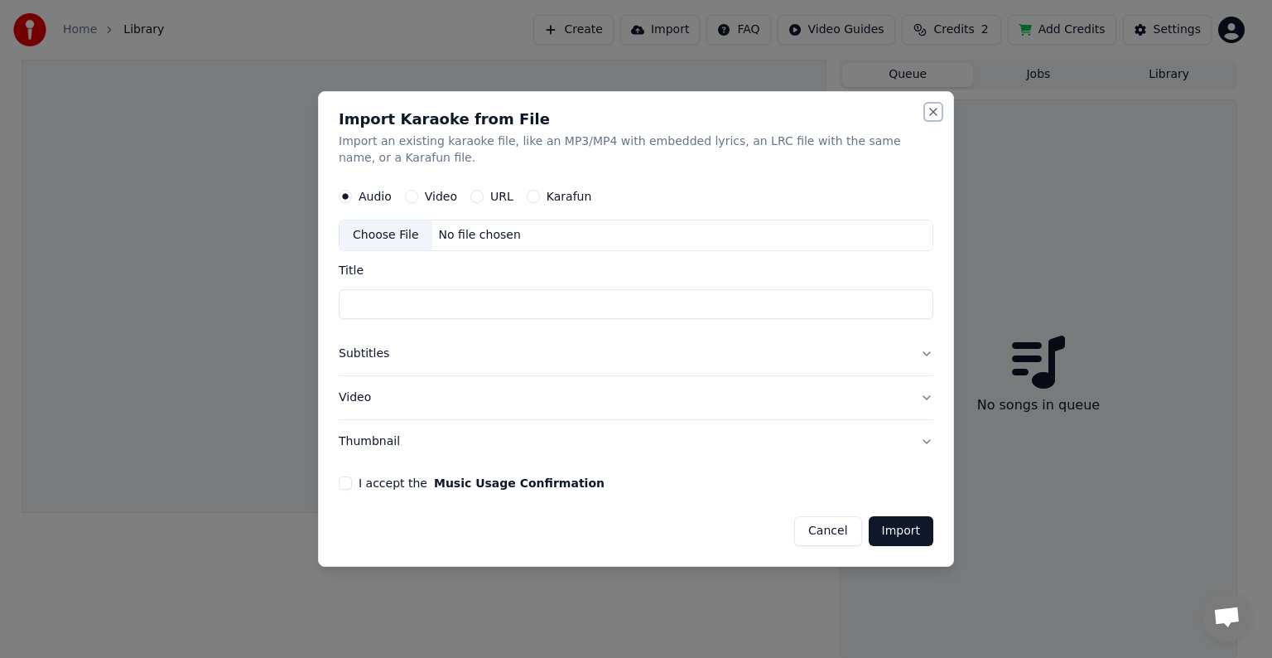
click at [928, 116] on button "Close" at bounding box center [933, 111] width 13 height 13
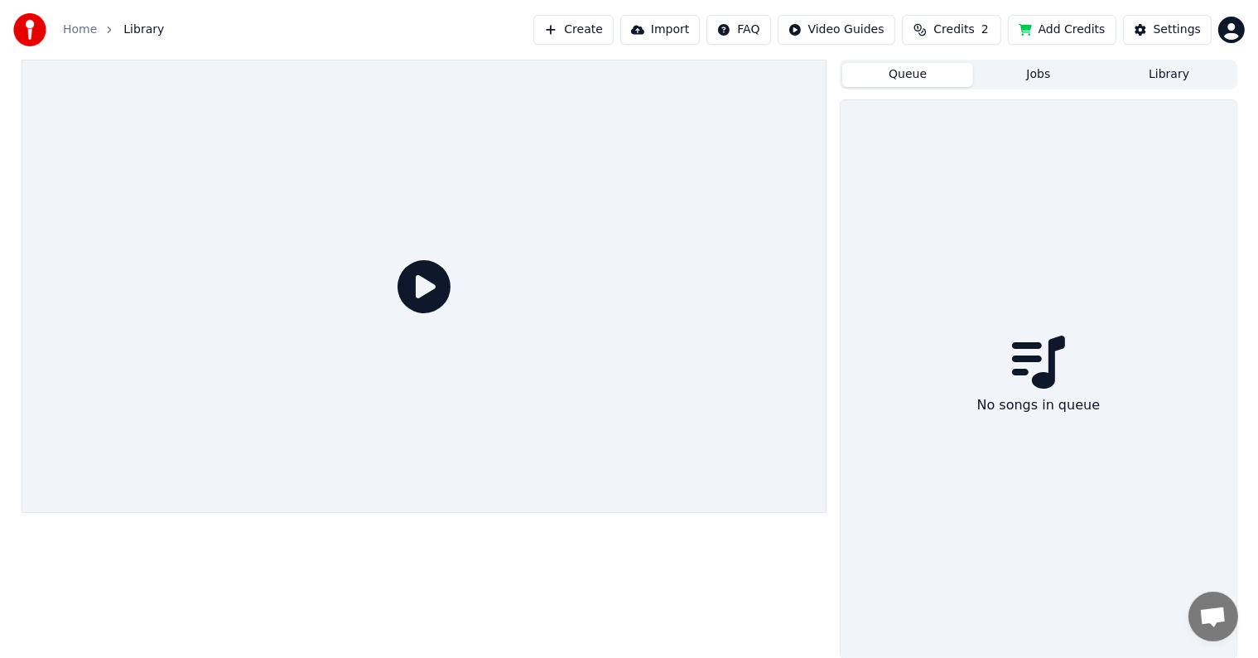
click at [600, 32] on button "Create" at bounding box center [573, 30] width 80 height 30
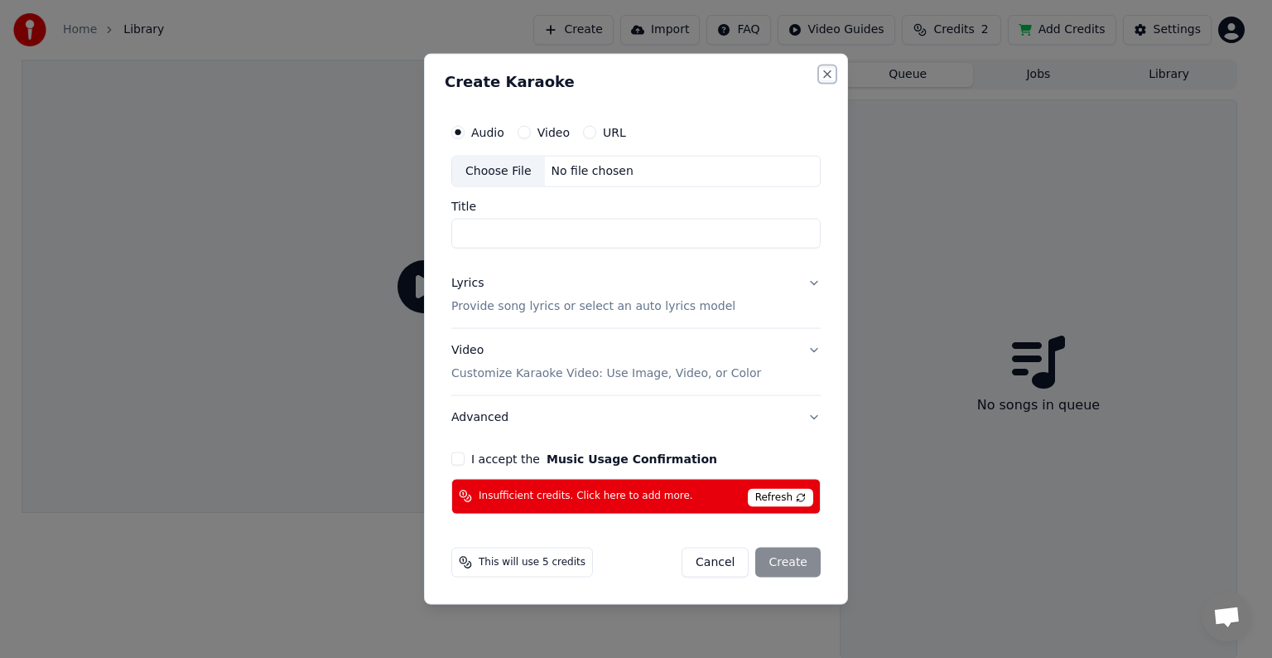
click at [825, 74] on button "Close" at bounding box center [827, 74] width 13 height 13
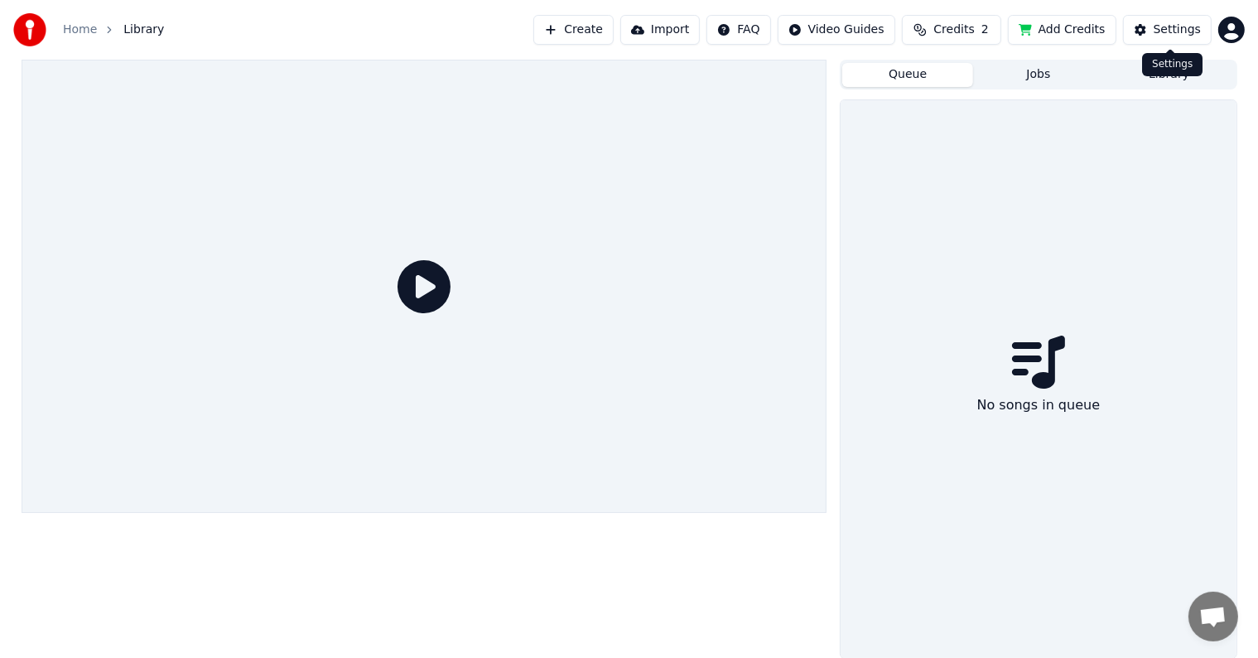
click at [1146, 21] on button "Settings" at bounding box center [1167, 30] width 89 height 30
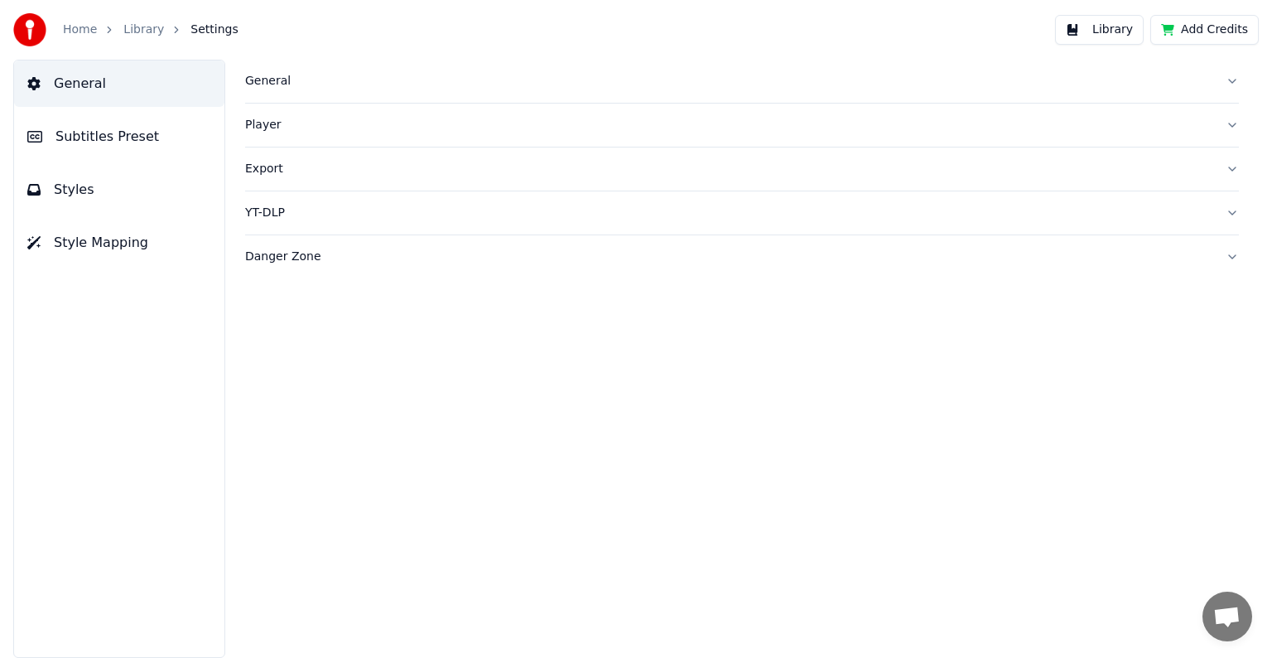
click at [345, 75] on div "General" at bounding box center [728, 81] width 967 height 17
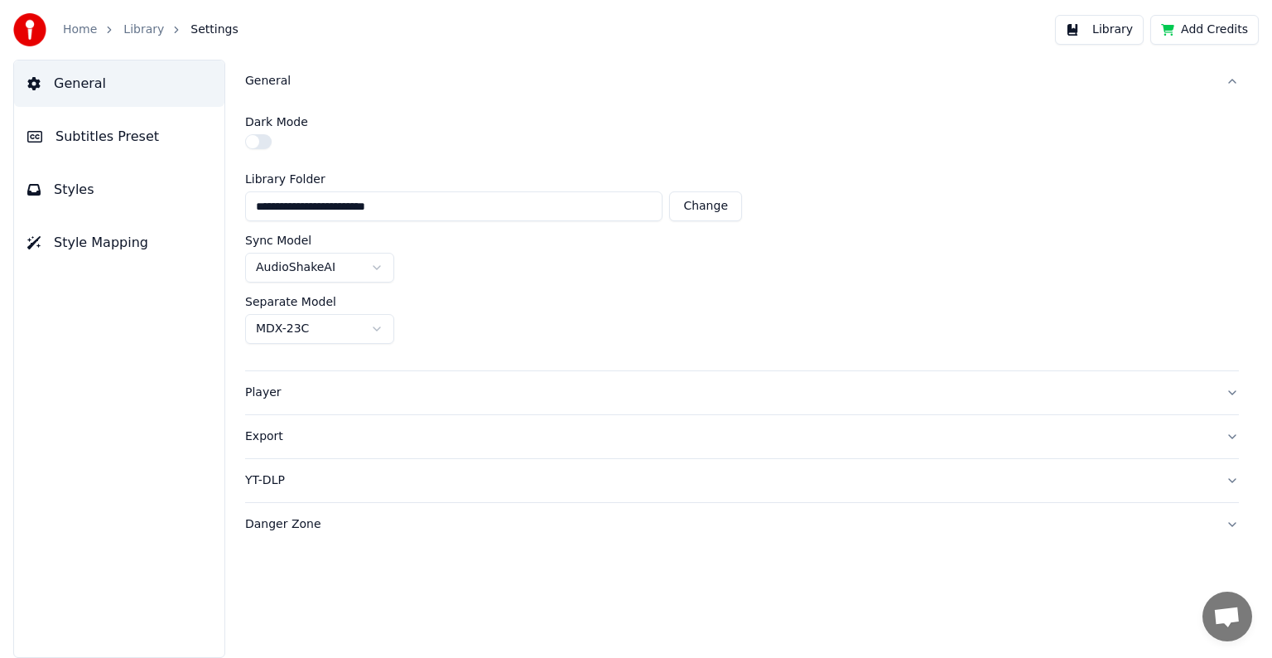
click at [323, 86] on div "General" at bounding box center [728, 81] width 967 height 17
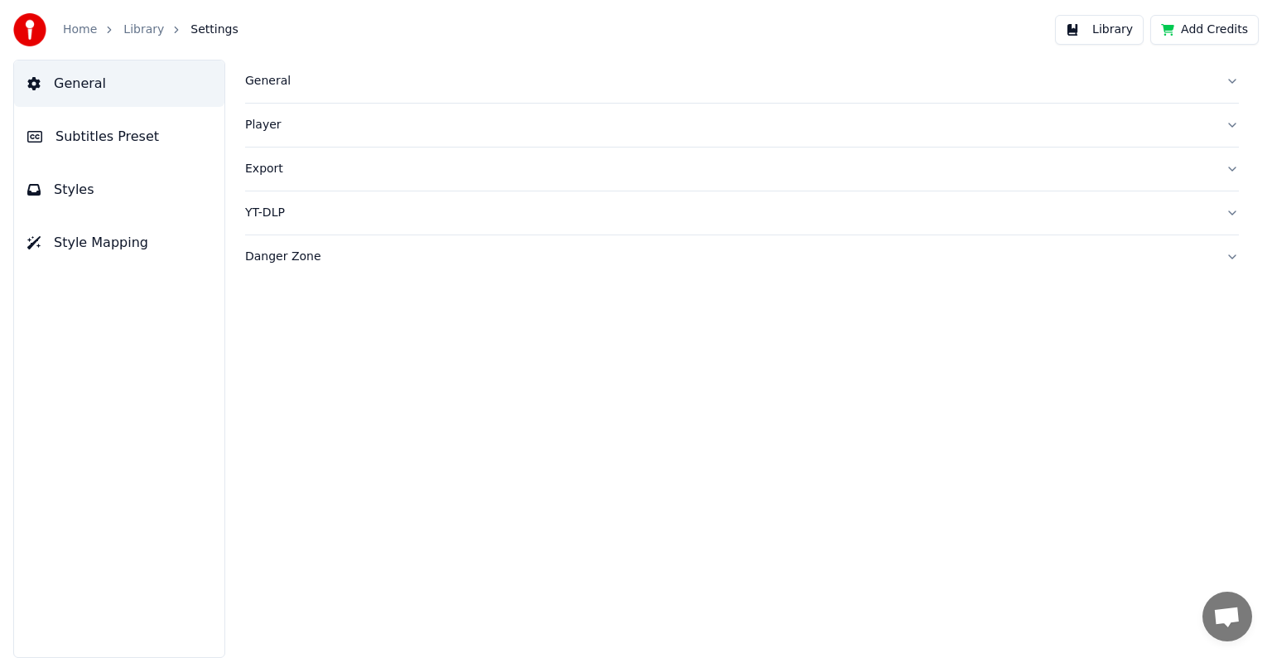
drag, startPoint x: 75, startPoint y: 14, endPoint x: 86, endPoint y: 50, distance: 37.5
click at [86, 50] on div "Home Library Settings Library Add Credits" at bounding box center [636, 30] width 1272 height 60
drag, startPoint x: 86, startPoint y: 50, endPoint x: 133, endPoint y: 36, distance: 49.0
click at [133, 36] on div "Home Library Settings Library Add Credits" at bounding box center [636, 30] width 1272 height 60
click at [133, 36] on link "Library" at bounding box center [143, 30] width 41 height 17
